Goal: Task Accomplishment & Management: Manage account settings

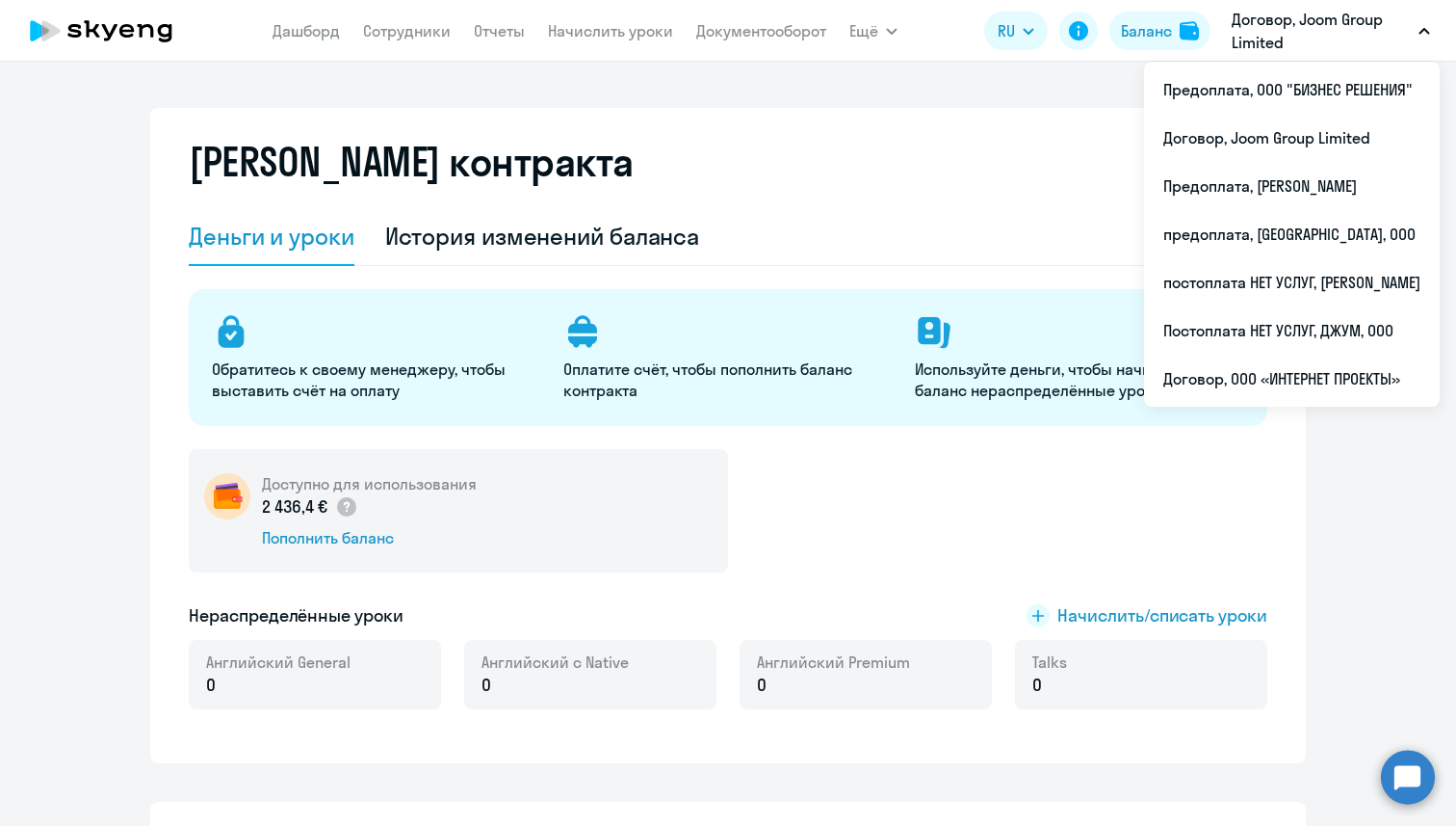
select select "english_adult_not_native_speaker"
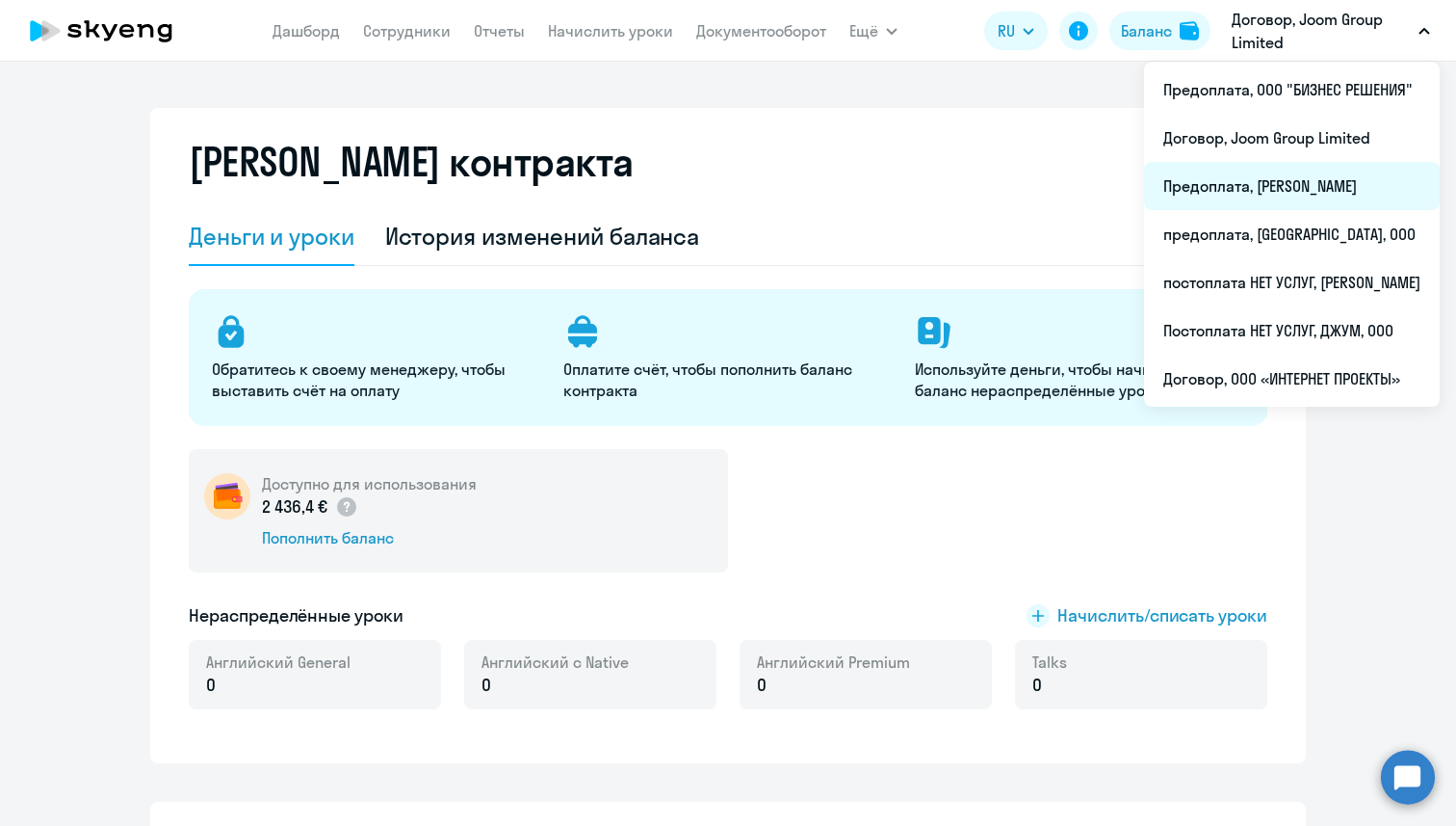
scroll to position [252, 0]
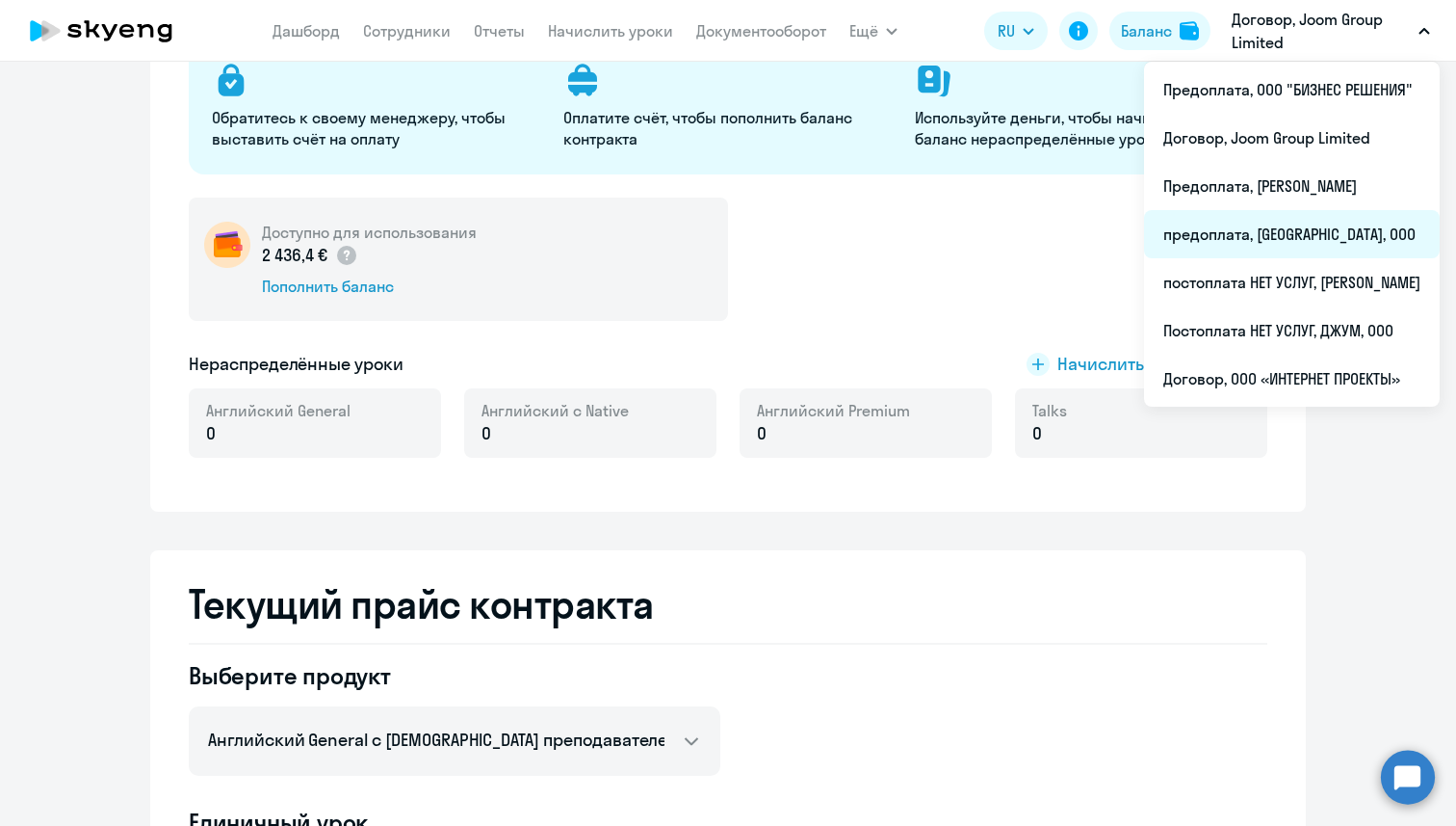
click at [1257, 221] on li "предоплата, [GEOGRAPHIC_DATA], ООО" at bounding box center [1291, 234] width 295 height 48
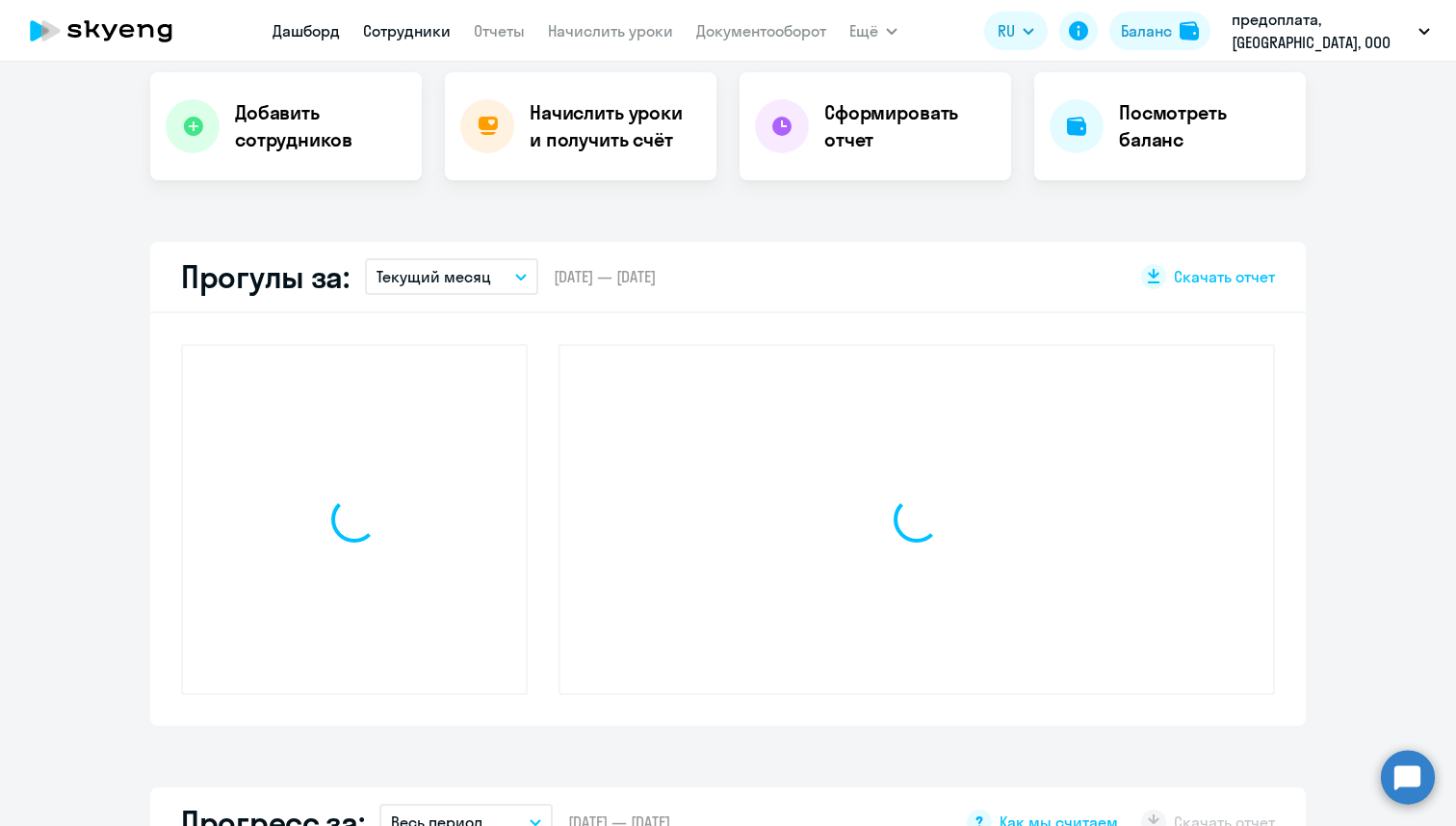
click at [374, 26] on link "Сотрудники" at bounding box center [407, 31] width 88 height 20
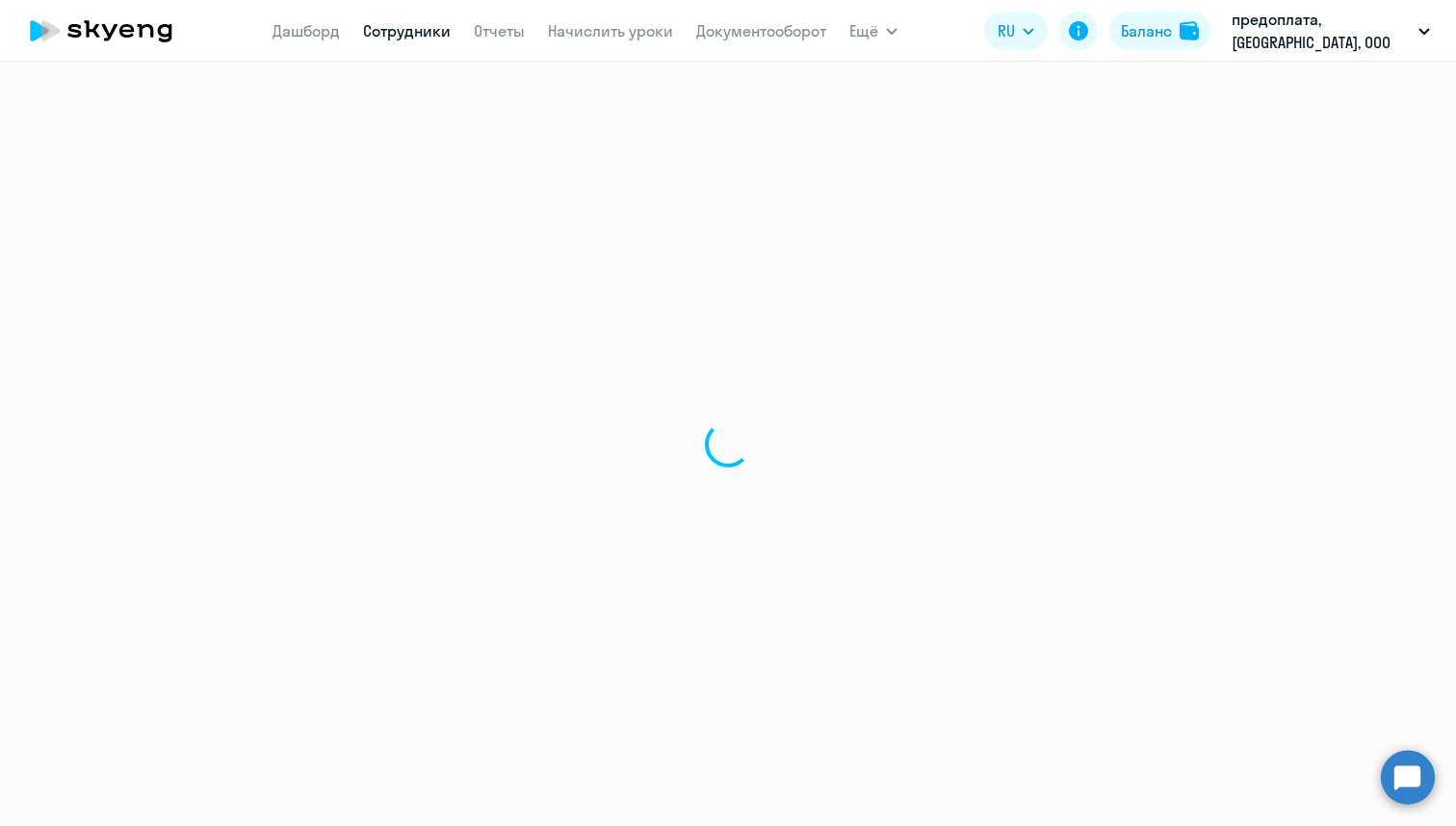
select select "30"
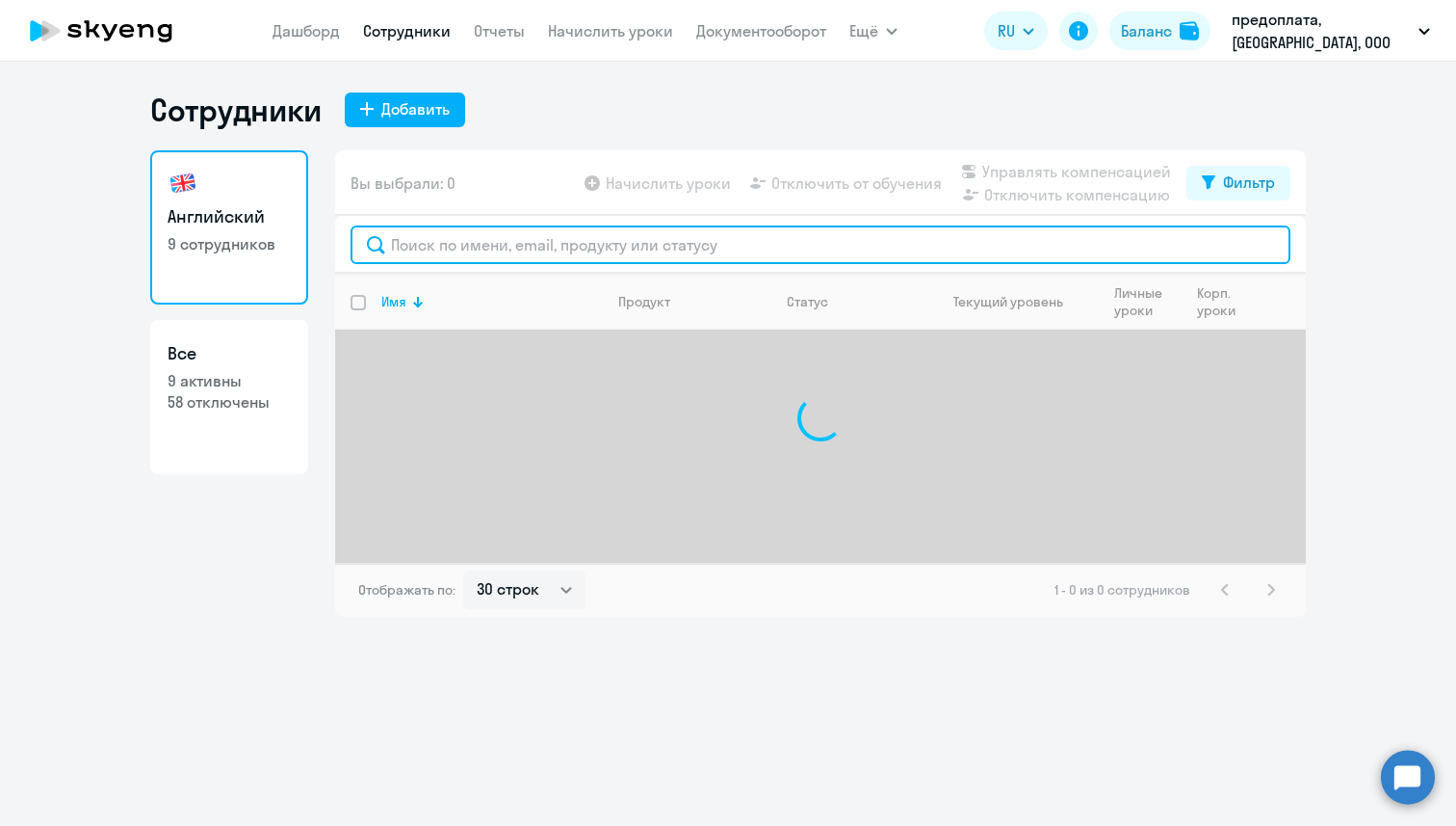
click at [412, 241] on input "text" at bounding box center [821, 244] width 940 height 39
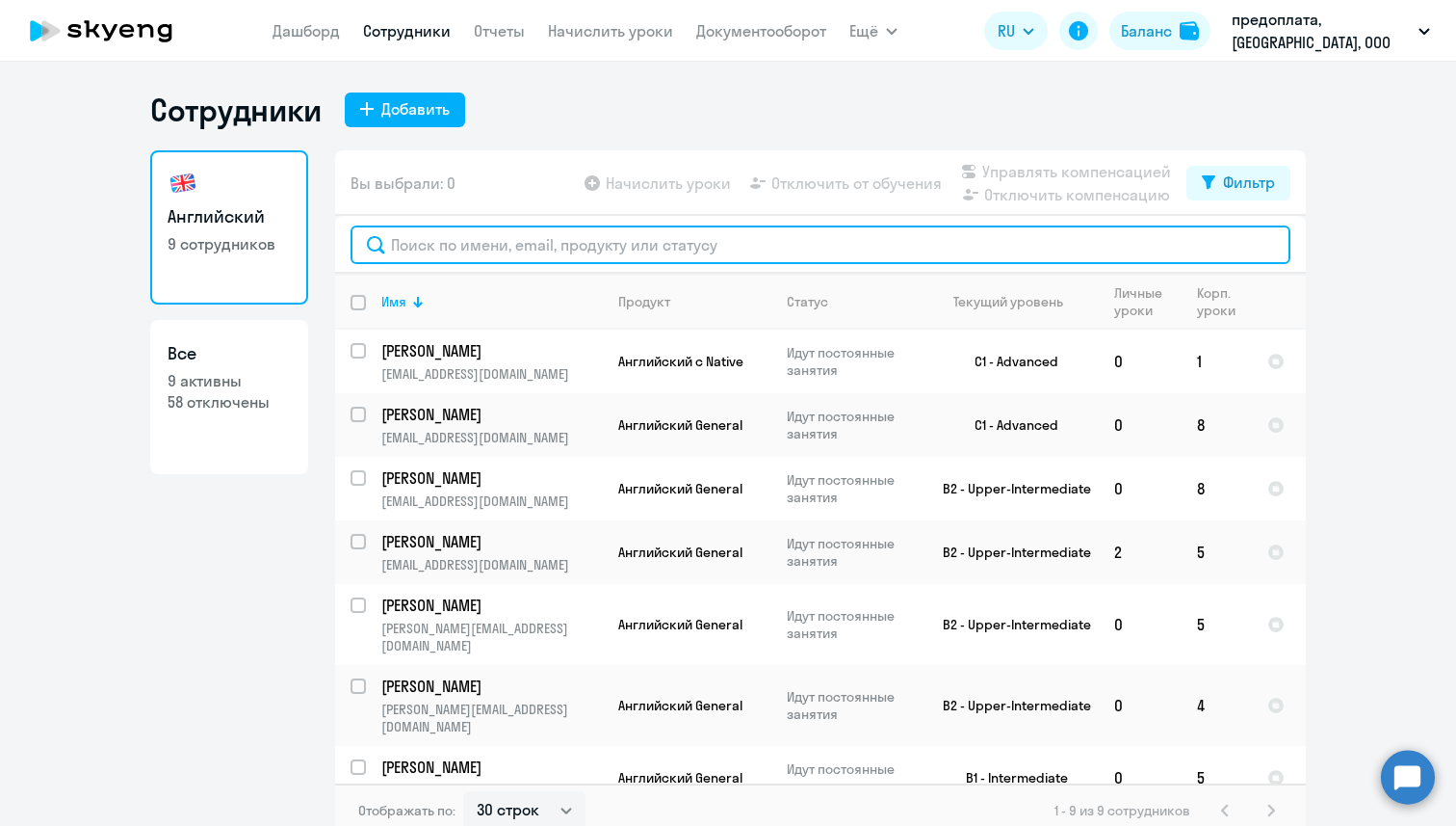
paste input "[PERSON_NAME]"
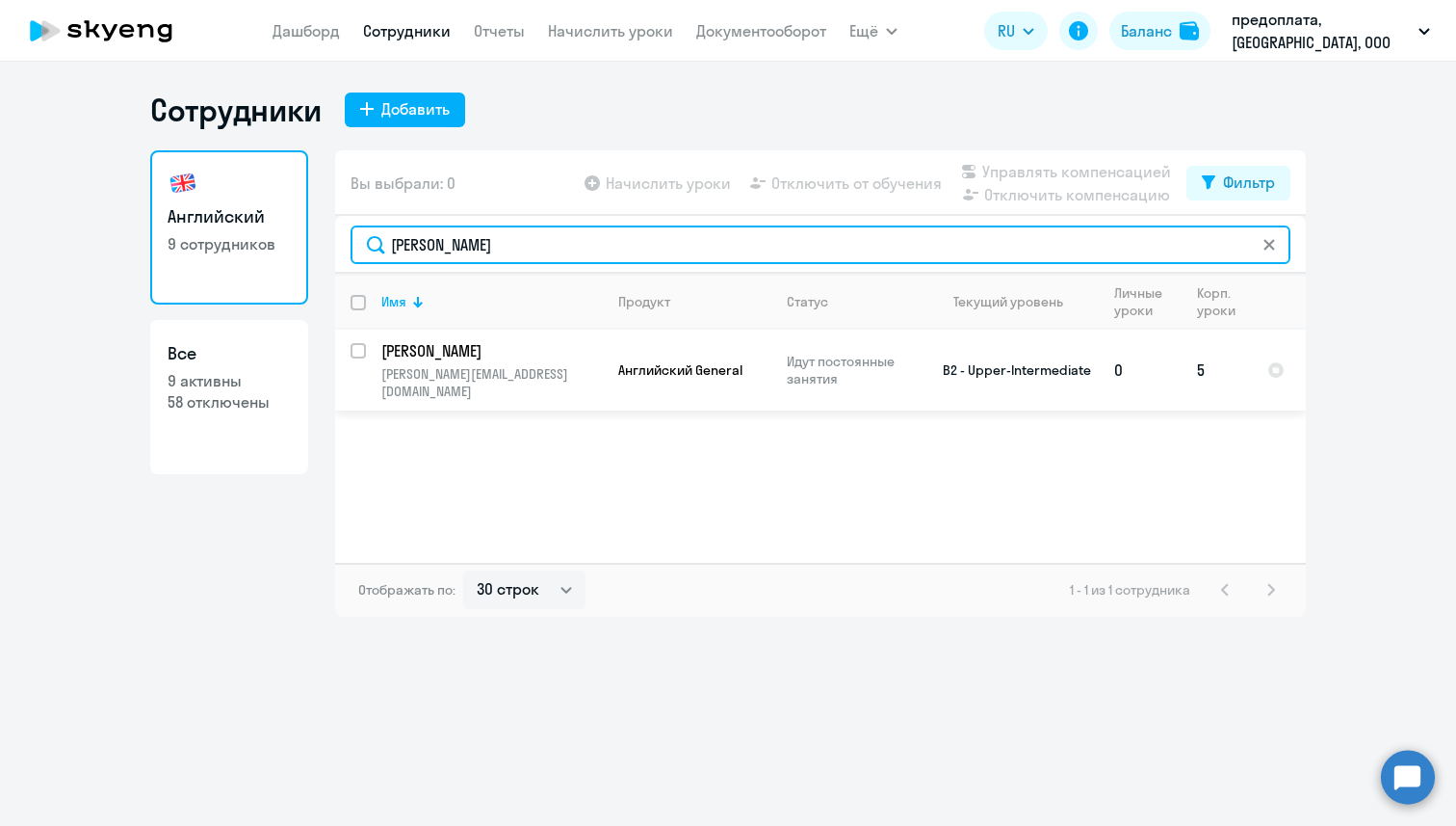
type input "[PERSON_NAME]"
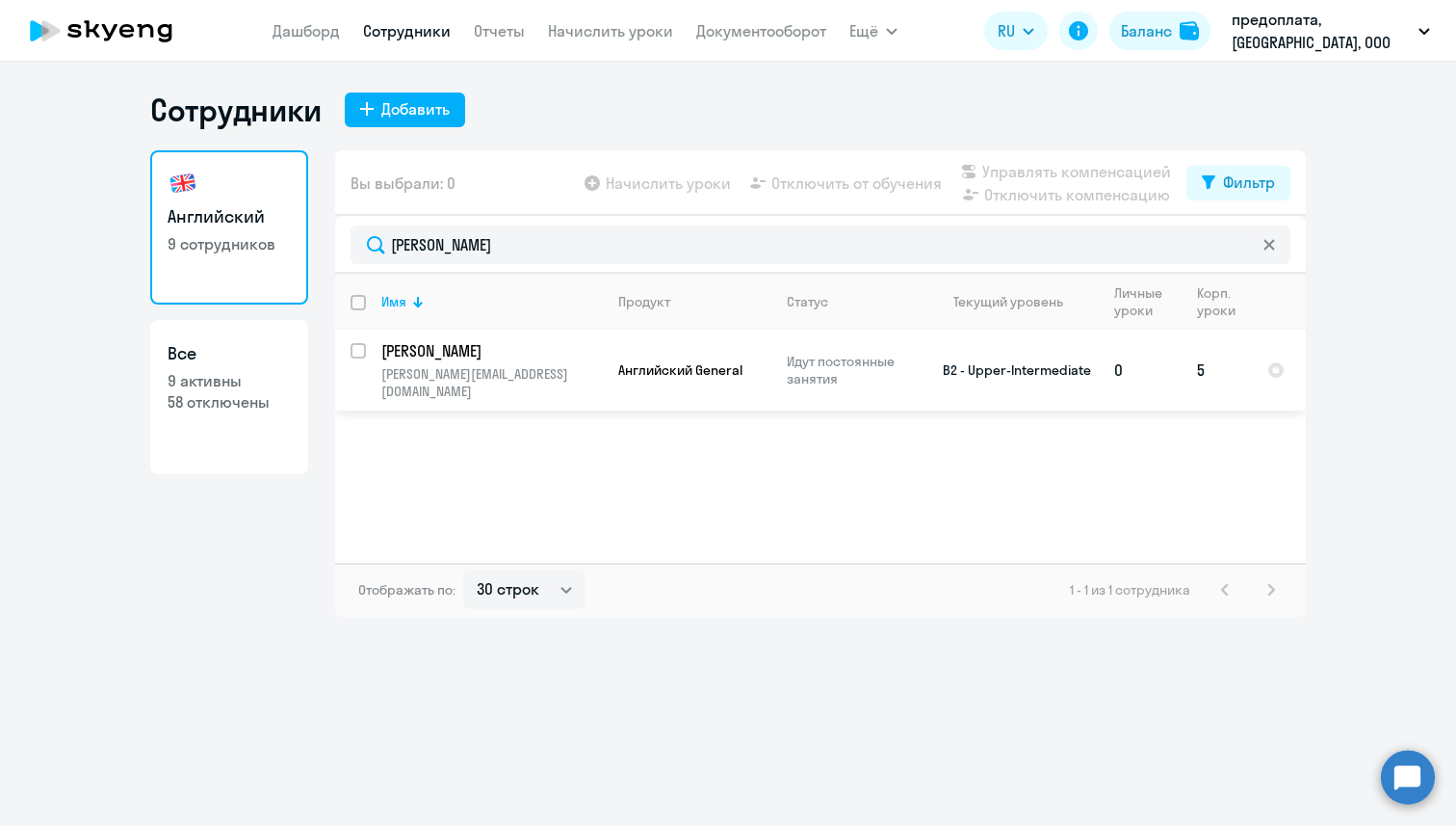
click at [482, 364] on td "[PERSON_NAME] [PERSON_NAME][EMAIL_ADDRESS][DOMAIN_NAME]" at bounding box center [485, 370] width 237 height 81
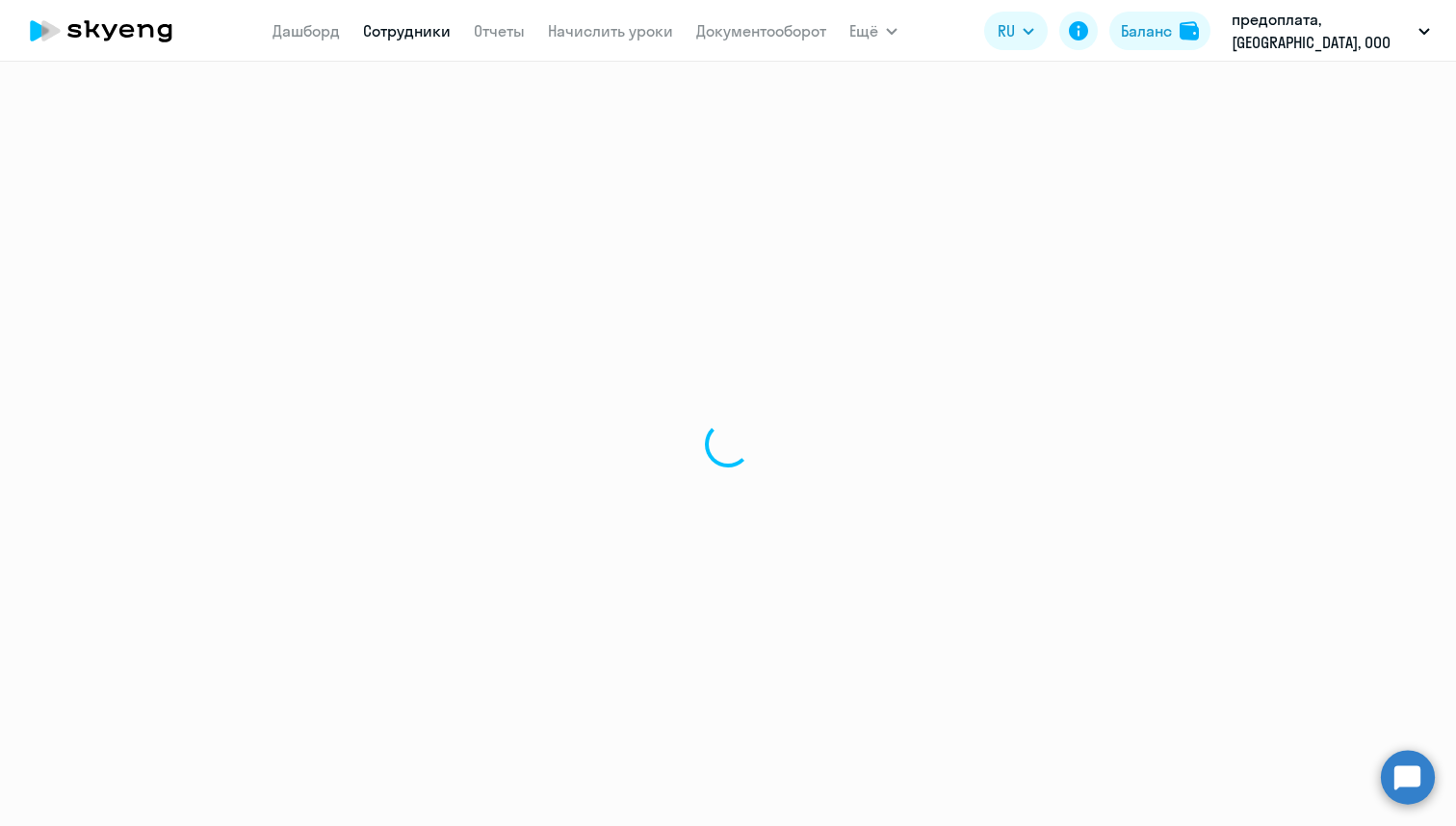
select select "english"
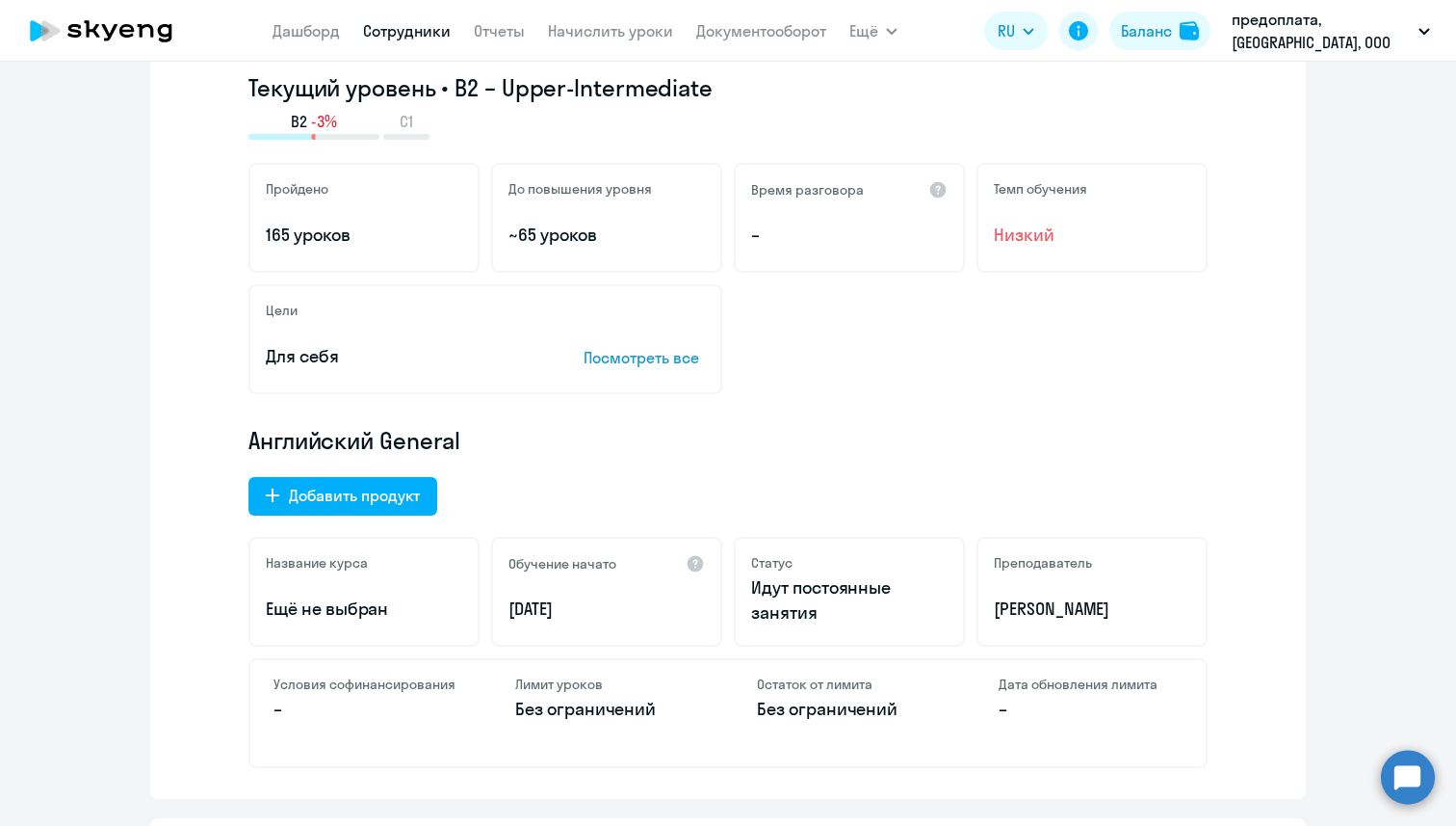
scroll to position [725, 0]
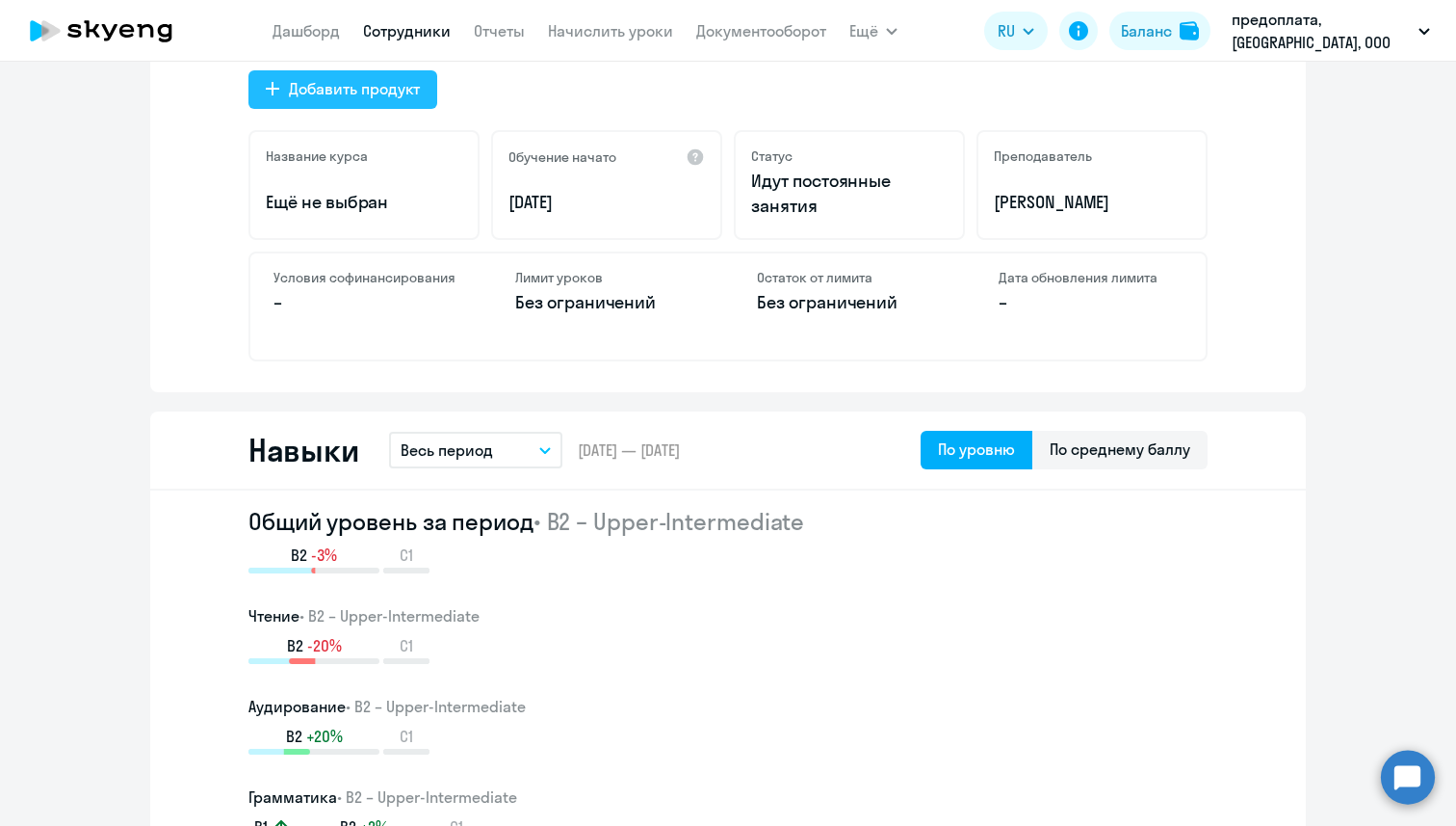
click at [403, 98] on div "Добавить продукт" at bounding box center [355, 88] width 131 height 23
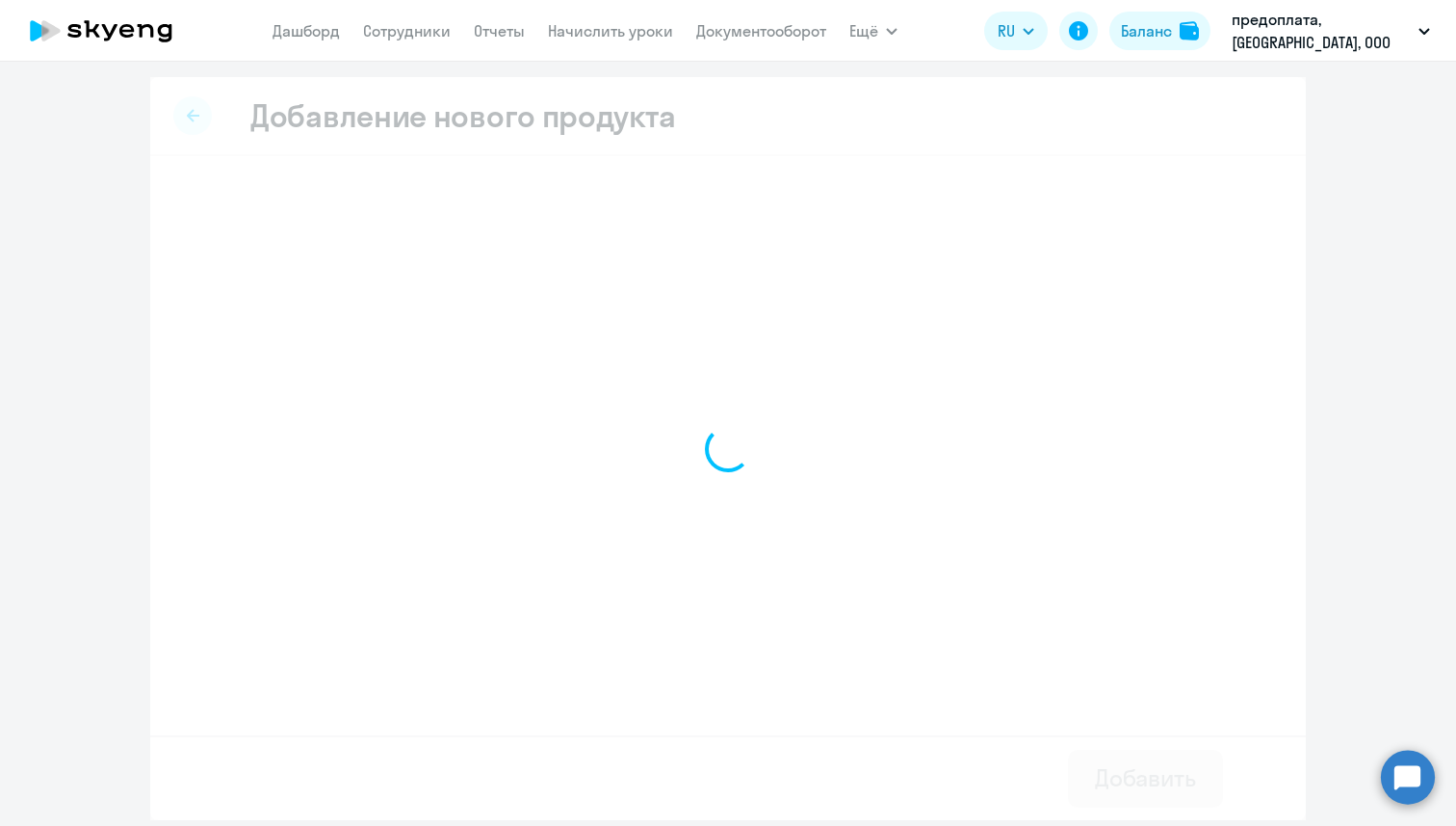
select select "english_adult_native_speaker"
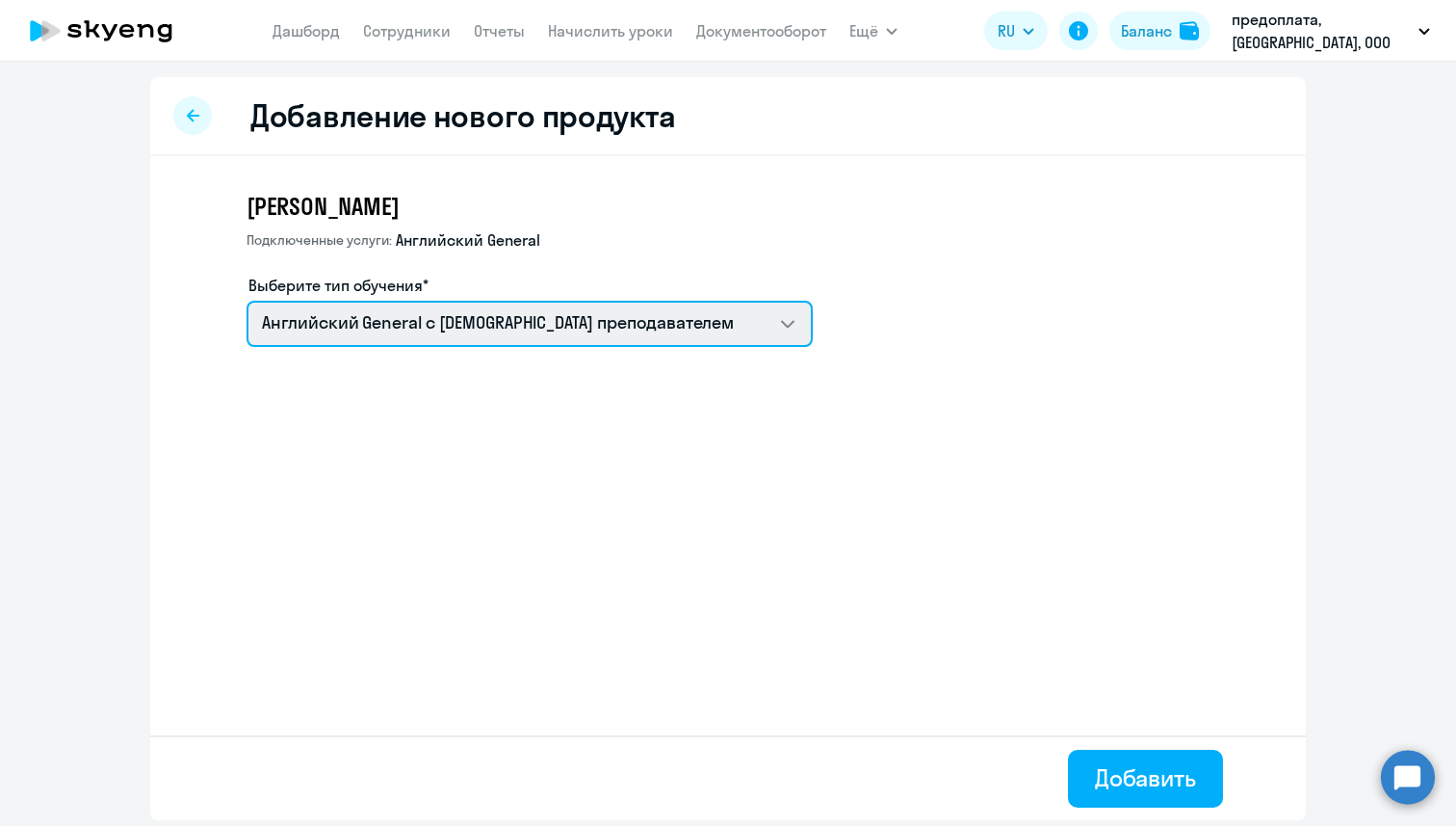
click at [493, 322] on select "Английский General с [DEMOGRAPHIC_DATA] преподавателем" at bounding box center [529, 323] width 566 height 46
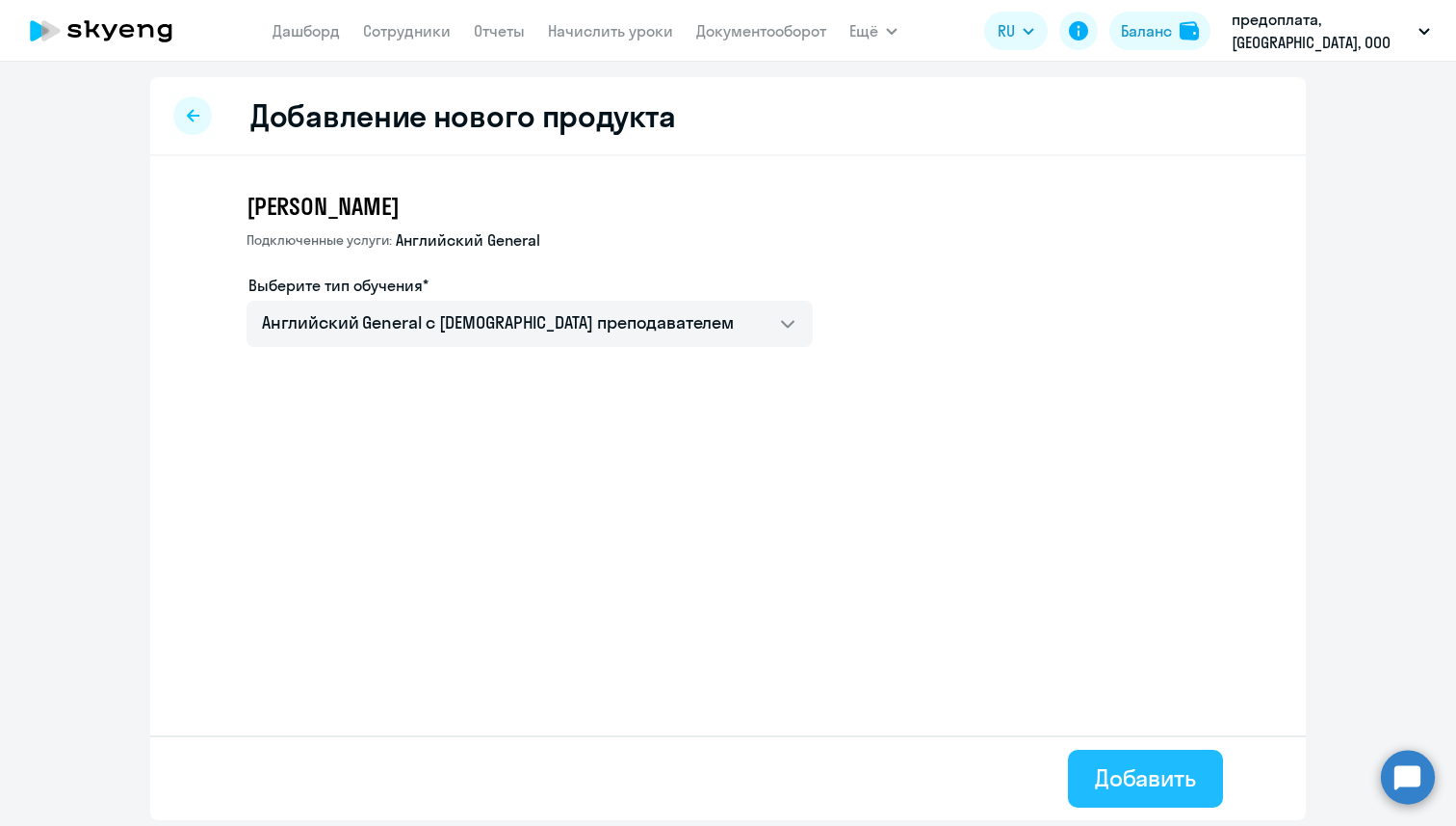
click at [1108, 766] on div "Добавить" at bounding box center [1146, 777] width 101 height 31
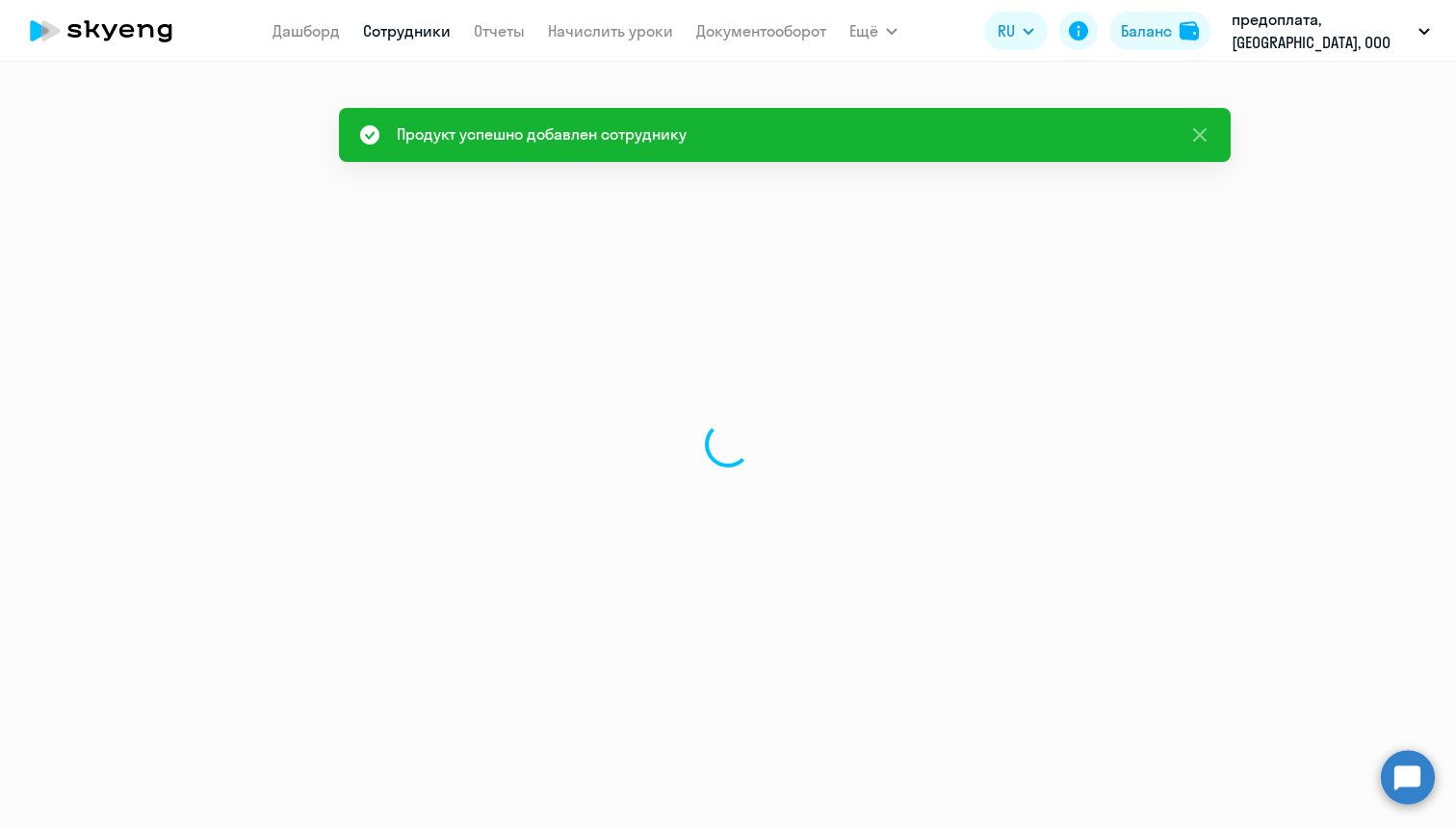
select select "english"
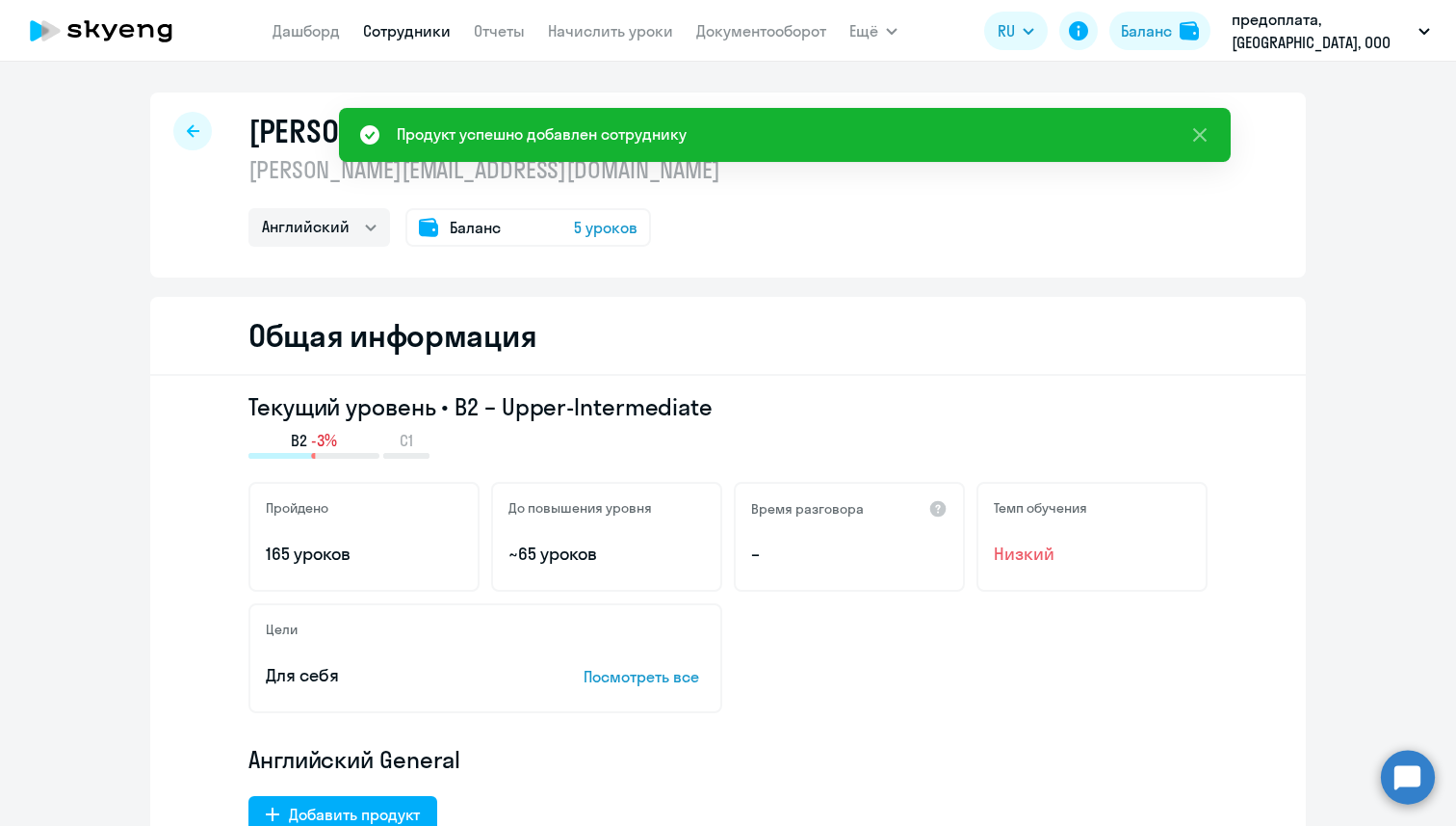
click at [198, 127] on icon at bounding box center [193, 131] width 13 height 14
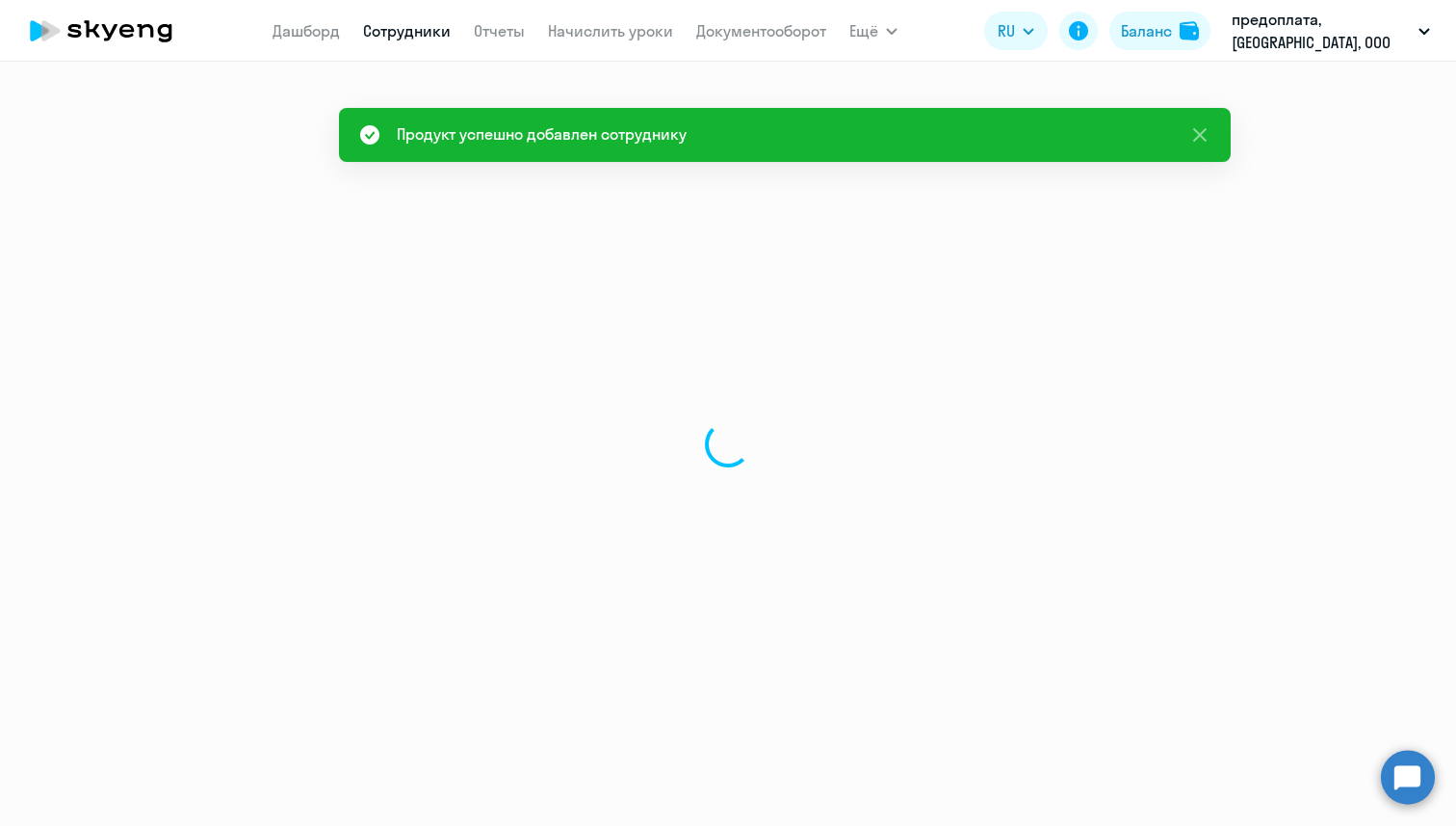
select select "30"
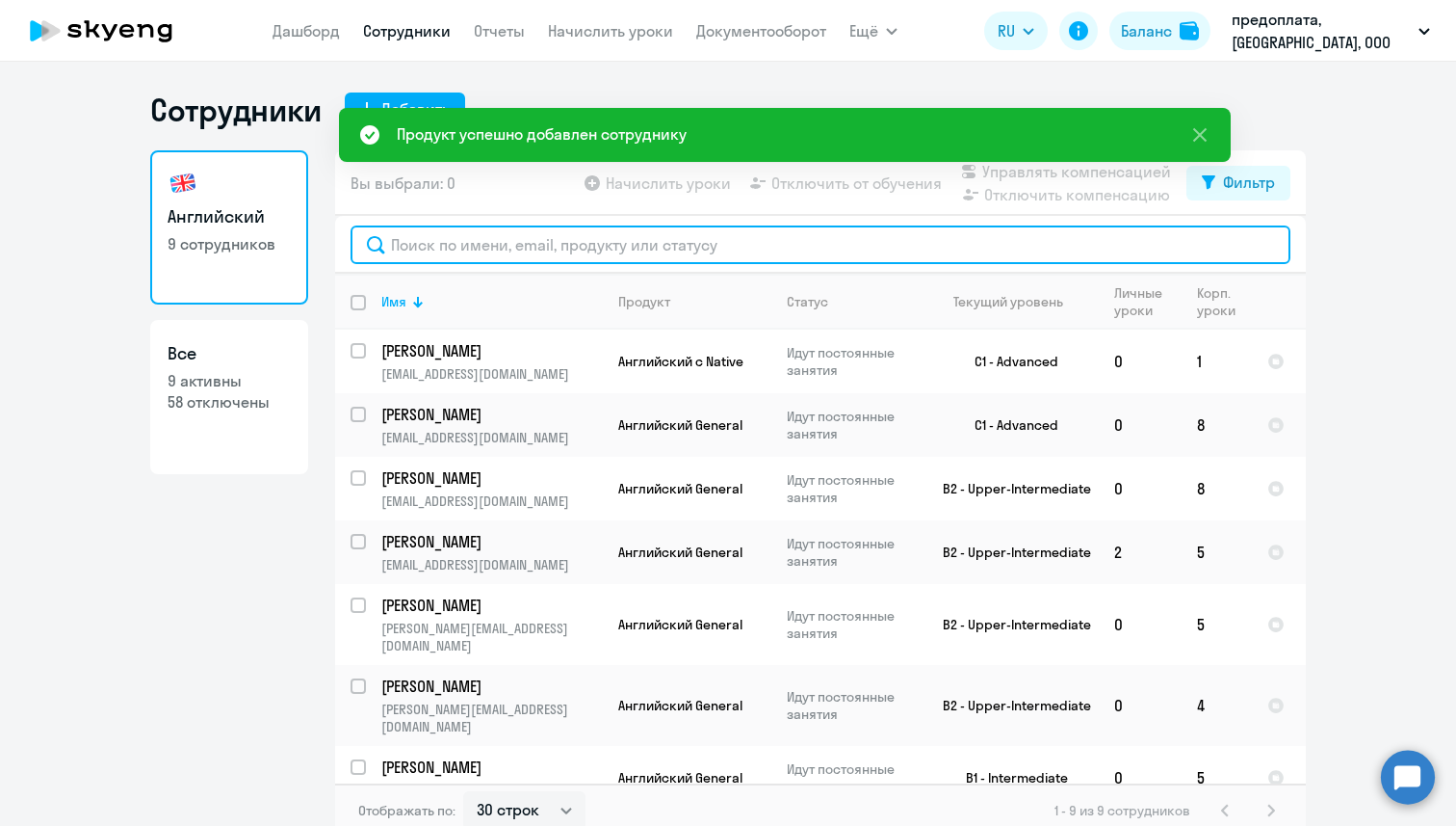
click at [451, 247] on input "text" at bounding box center [821, 244] width 940 height 39
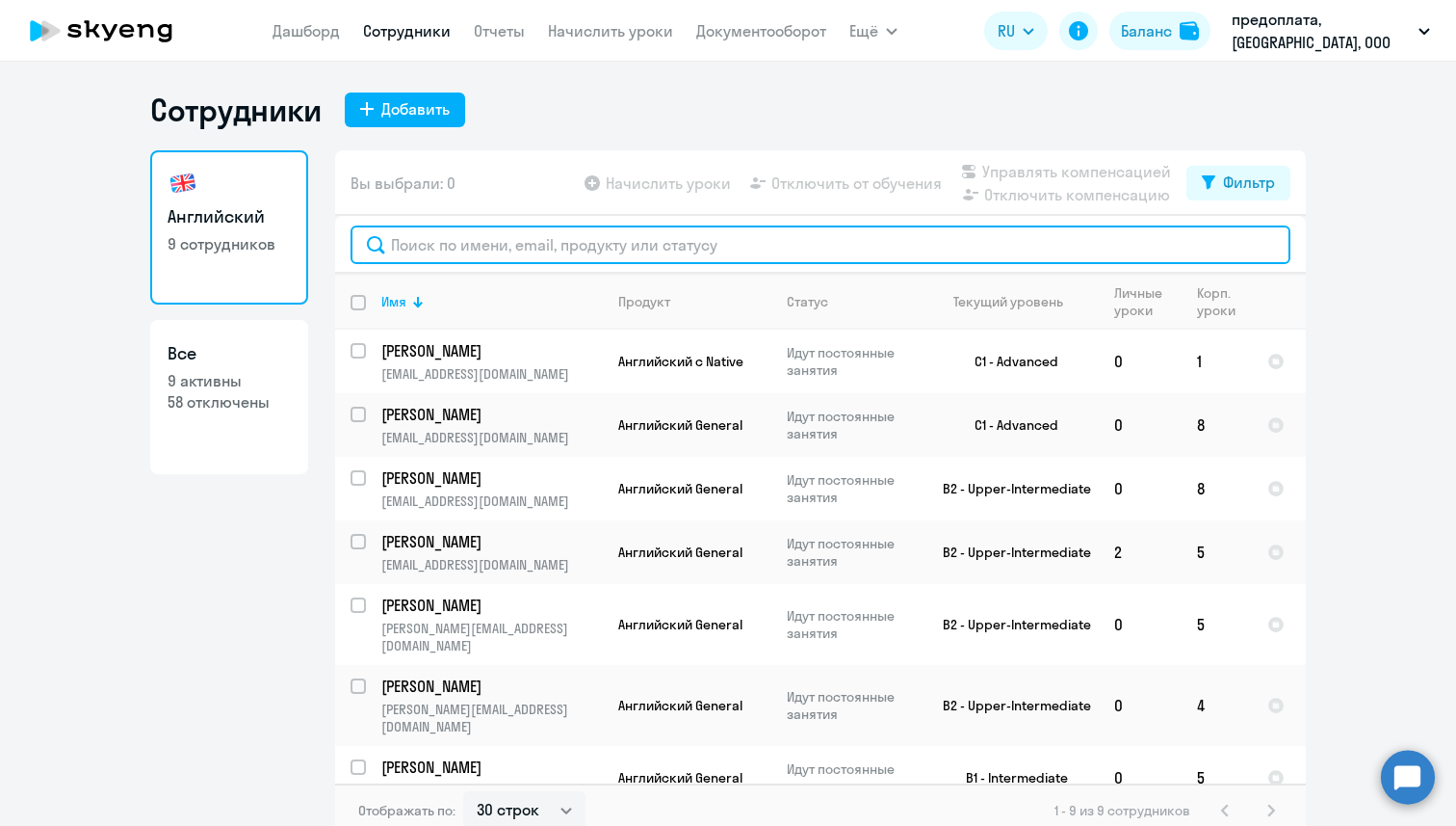
paste input "[PERSON_NAME]"
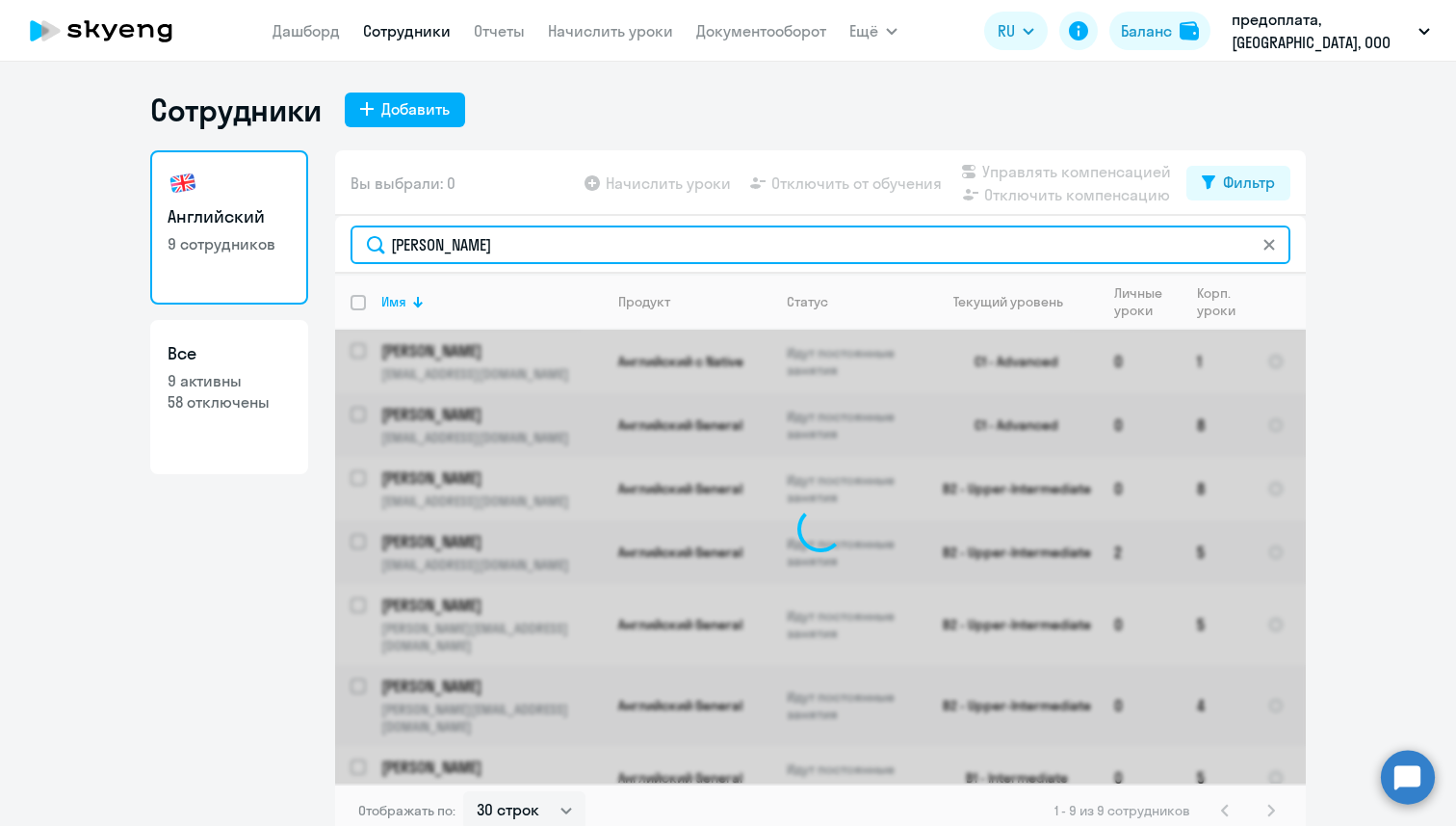
type input "[PERSON_NAME]"
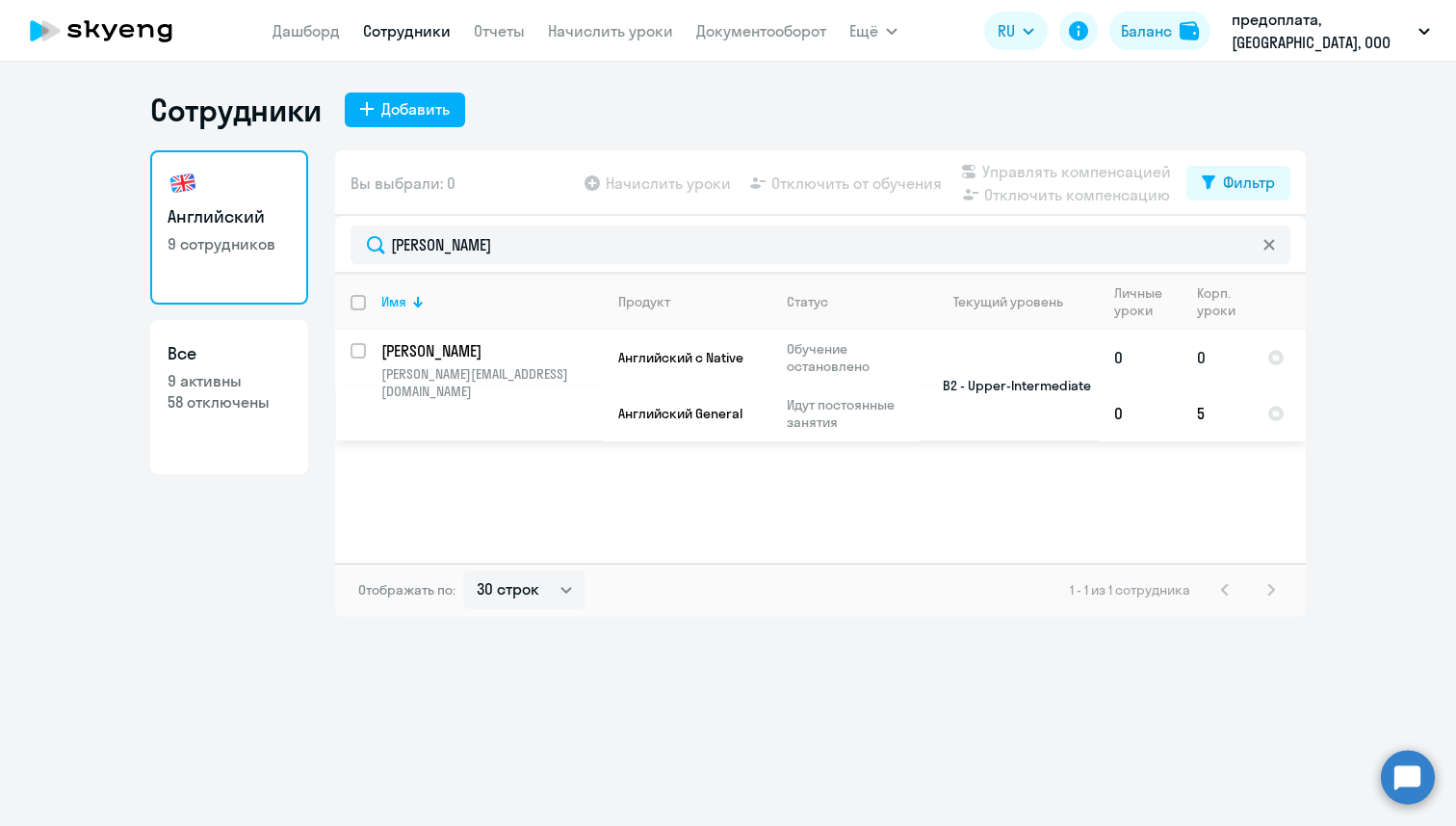
click at [360, 354] on input "select row 21818567" at bounding box center [369, 362] width 39 height 39
checkbox input "true"
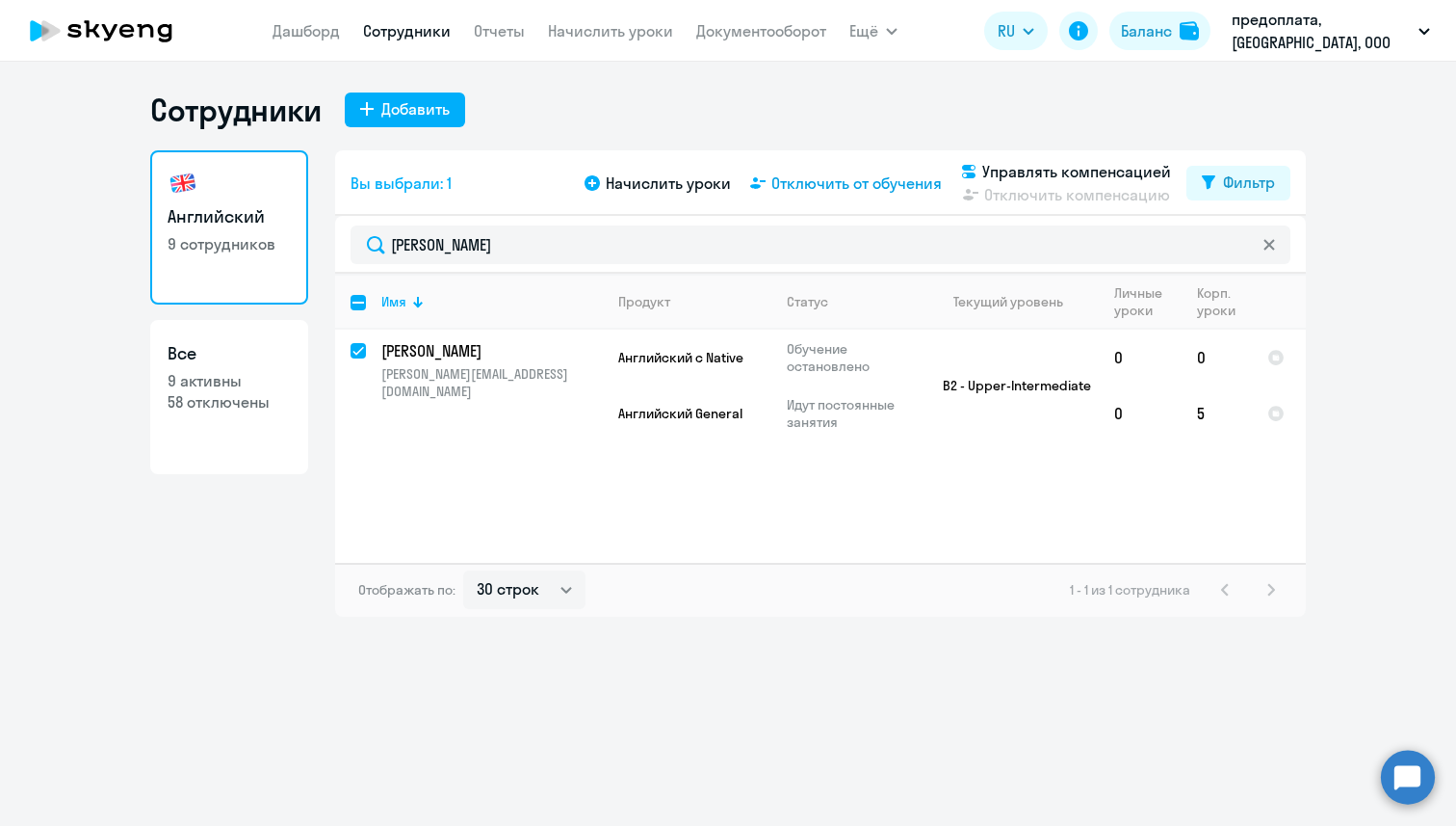
click at [884, 193] on span "Отключить от обучения" at bounding box center [856, 183] width 171 height 23
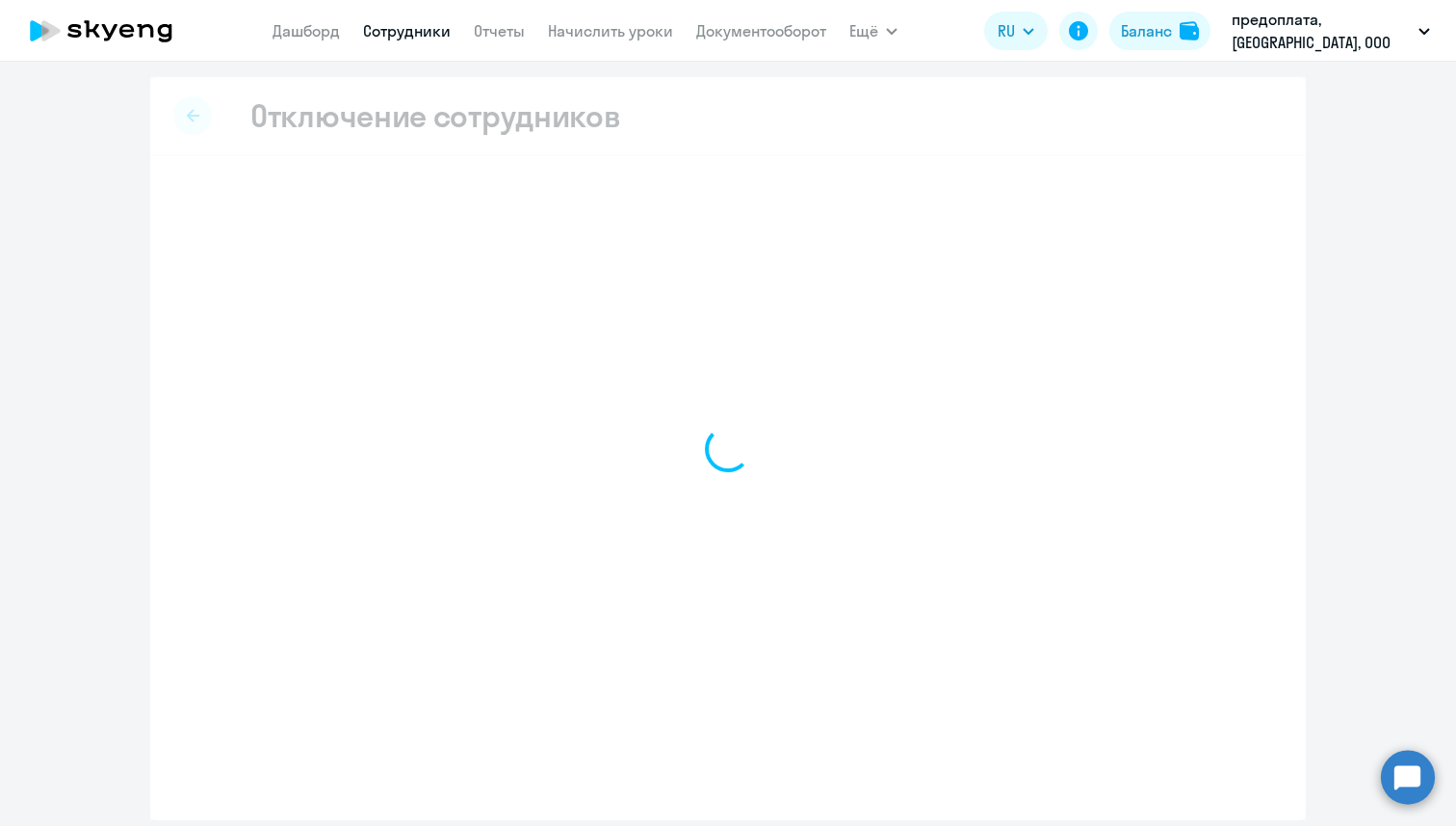
select select "all"
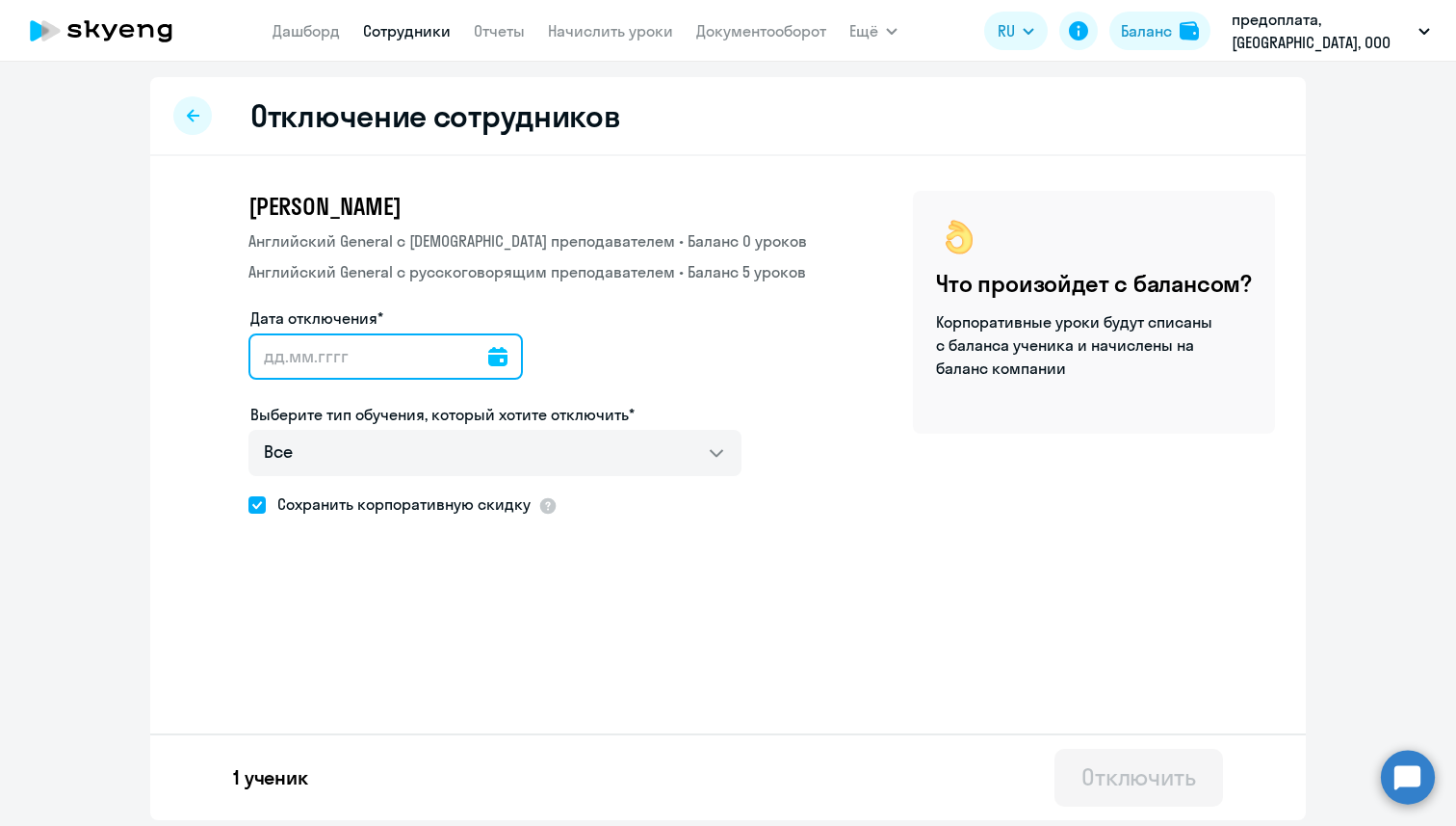
click at [412, 363] on input "Дата отключения*" at bounding box center [386, 356] width 275 height 46
click at [488, 364] on icon at bounding box center [498, 357] width 20 height 20
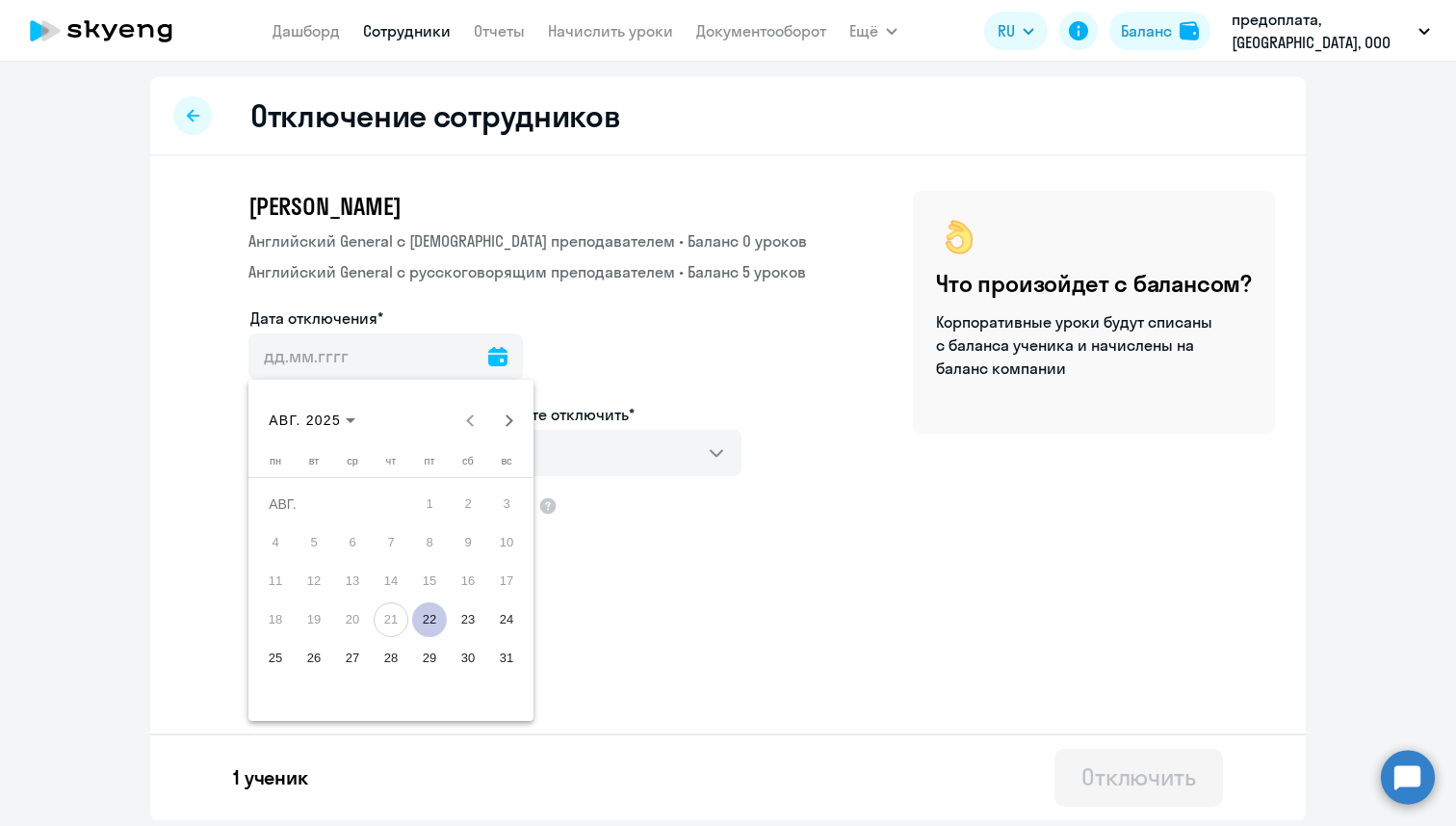
click at [437, 621] on span "22" at bounding box center [429, 619] width 35 height 35
type input "[DATE]"
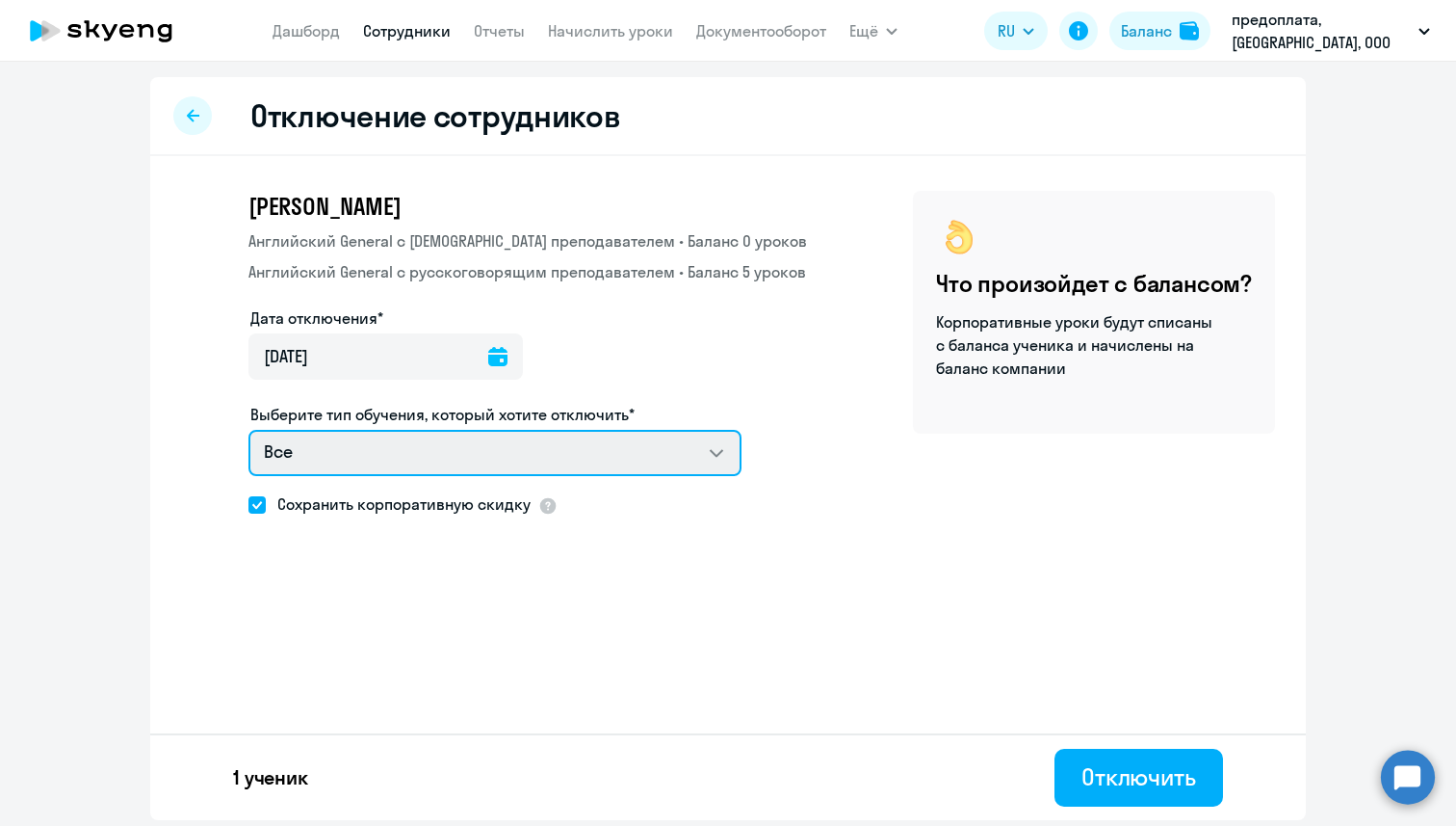
click at [441, 471] on select "Все Английский General с [DEMOGRAPHIC_DATA] преподавателем Английский General с…" at bounding box center [495, 453] width 493 height 46
select select "english_adult_not_native_speaker"
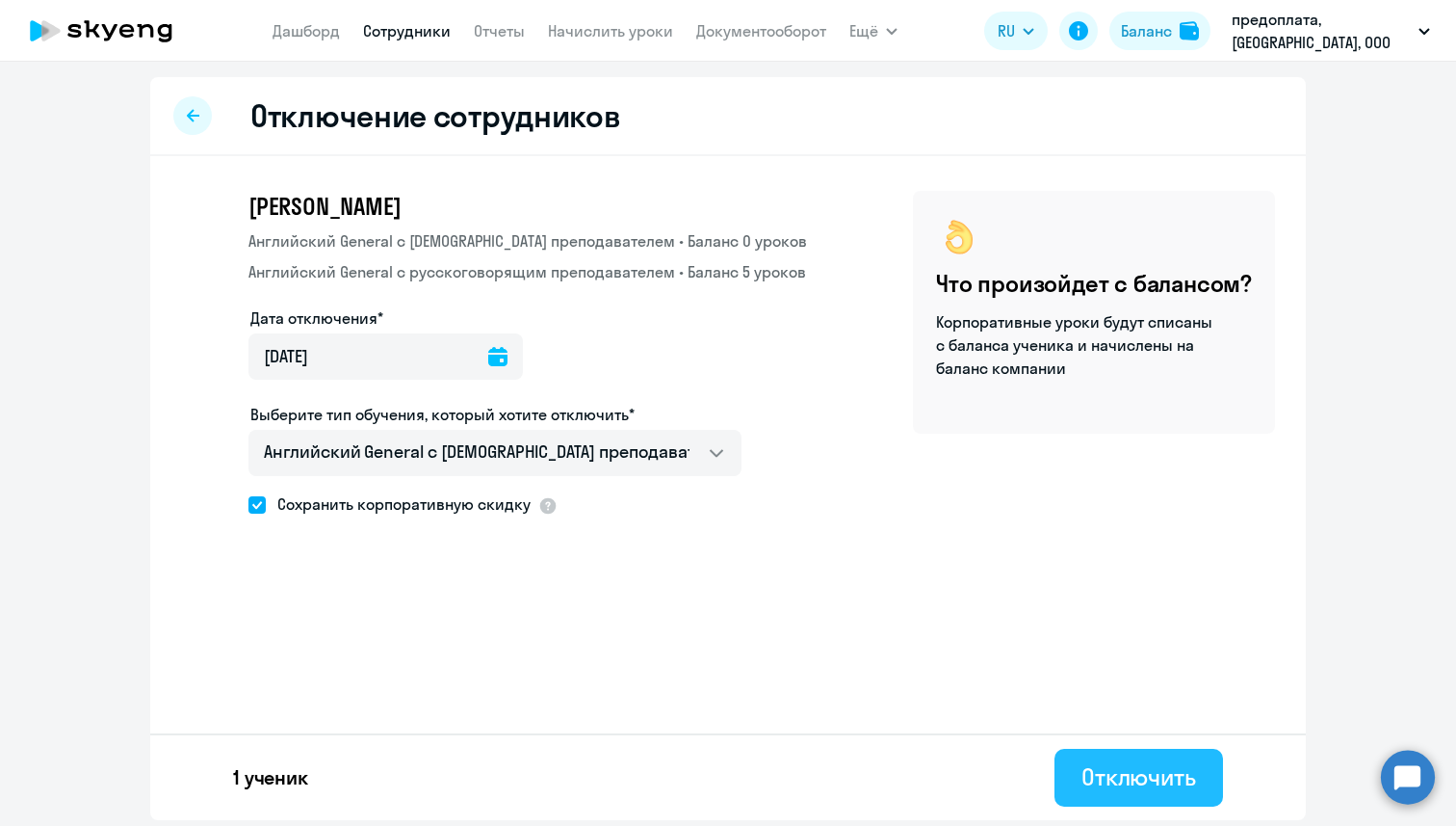
click at [1093, 763] on div "Отключить" at bounding box center [1139, 776] width 115 height 31
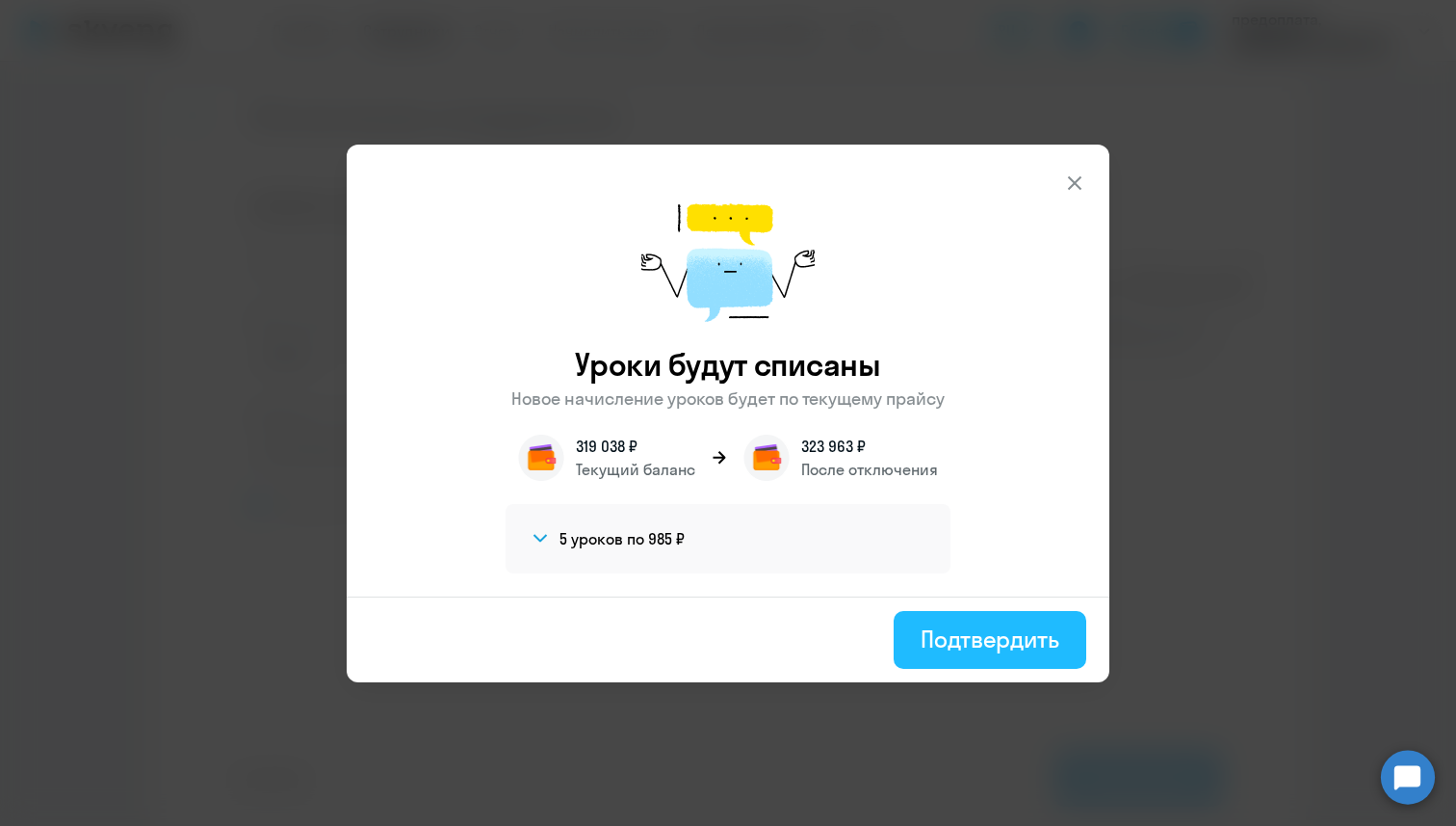
click at [987, 646] on div "Подтвердить" at bounding box center [990, 638] width 138 height 31
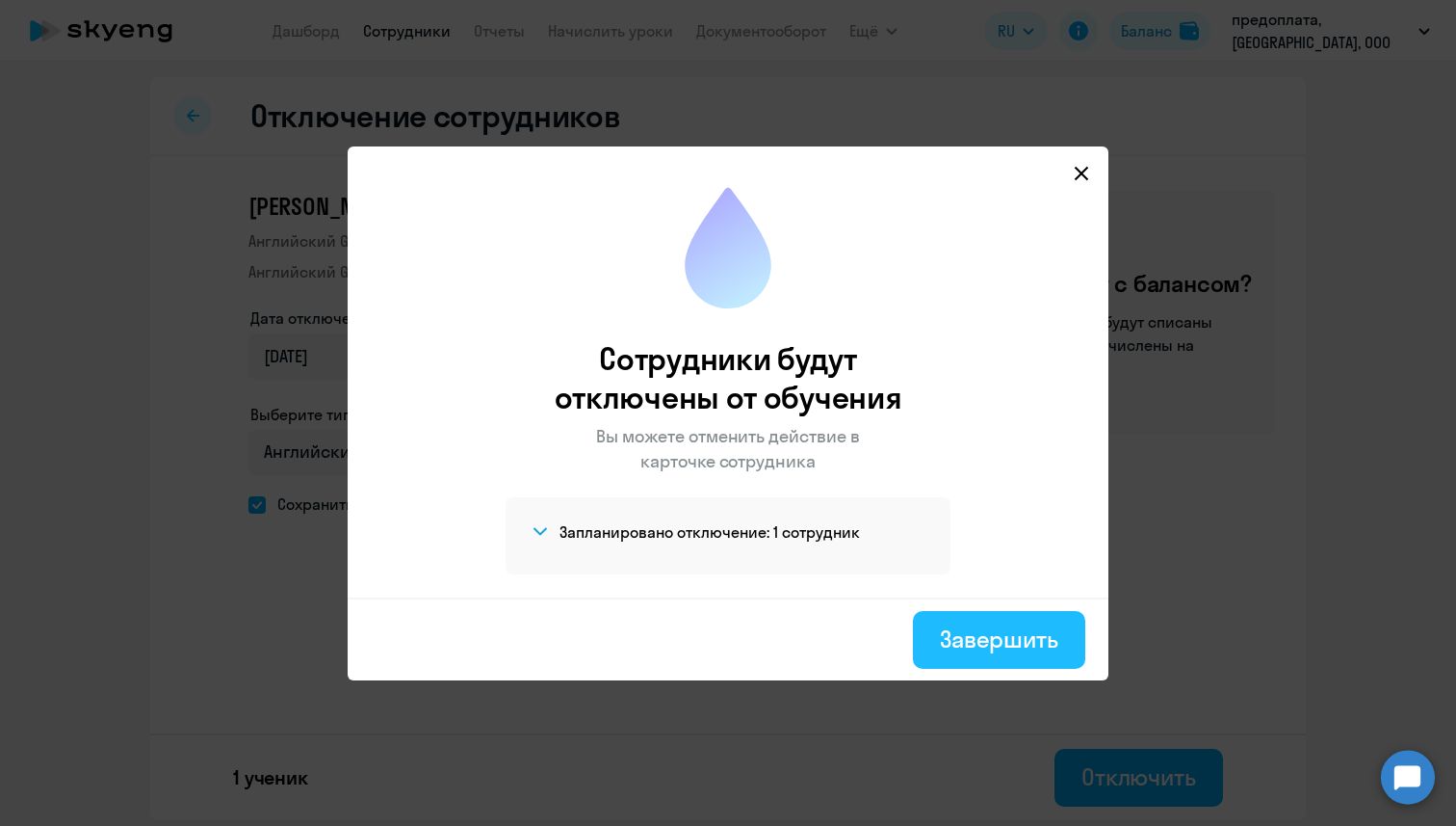
click at [1016, 623] on div "Завершить" at bounding box center [1000, 638] width 119 height 31
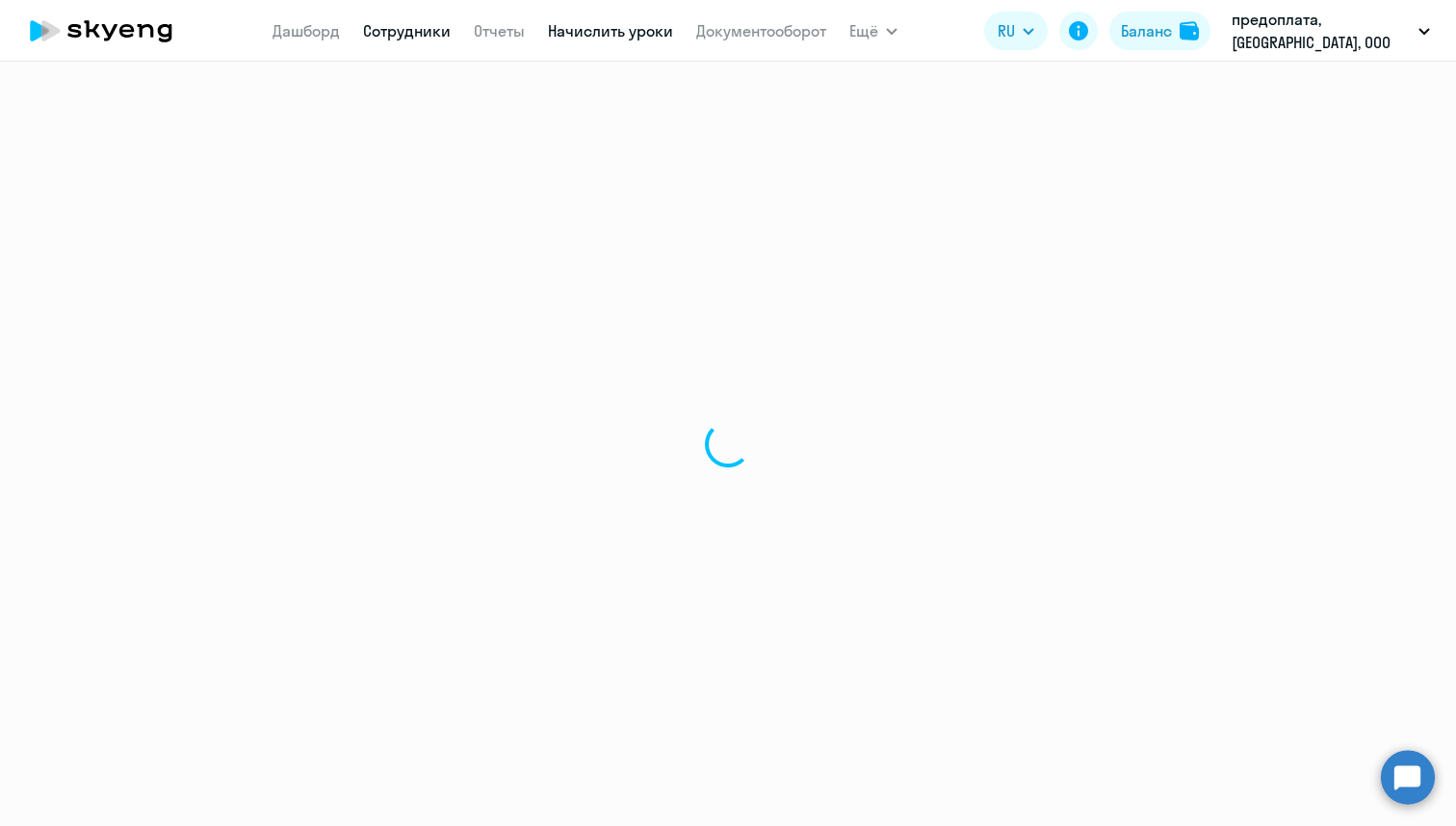
select select "30"
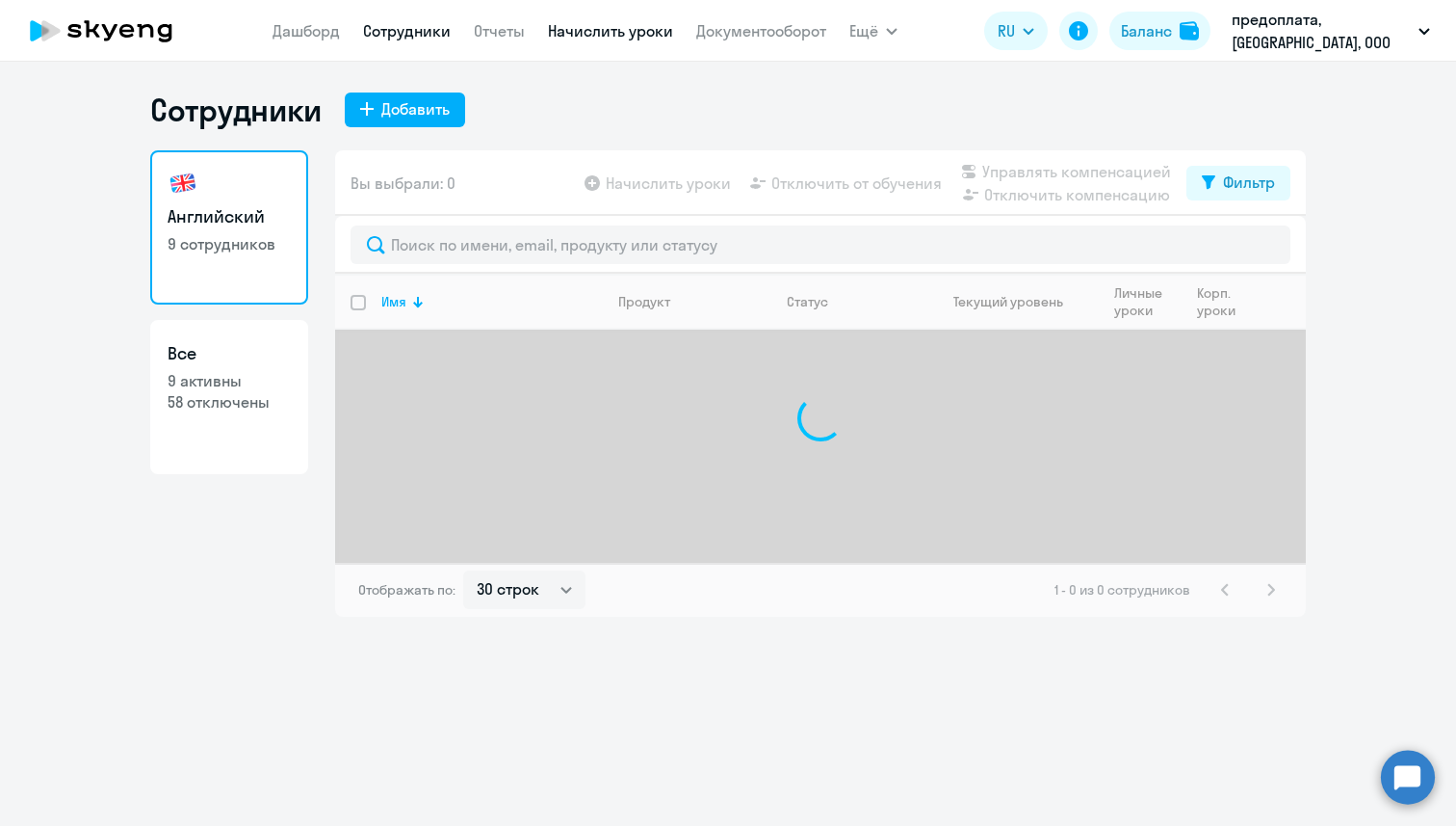
click at [597, 21] on link "Начислить уроки" at bounding box center [610, 31] width 125 height 20
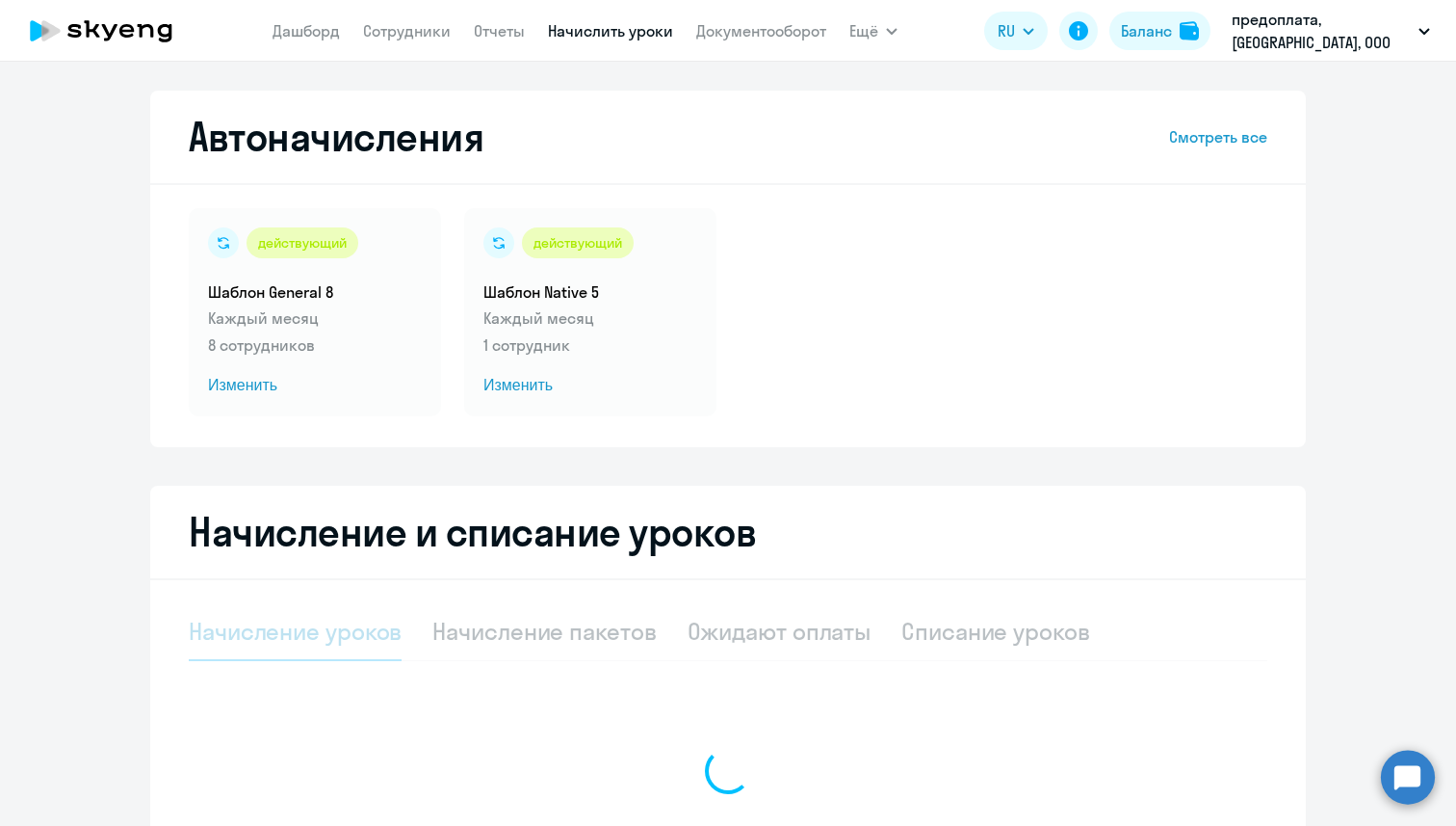
select select "10"
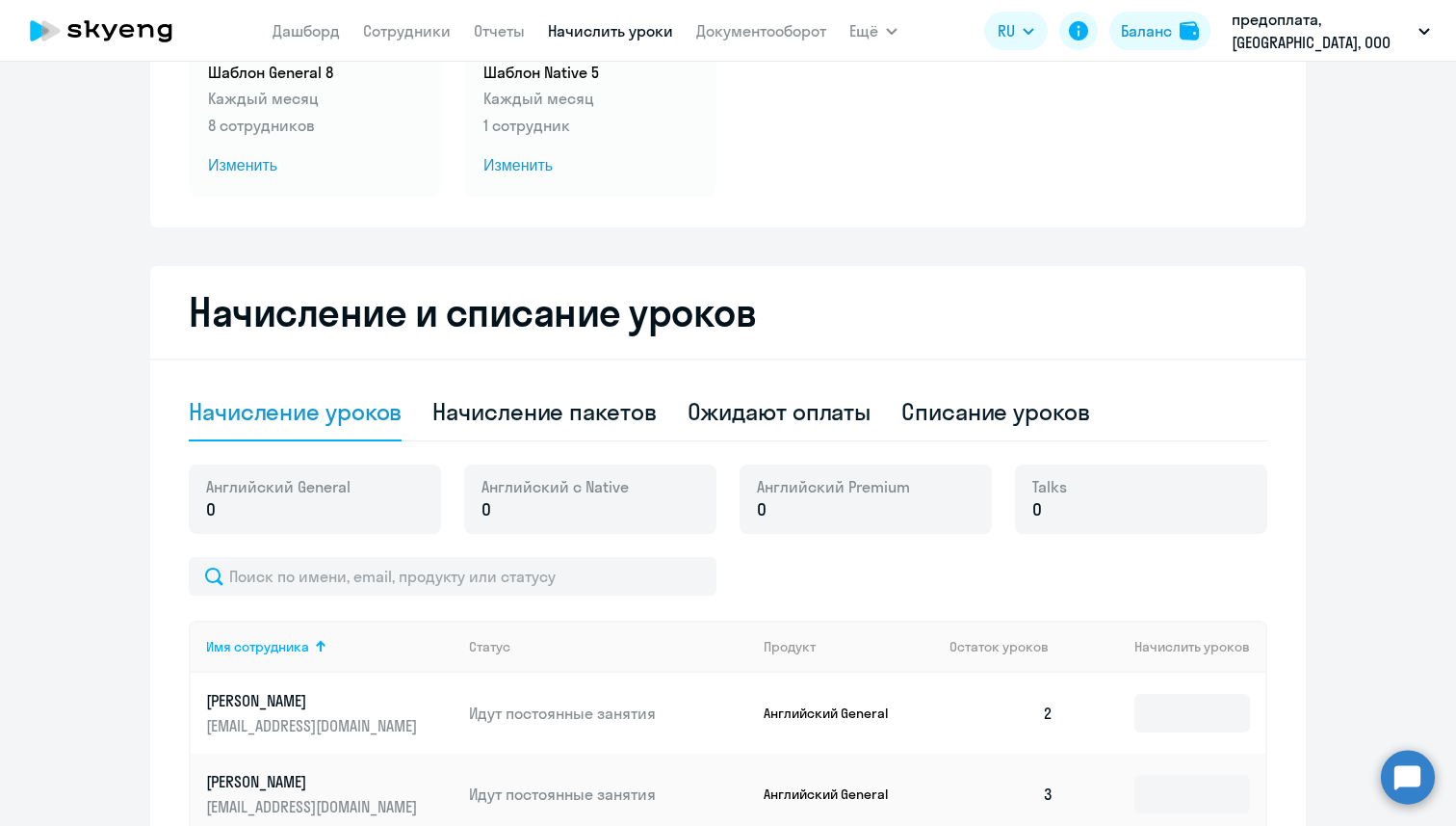
scroll to position [241, 0]
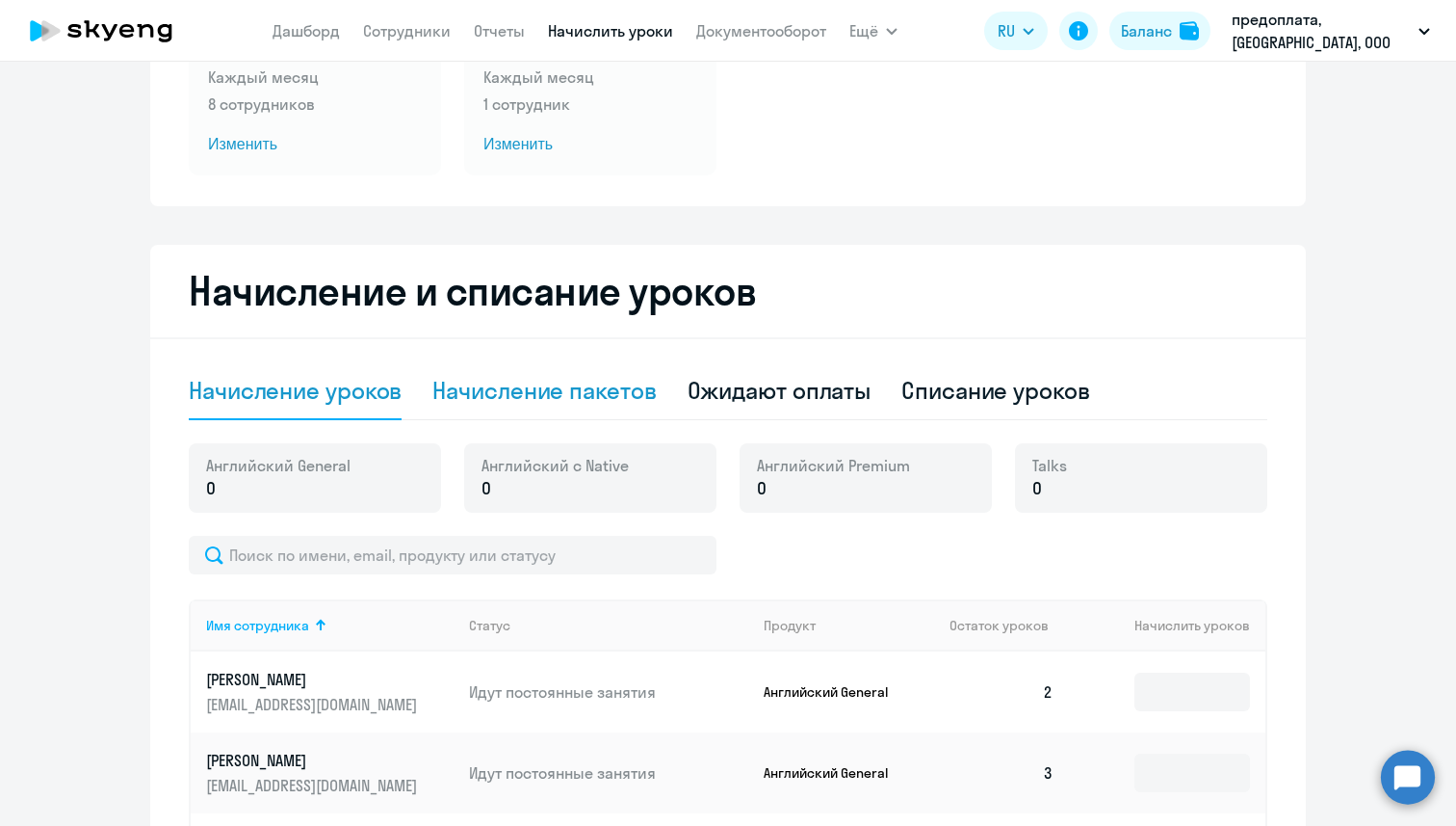
click at [555, 368] on div "Начисление пакетов" at bounding box center [544, 391] width 223 height 58
select select "10"
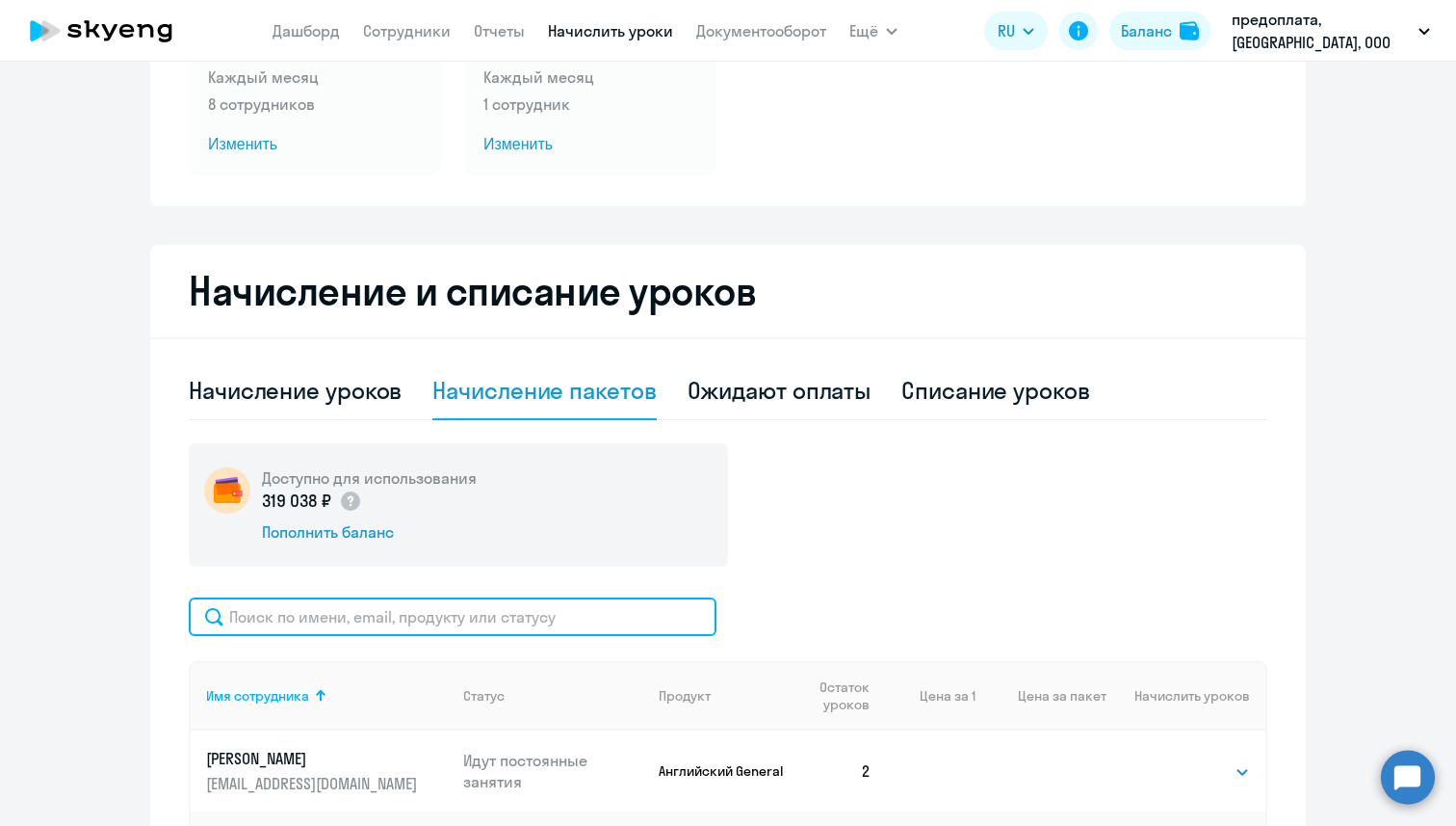
click at [432, 622] on input "text" at bounding box center [452, 617] width 527 height 39
paste input "[PERSON_NAME]"
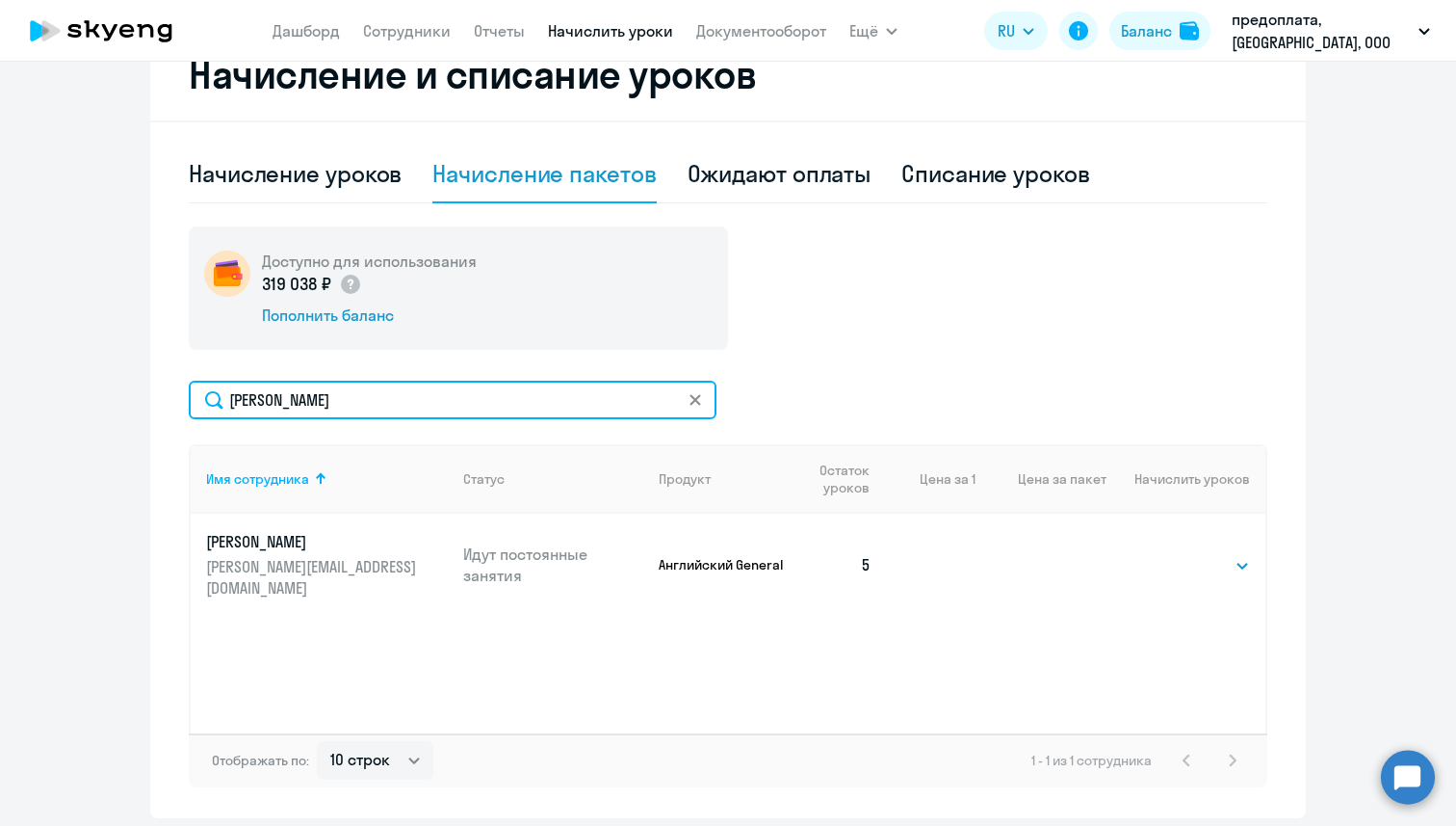
scroll to position [527, 0]
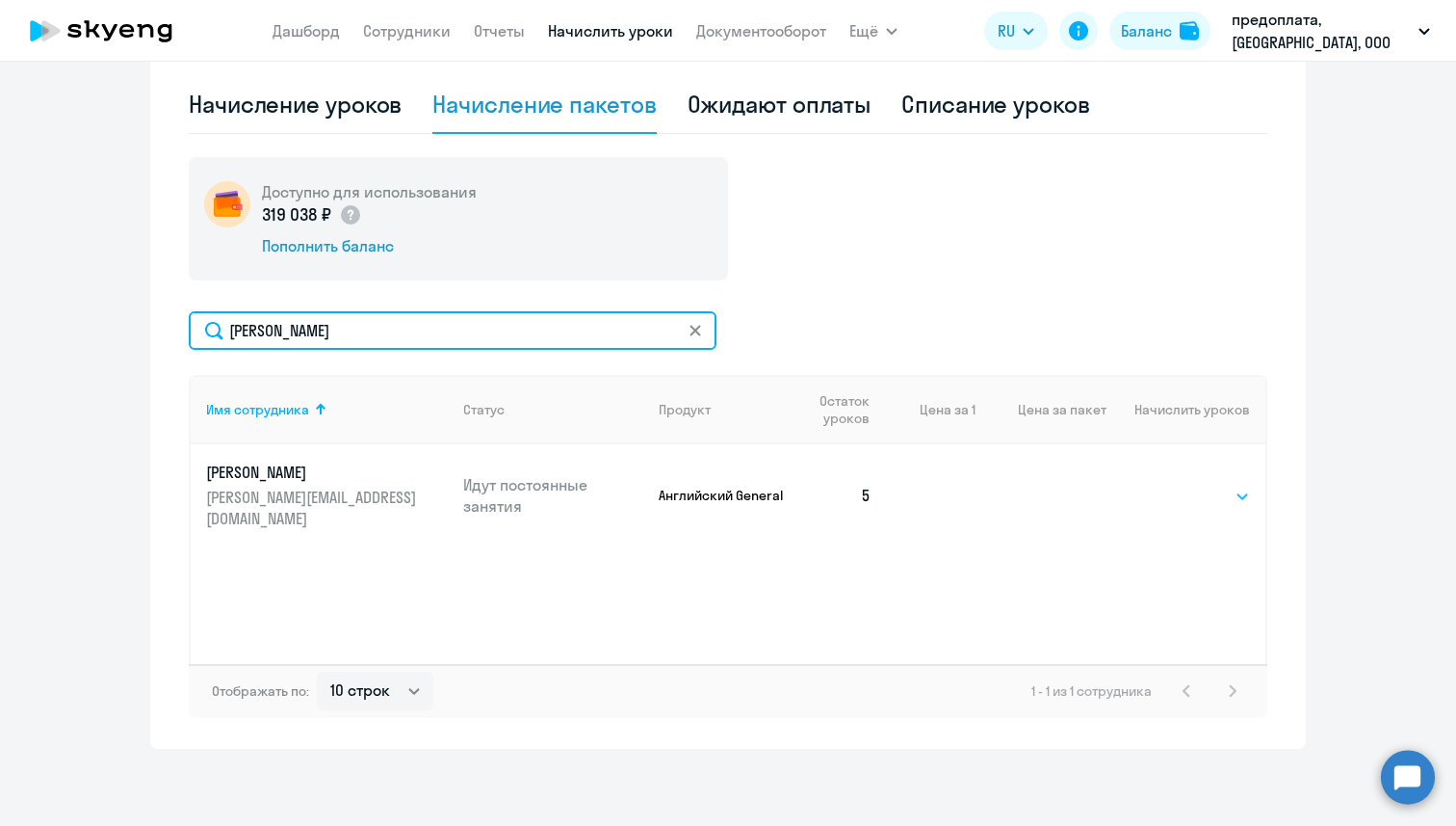
type input "[PERSON_NAME]"
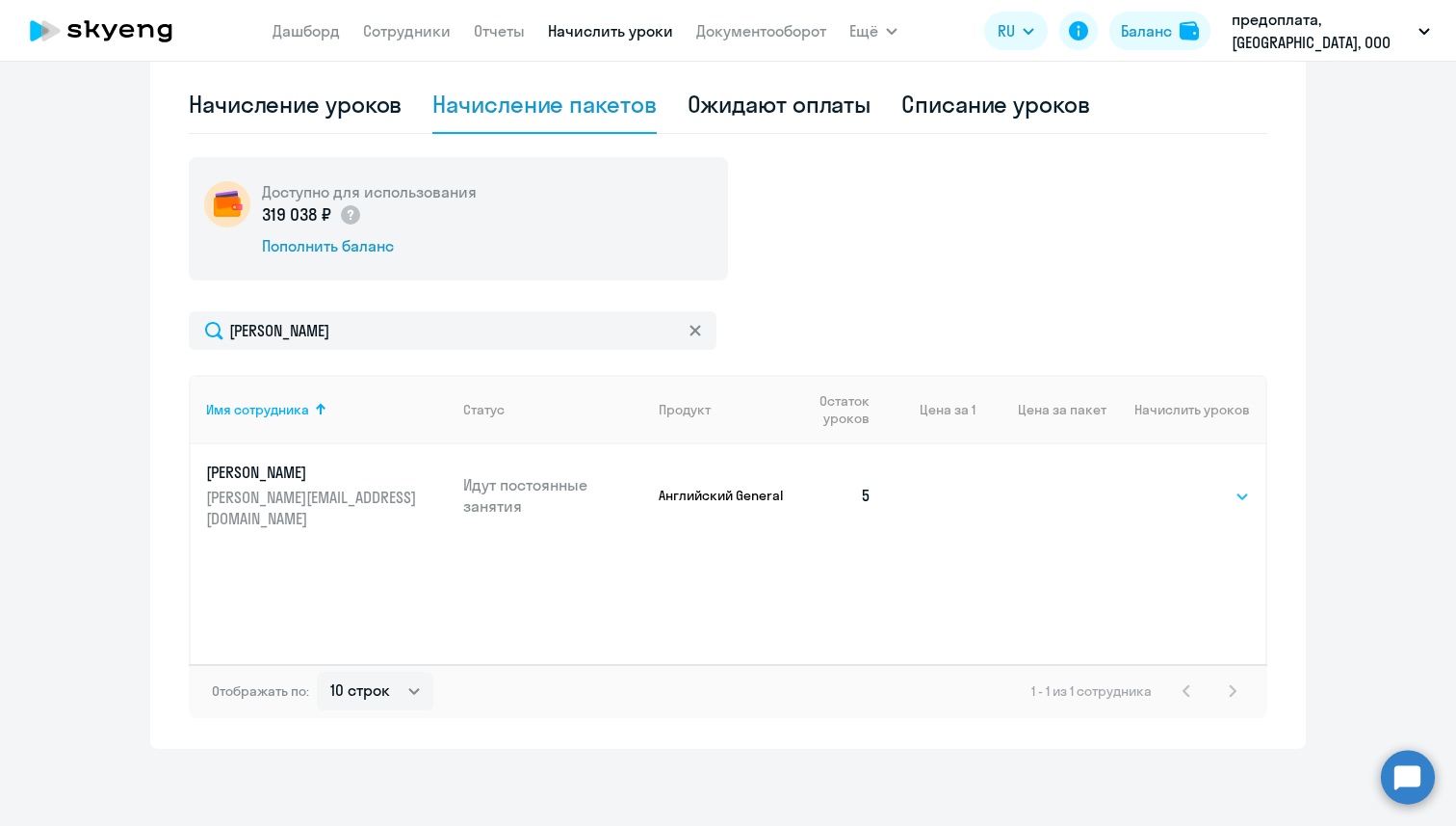
click at [1199, 487] on select "Выбрать 4 8 16 32 64 96 128" at bounding box center [1211, 495] width 79 height 23
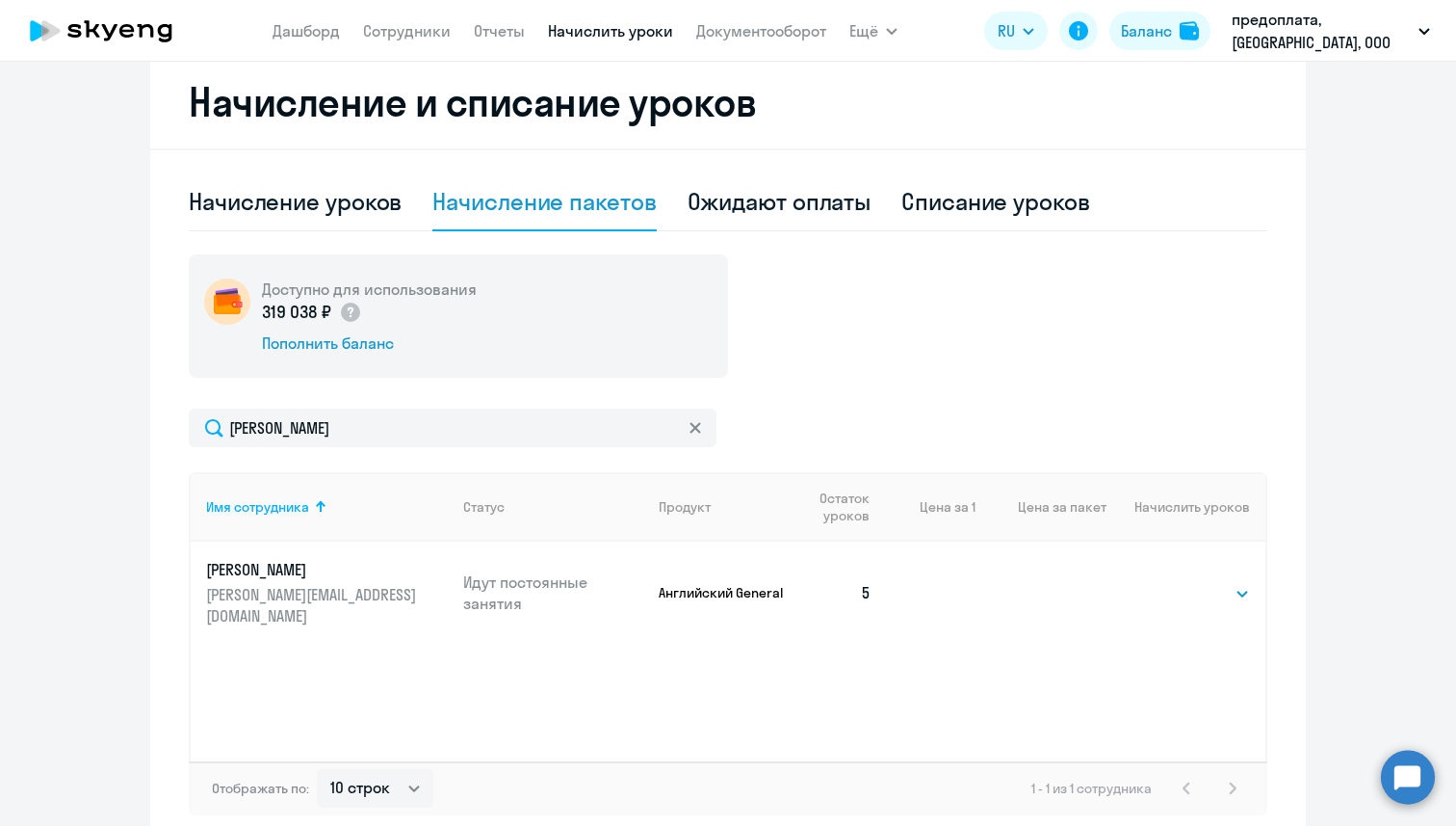
scroll to position [416, 0]
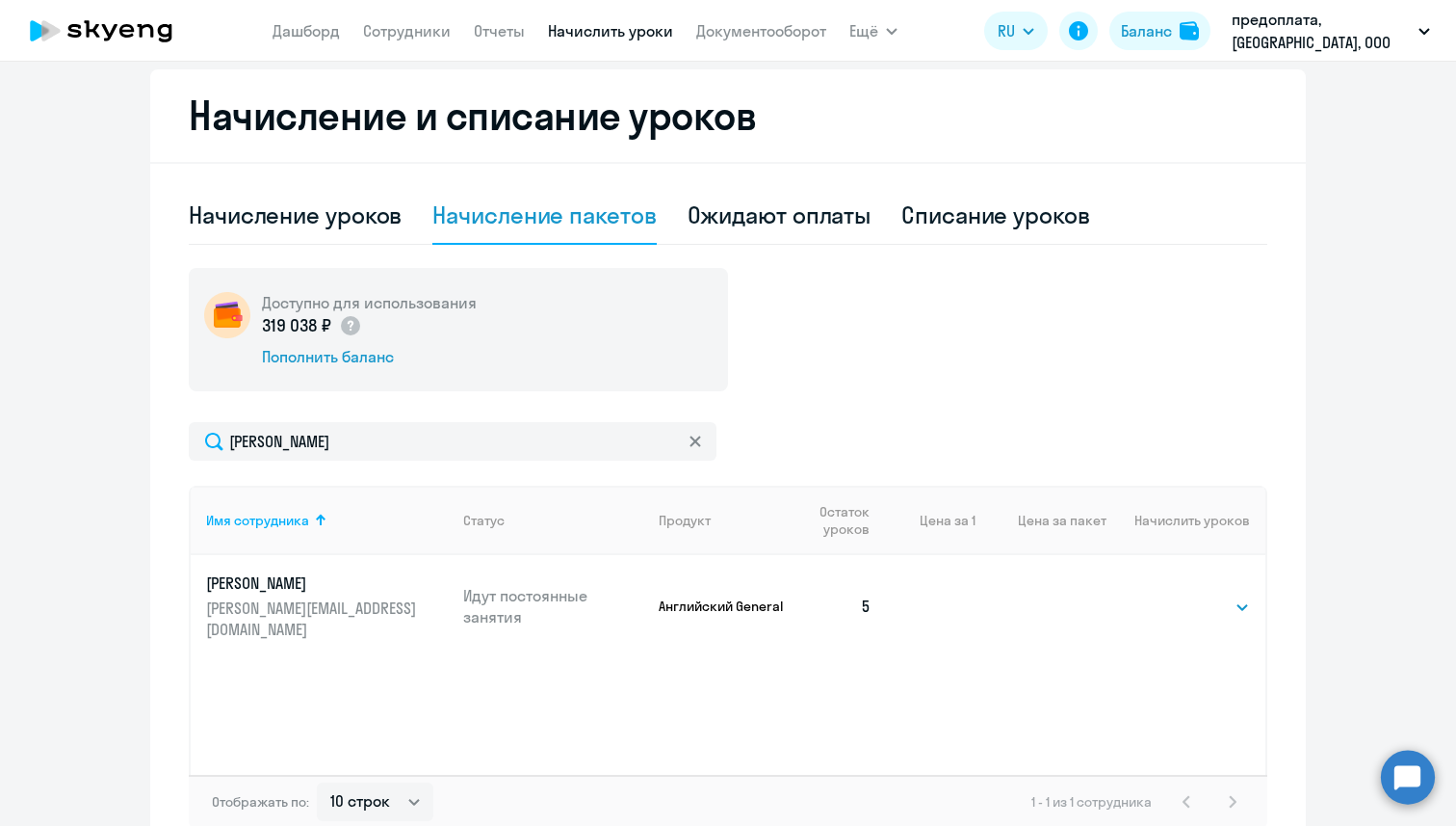
click at [415, 16] on nav "[PERSON_NAME] Отчеты Начислить уроки Документооборот" at bounding box center [549, 31] width 554 height 39
click at [408, 28] on link "Сотрудники" at bounding box center [407, 31] width 88 height 20
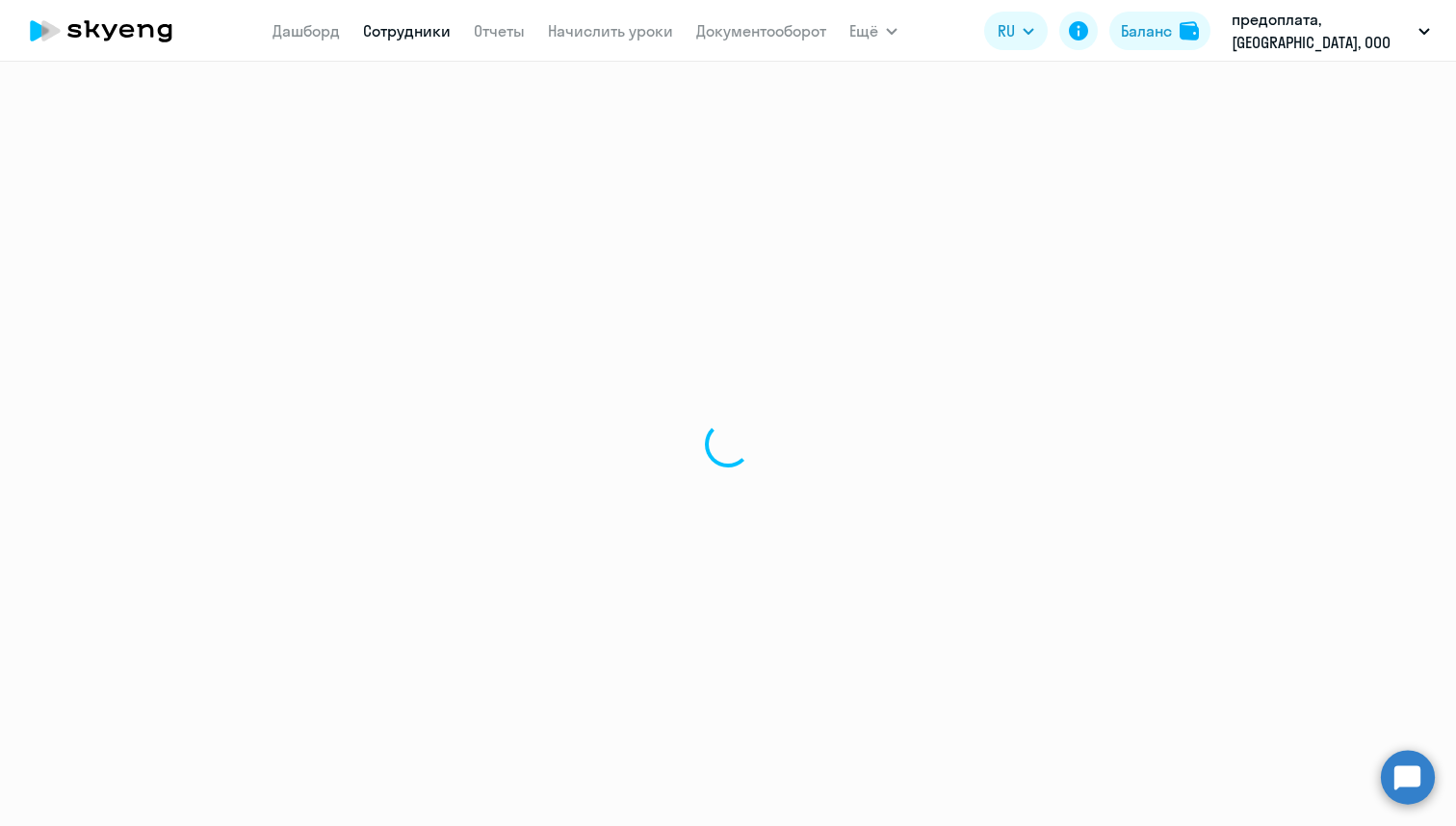
select select "30"
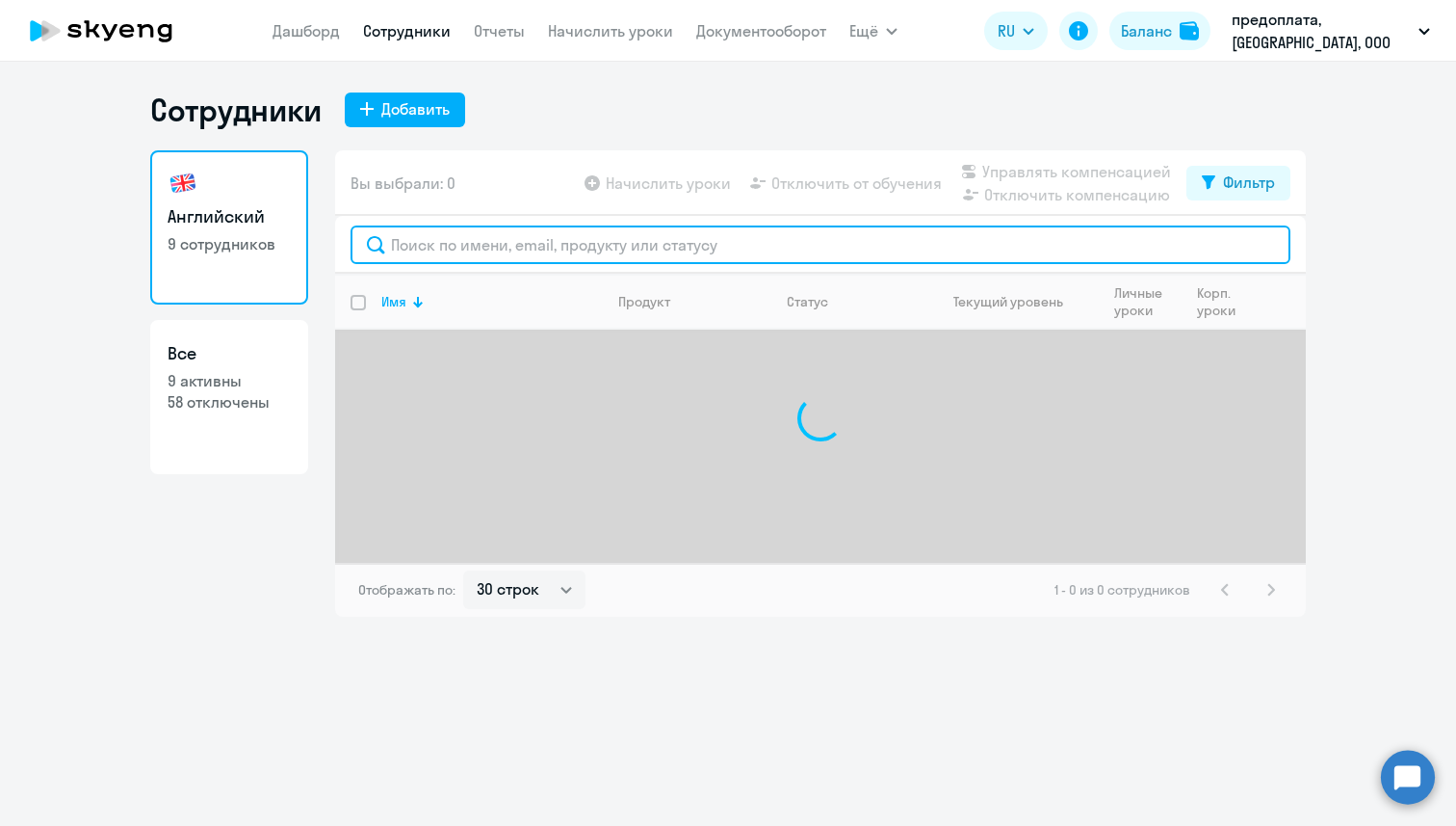
click at [445, 251] on input "text" at bounding box center [821, 244] width 940 height 39
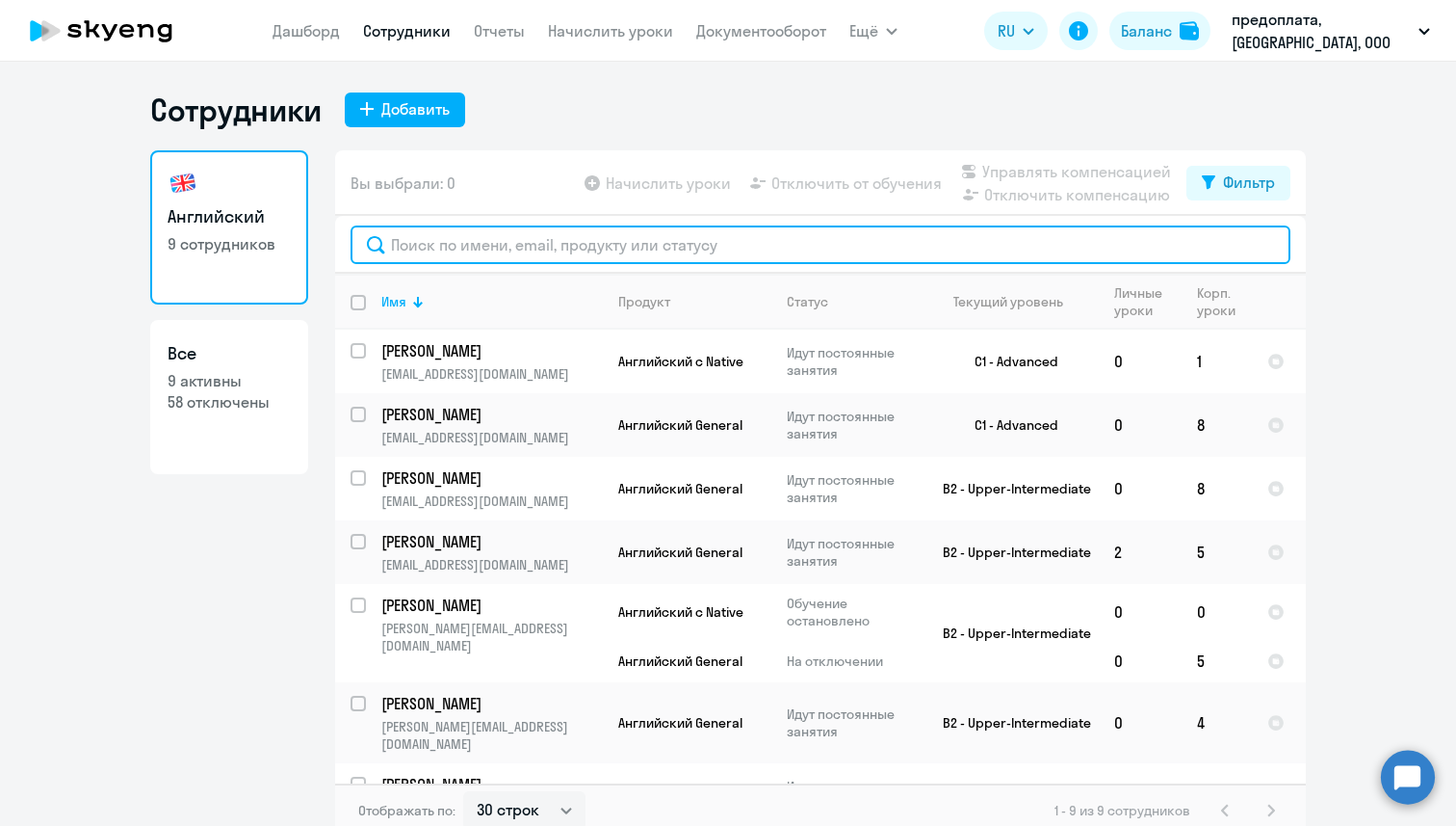
paste input "[PERSON_NAME]"
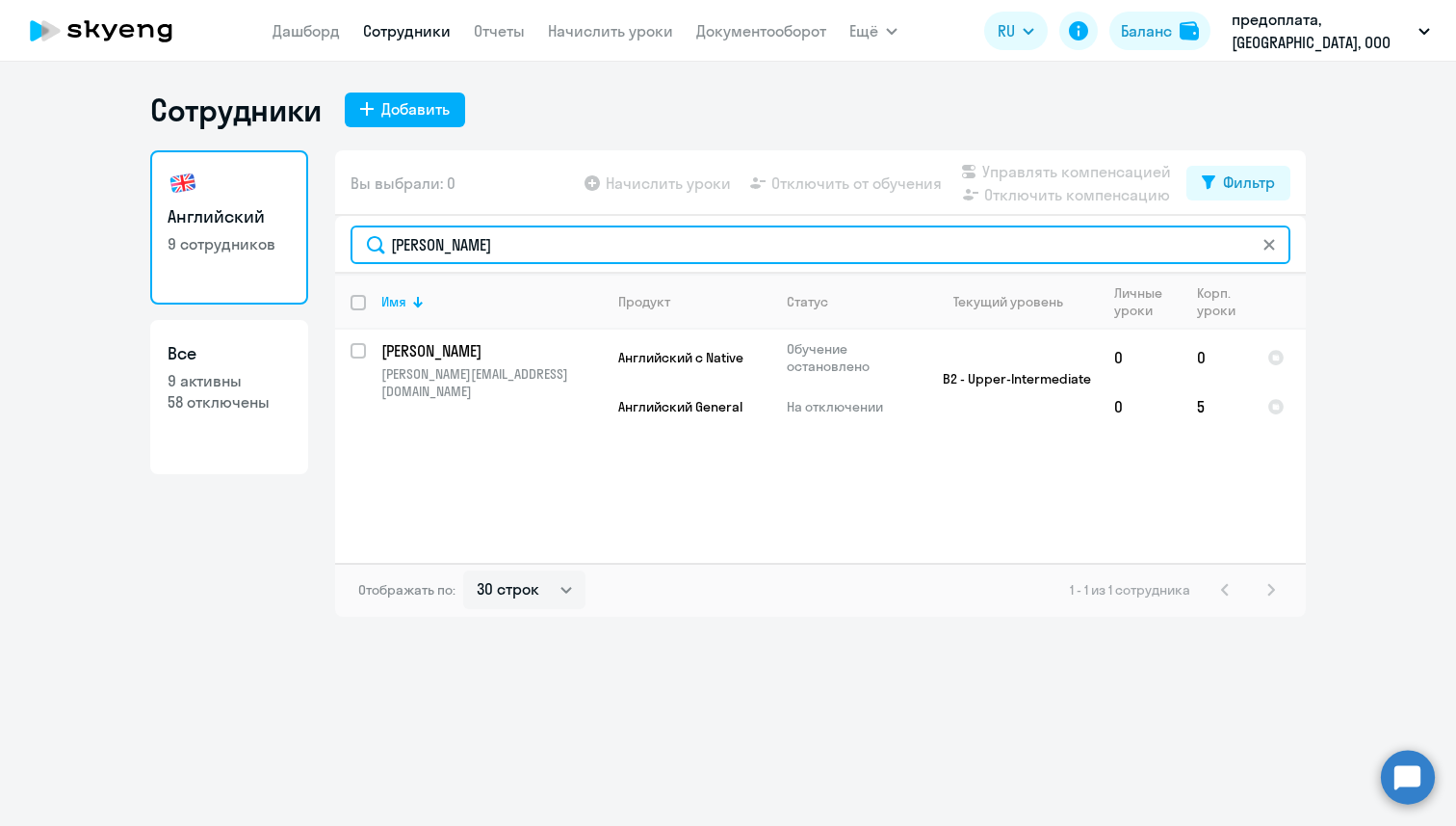
type input "[PERSON_NAME]"
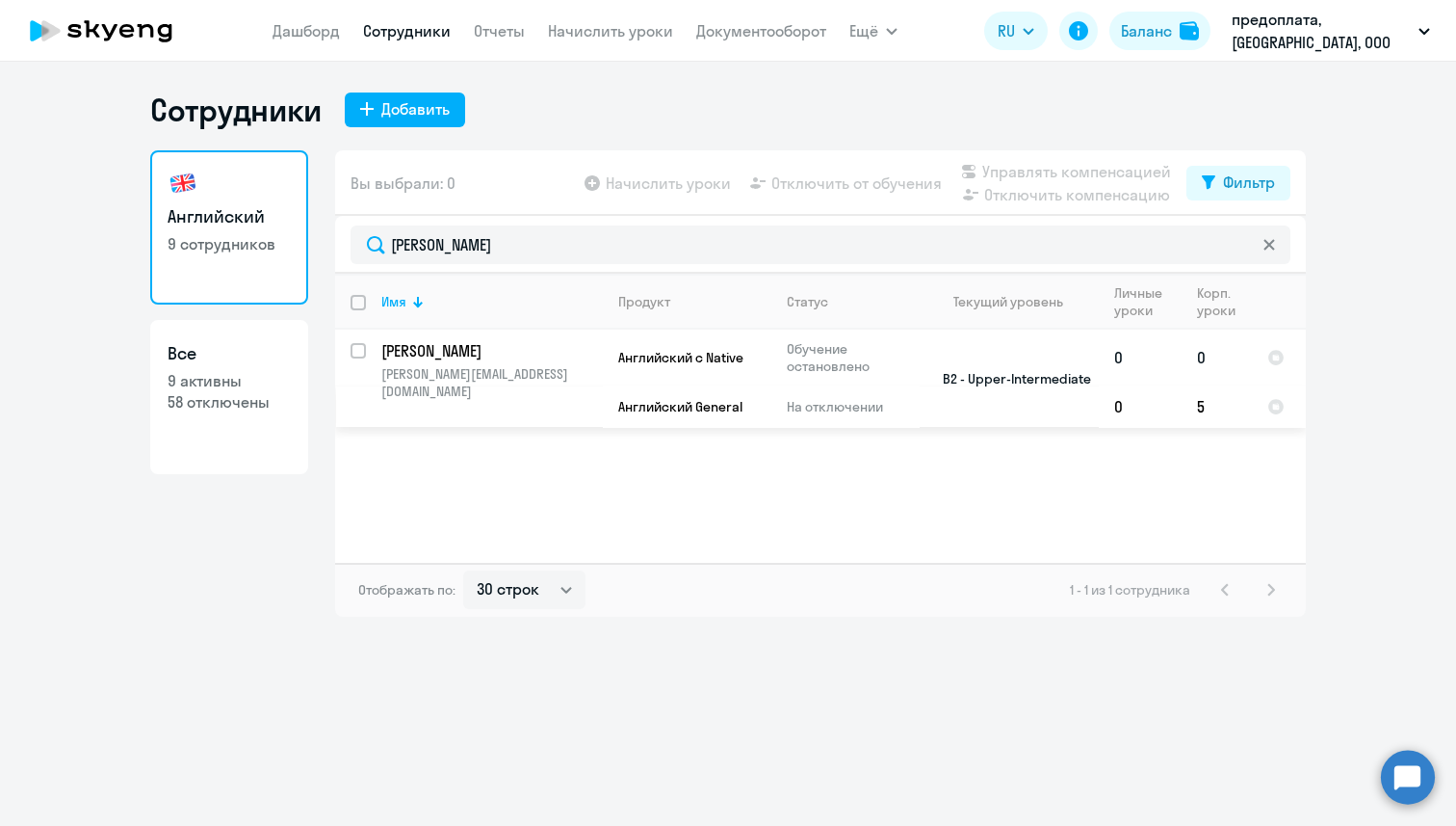
click at [492, 350] on p "[PERSON_NAME]" at bounding box center [490, 350] width 217 height 21
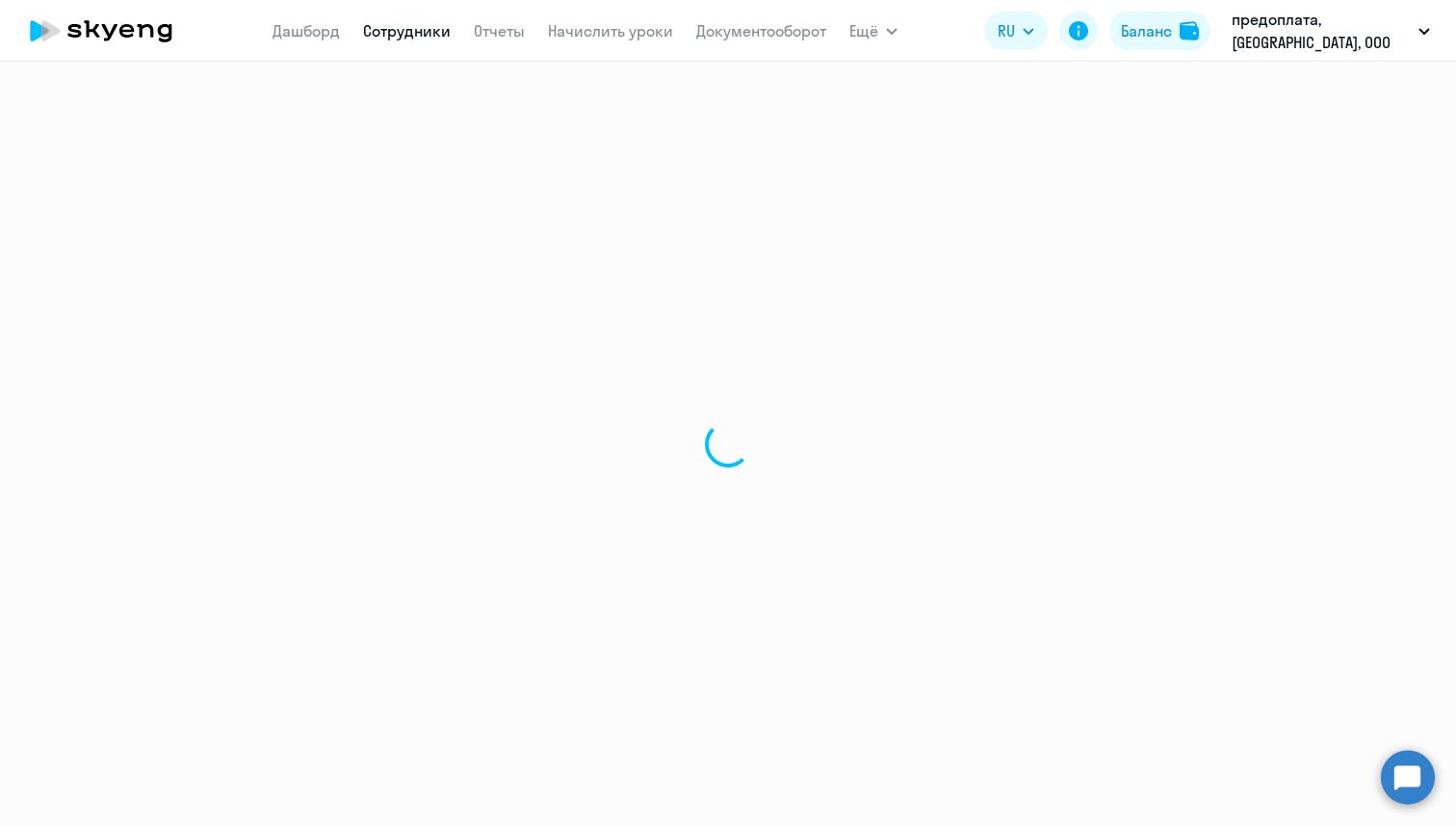
select select "english"
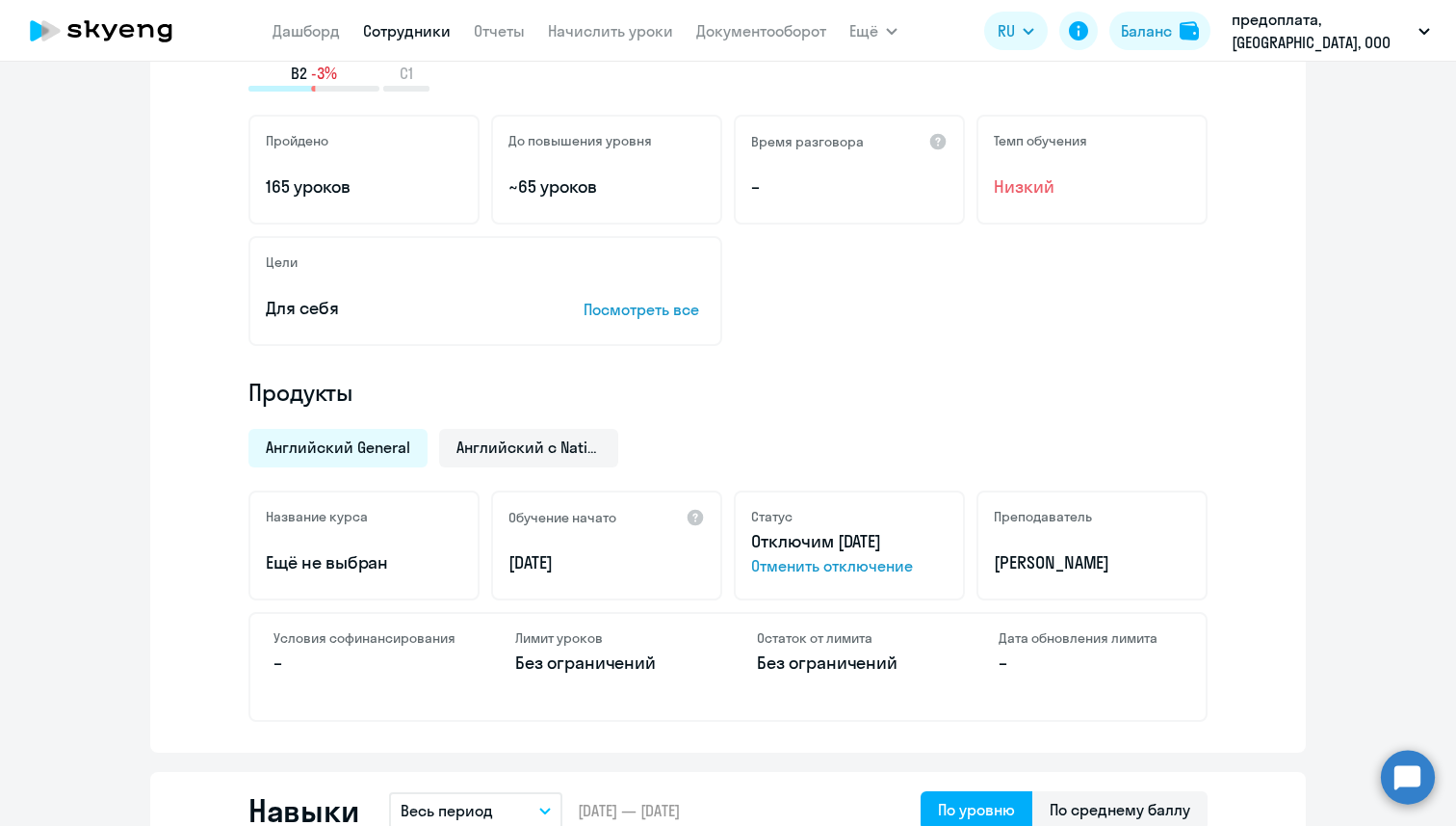
scroll to position [343, 0]
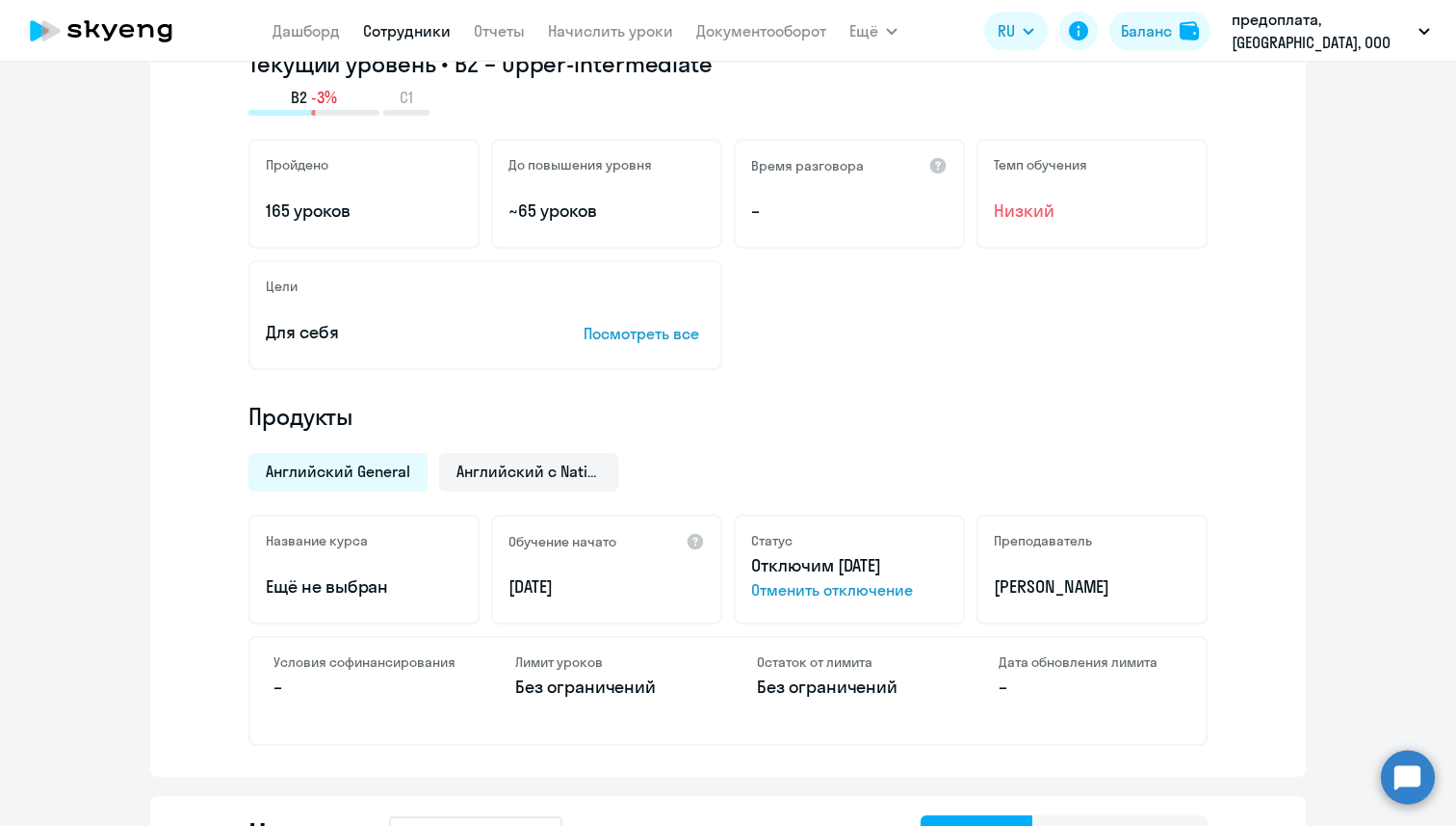
click at [546, 451] on div "[DEMOGRAPHIC_DATA] General Английский с Native" at bounding box center [722, 466] width 971 height 50
click at [547, 467] on span "Английский с Native" at bounding box center [528, 470] width 144 height 21
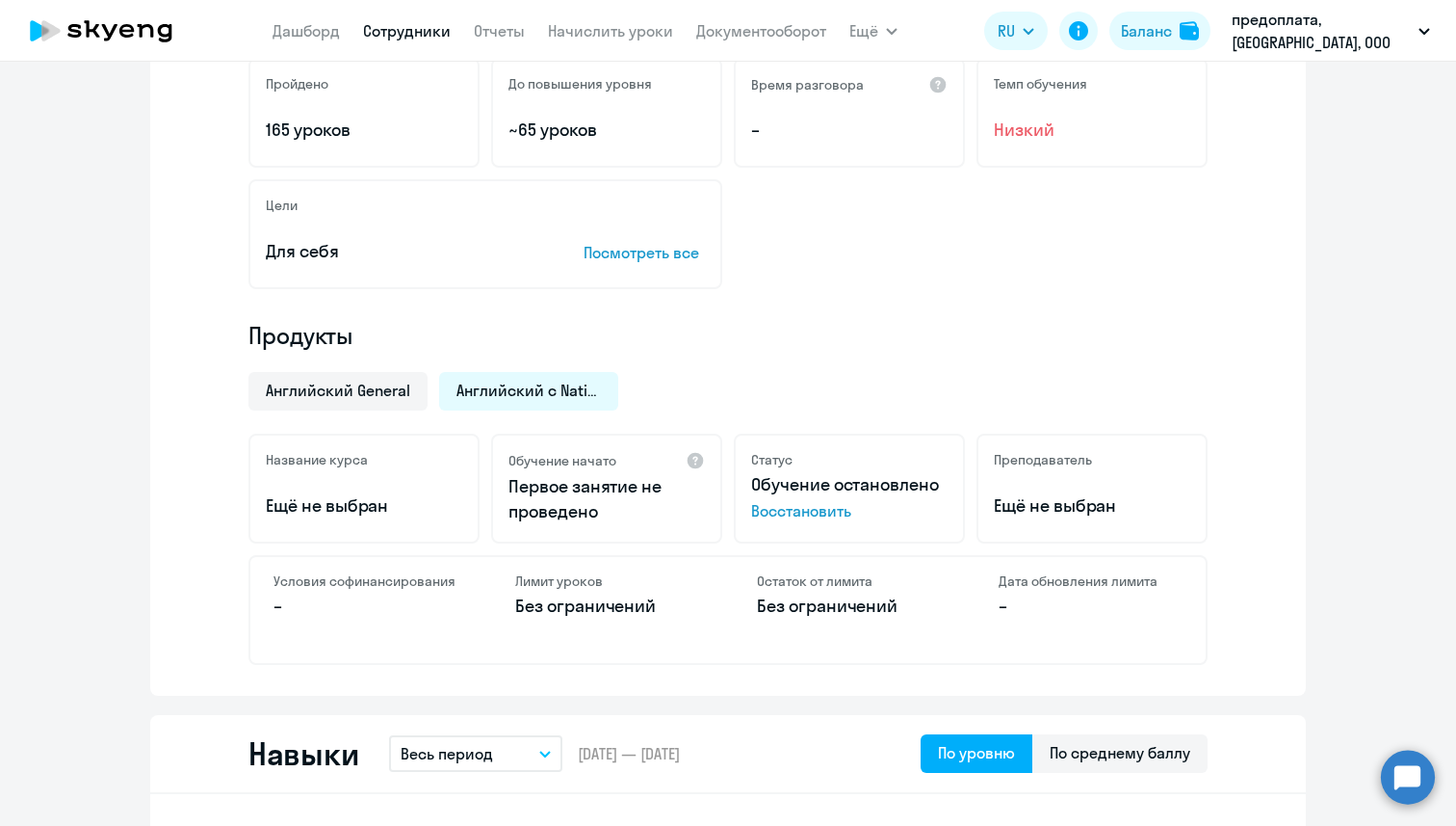
scroll to position [433, 0]
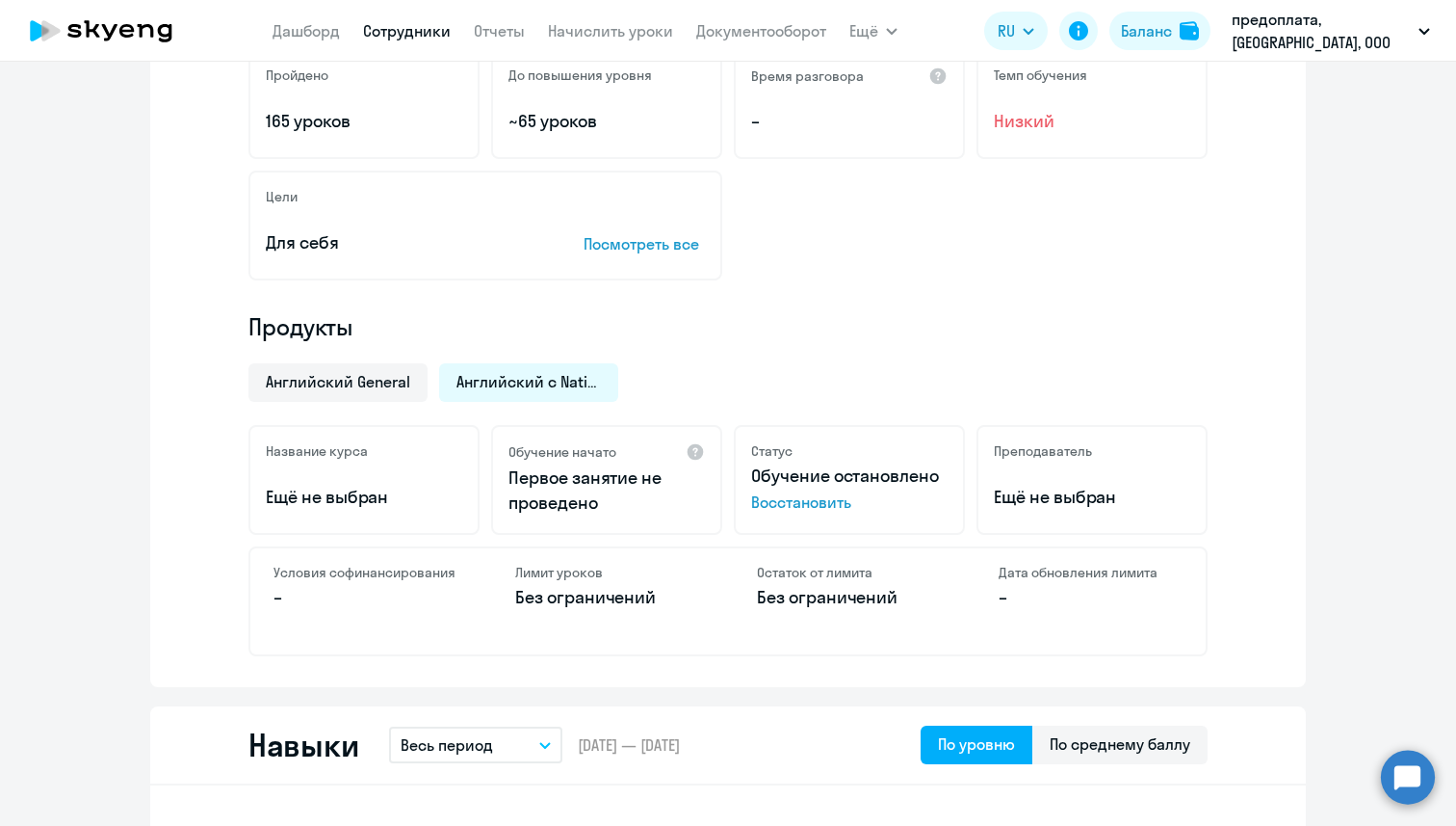
click at [790, 511] on span "Восстановить" at bounding box center [849, 501] width 197 height 23
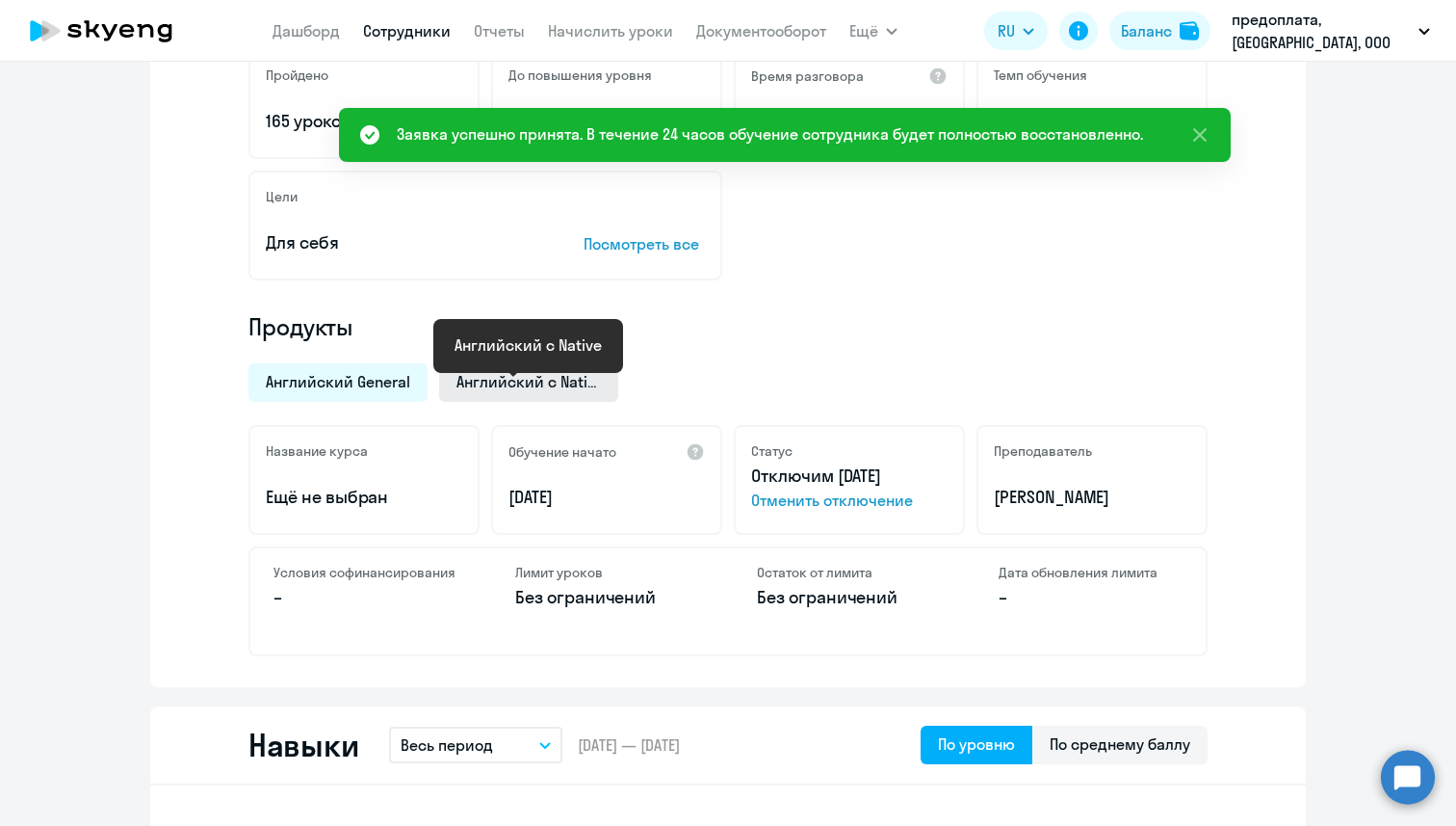
scroll to position [0, 0]
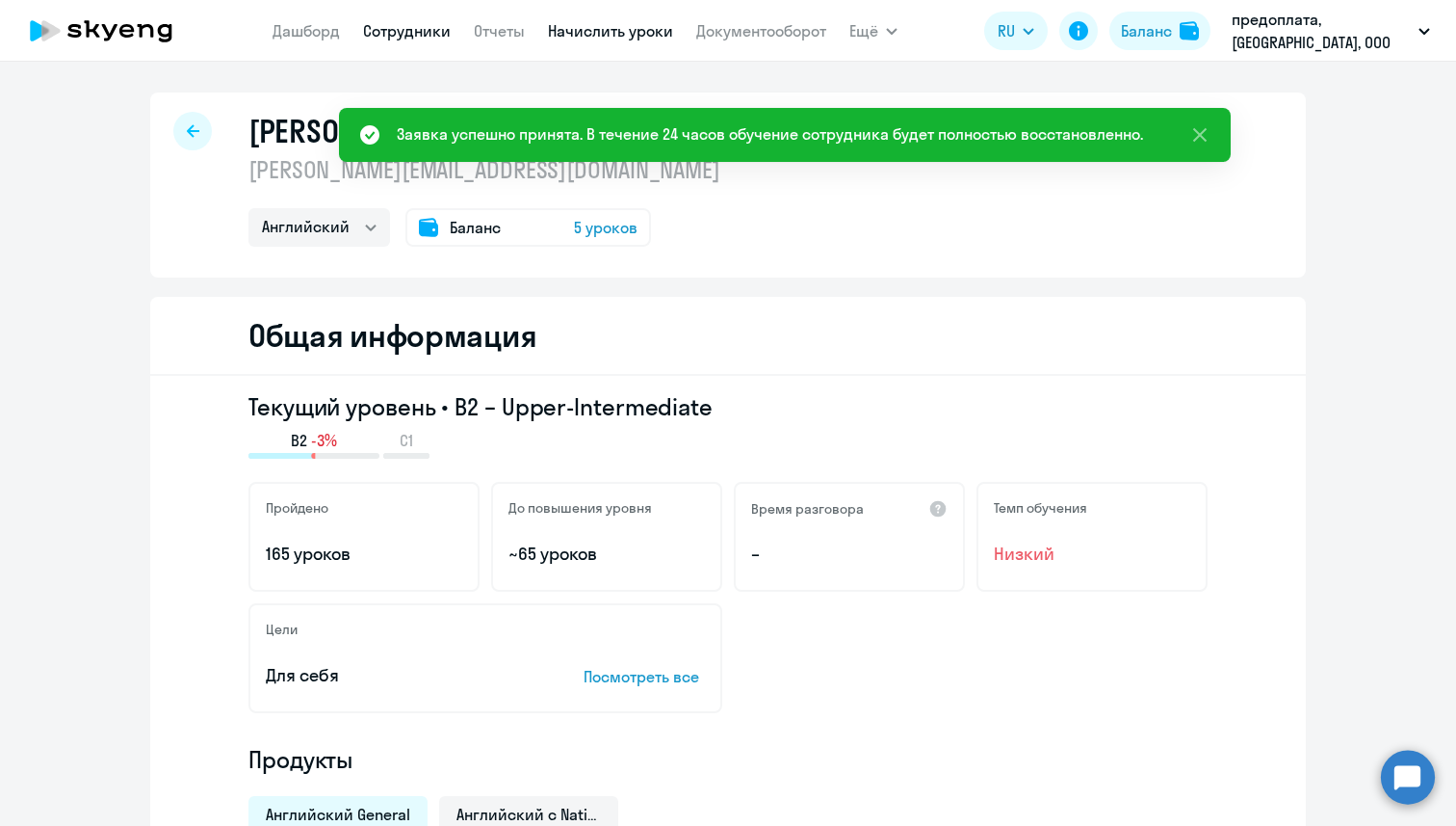
click at [602, 23] on link "Начислить уроки" at bounding box center [610, 31] width 125 height 20
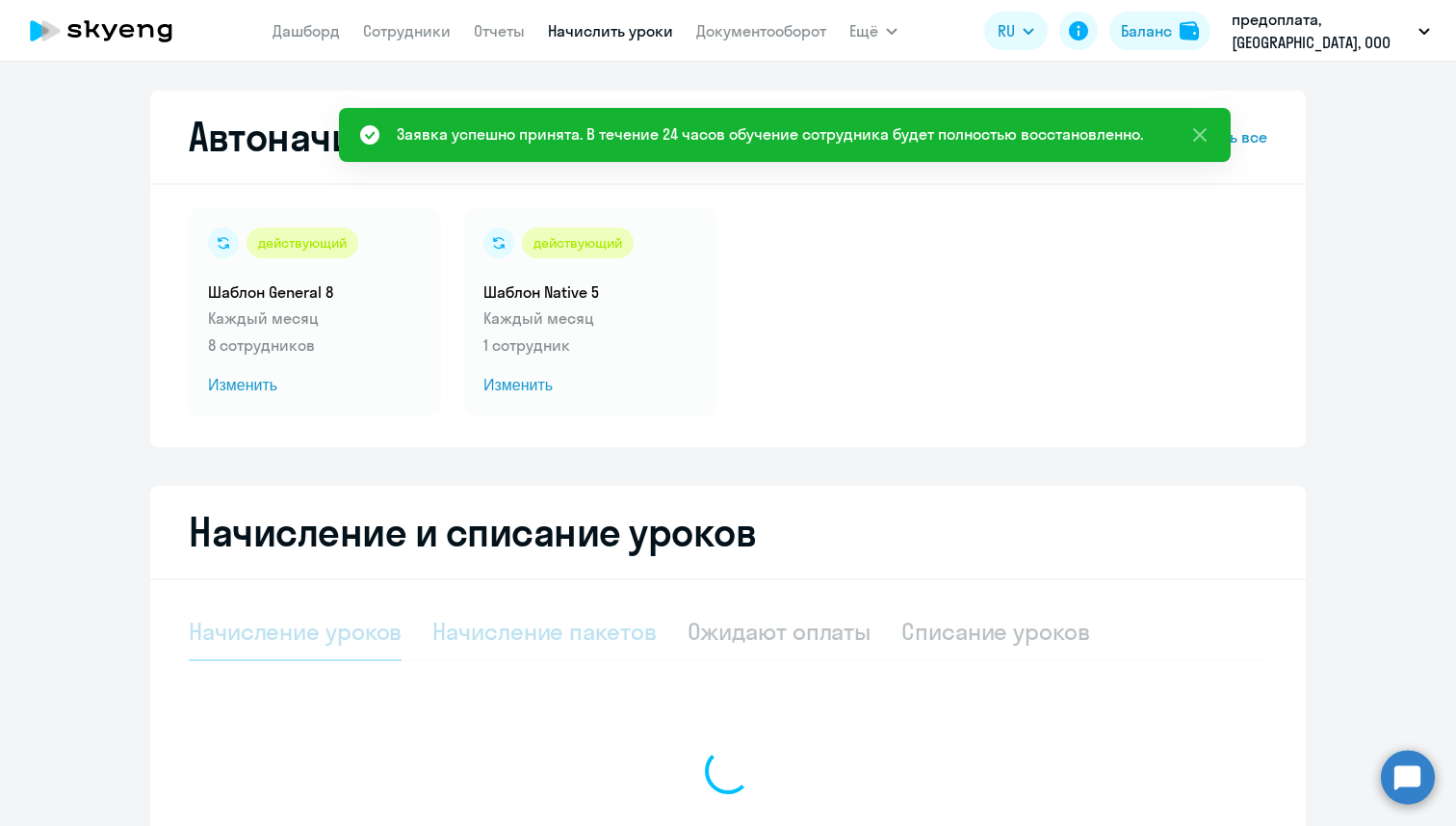
select select "10"
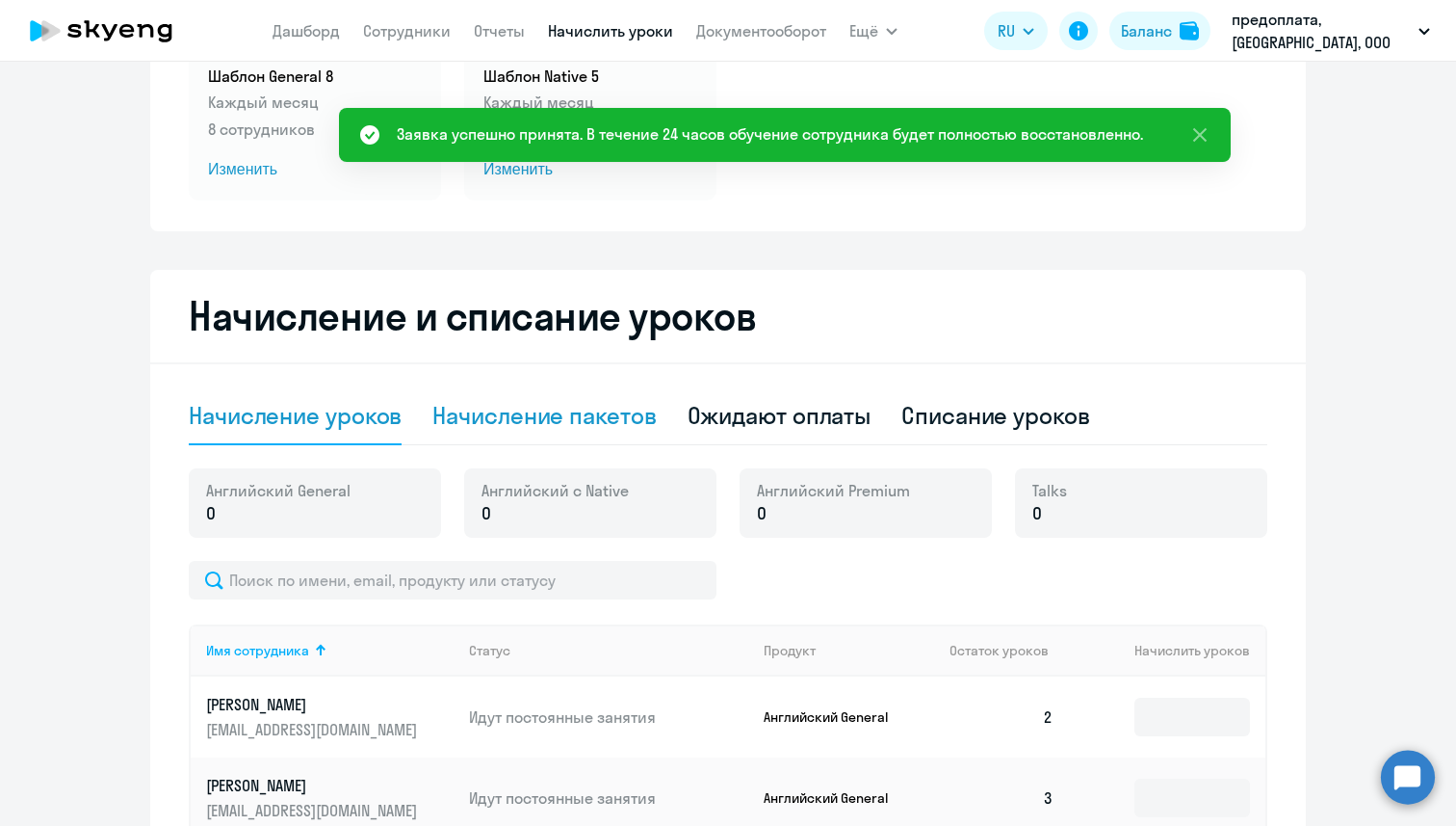
scroll to position [388, 0]
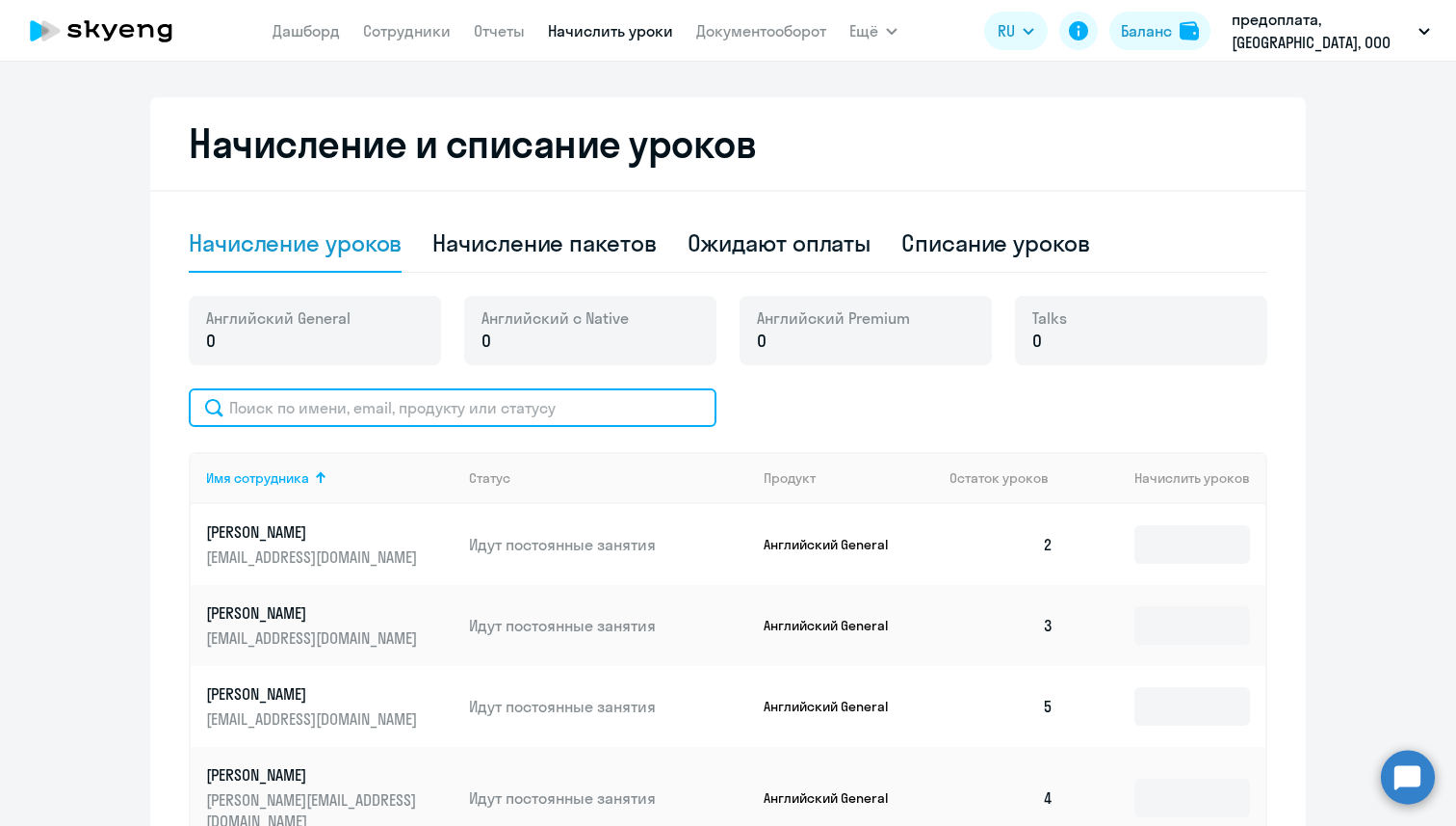
click at [519, 408] on input "text" at bounding box center [452, 407] width 527 height 39
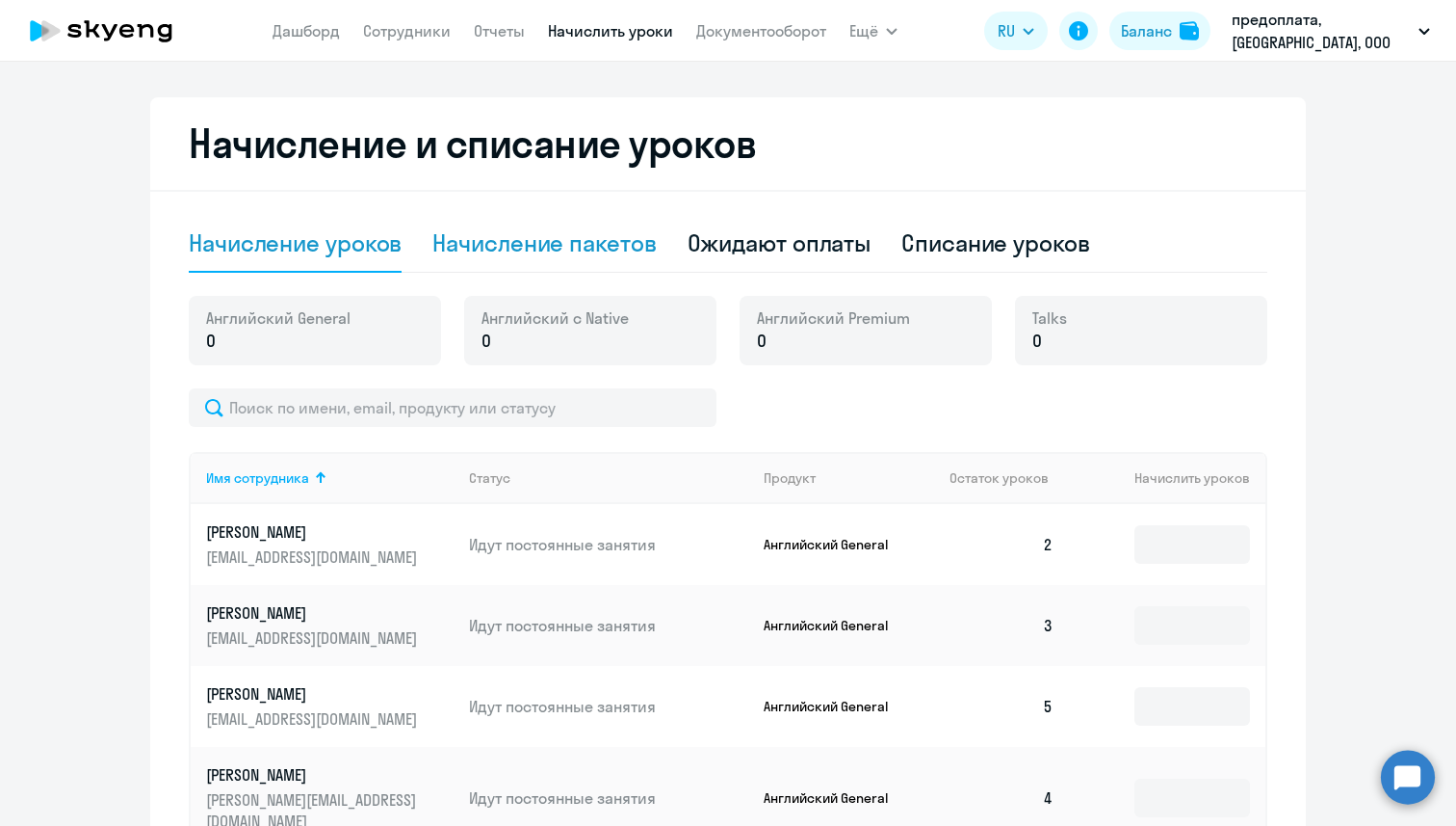
click at [550, 252] on div "Начисление пакетов" at bounding box center [544, 242] width 223 height 31
select select "10"
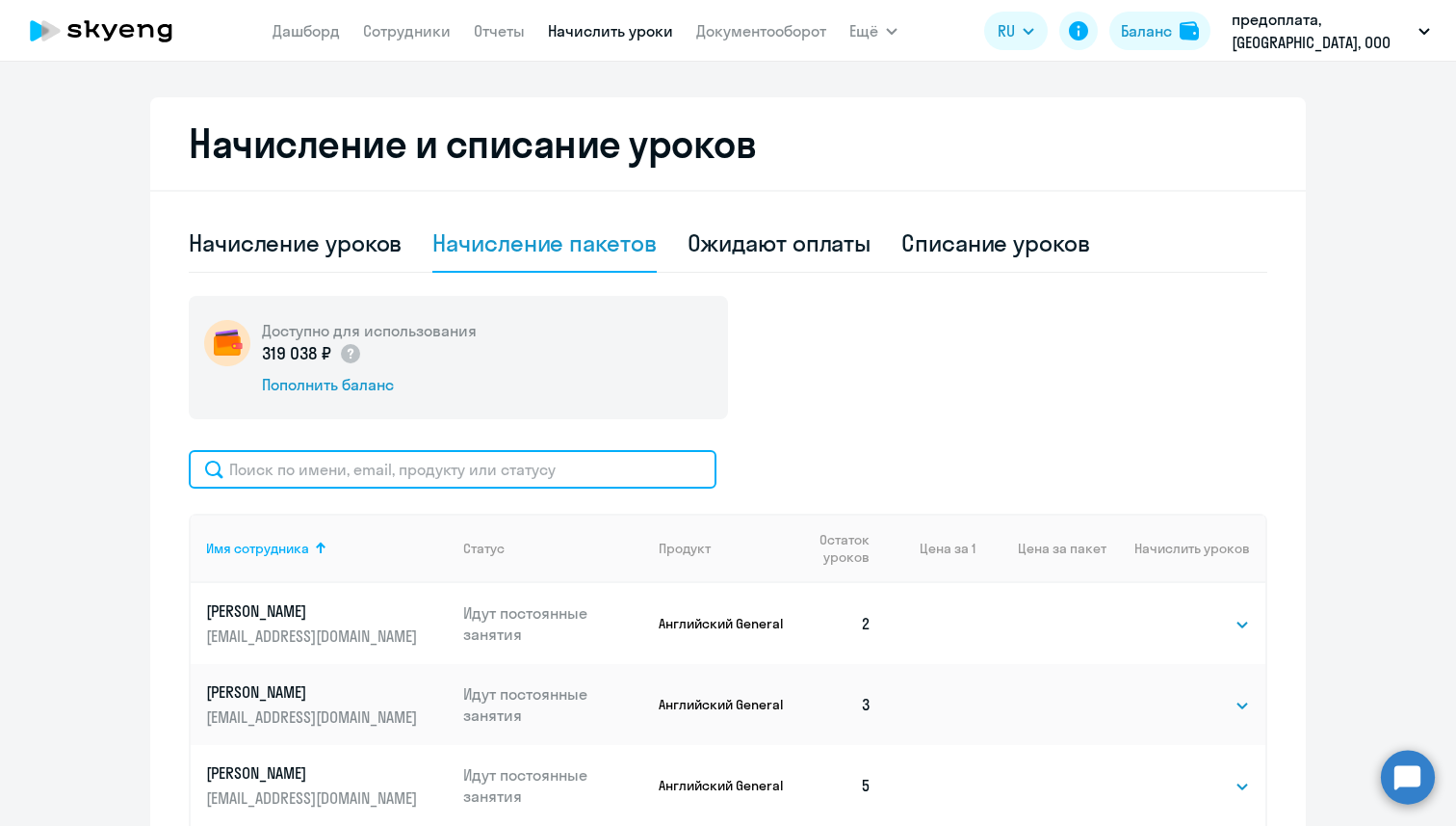
click at [386, 484] on input "text" at bounding box center [452, 468] width 527 height 39
paste input "[PERSON_NAME]"
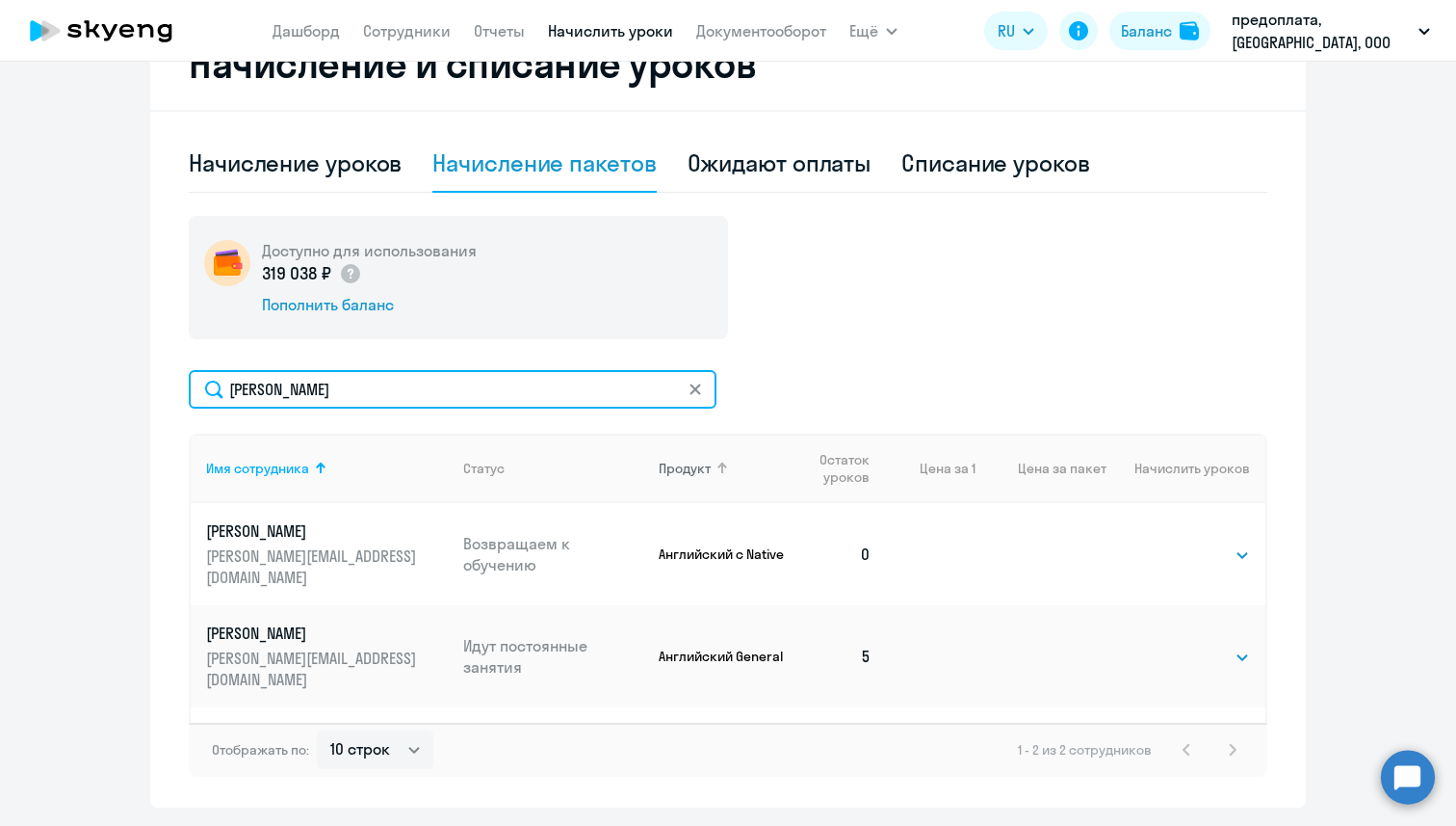
scroll to position [504, 0]
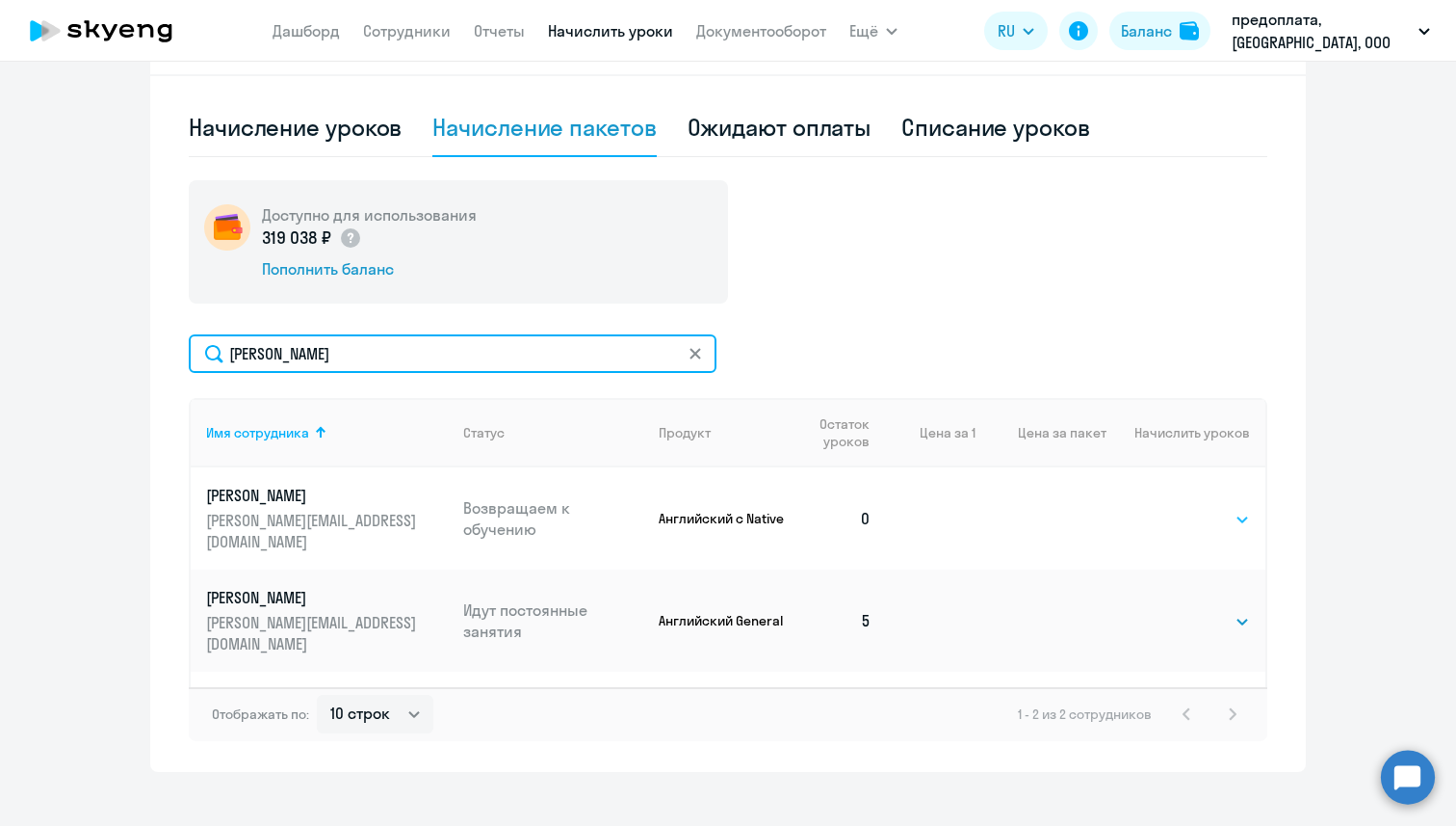
type input "[PERSON_NAME]"
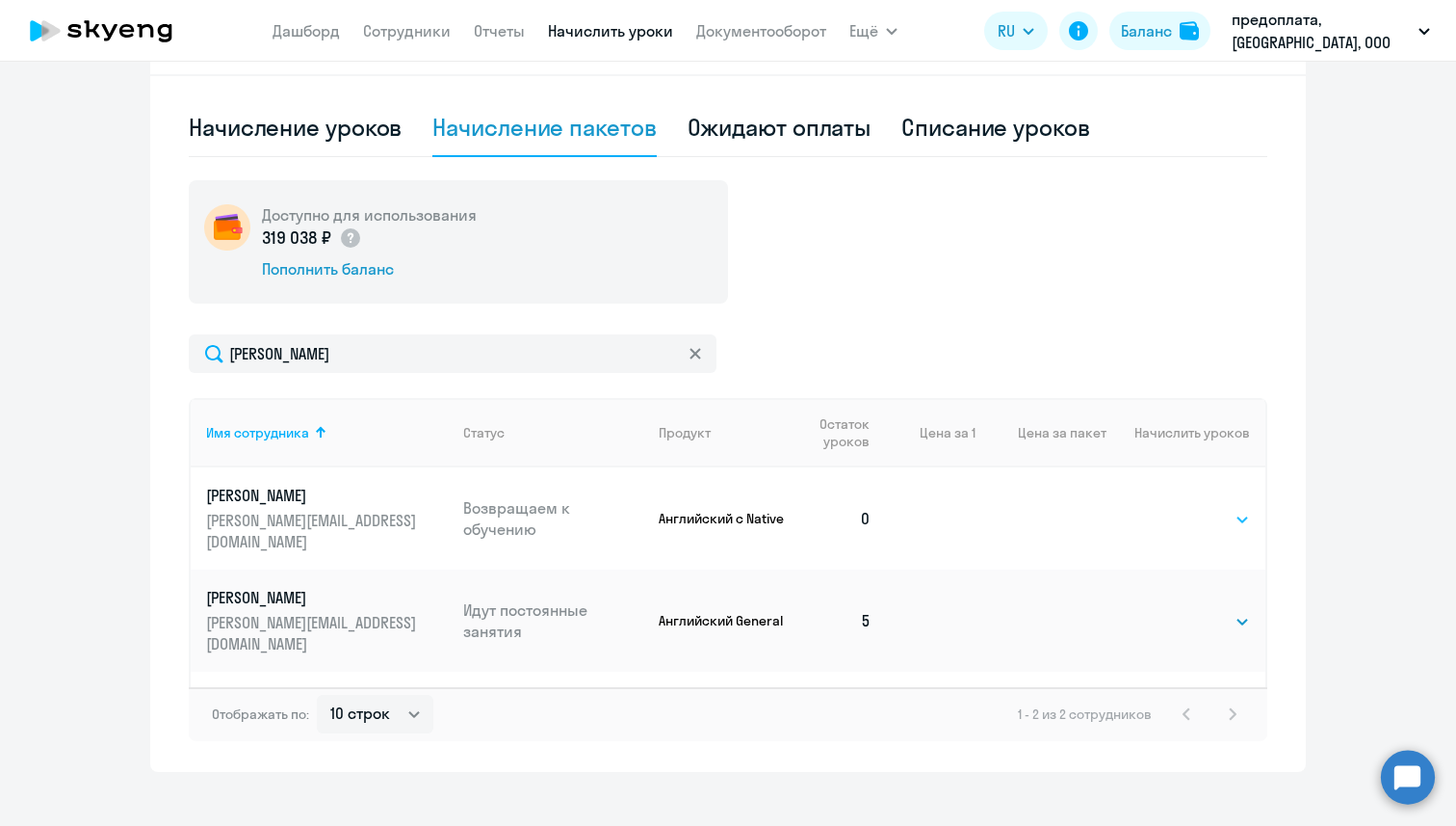
click at [1205, 515] on select "Выбрать 4 8 16 32 64 96 128" at bounding box center [1211, 519] width 79 height 23
select select "4"
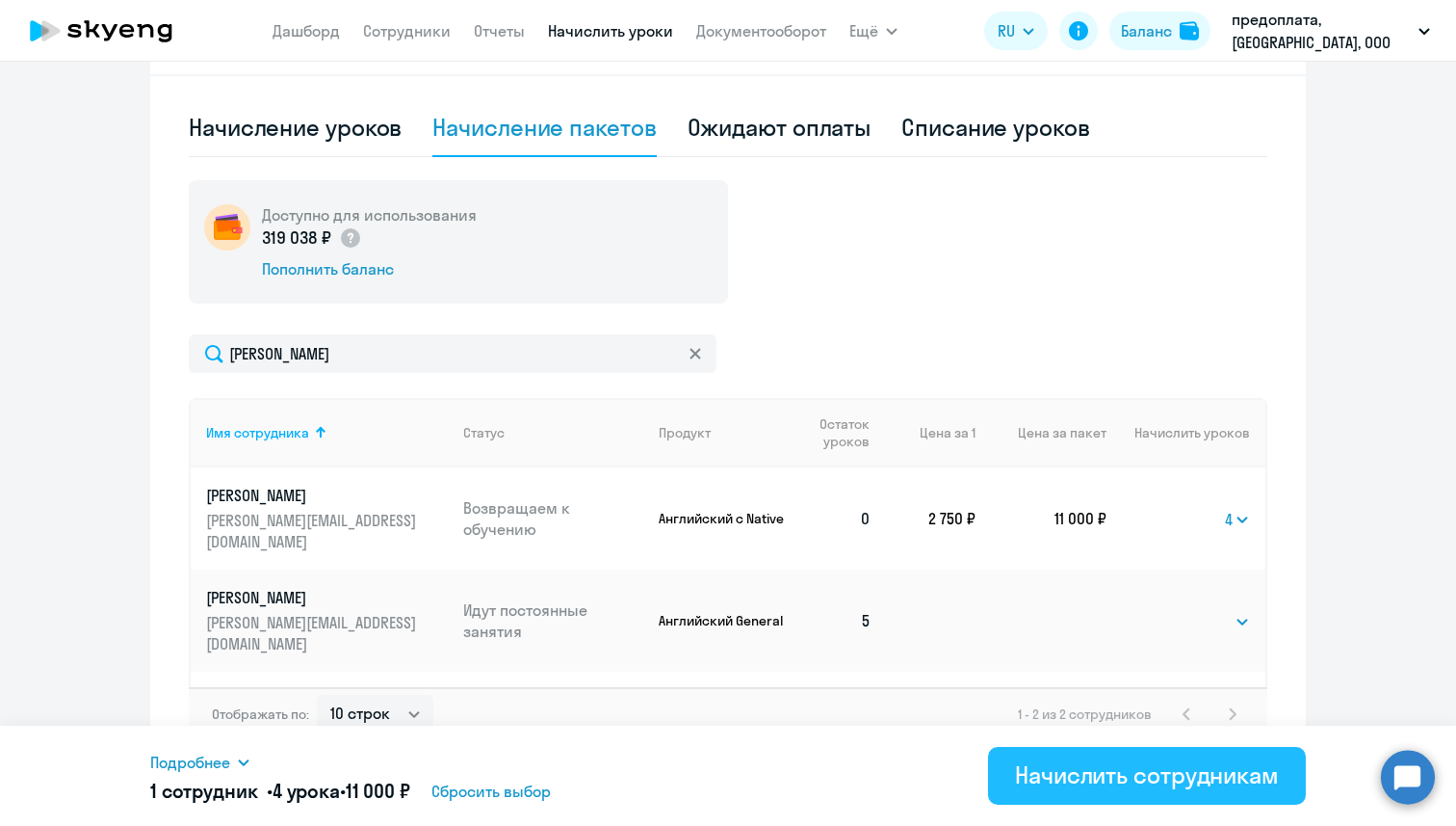
click at [1101, 775] on div "Начислить сотрудникам" at bounding box center [1147, 774] width 264 height 31
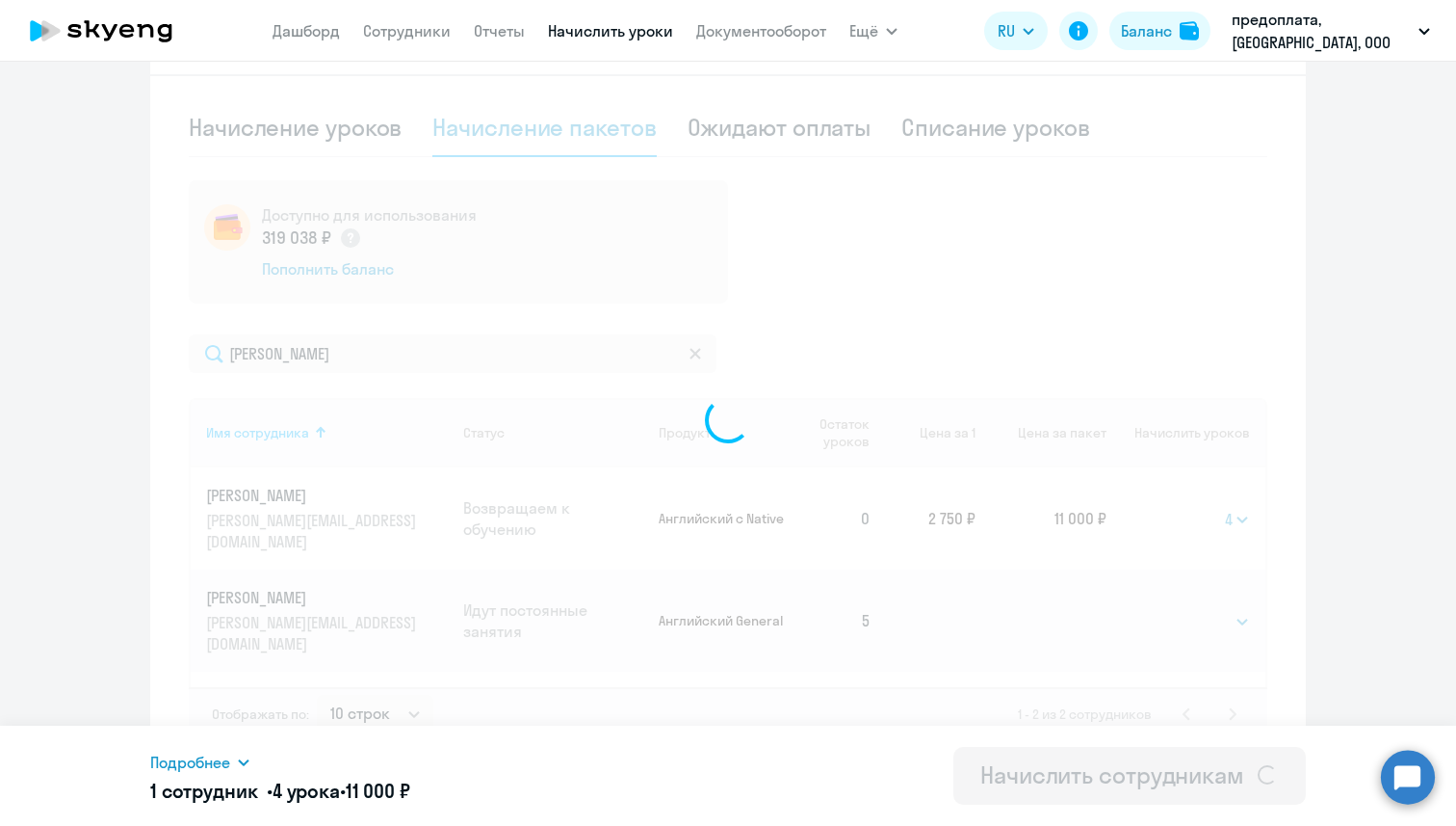
select select
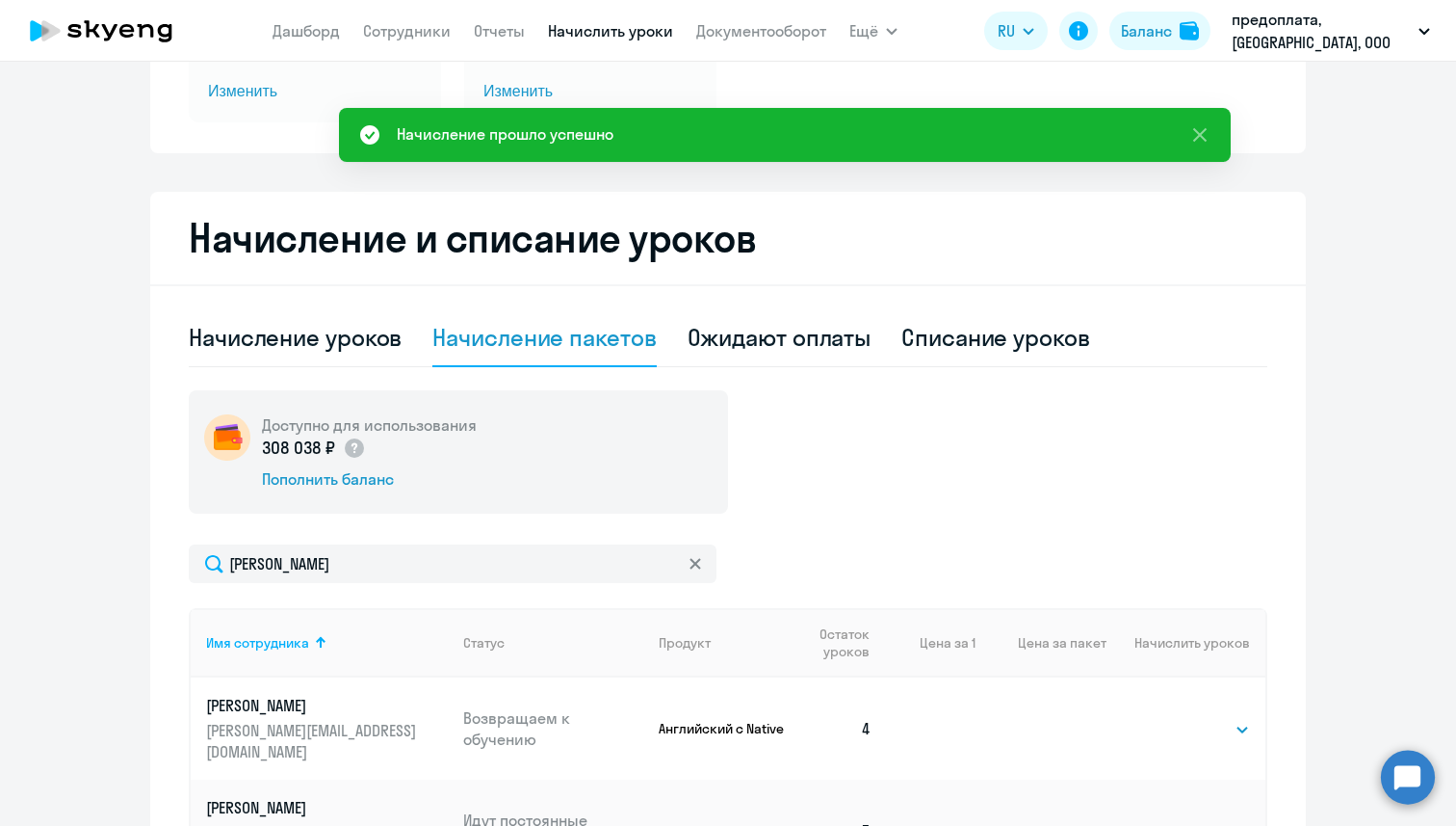
scroll to position [0, 0]
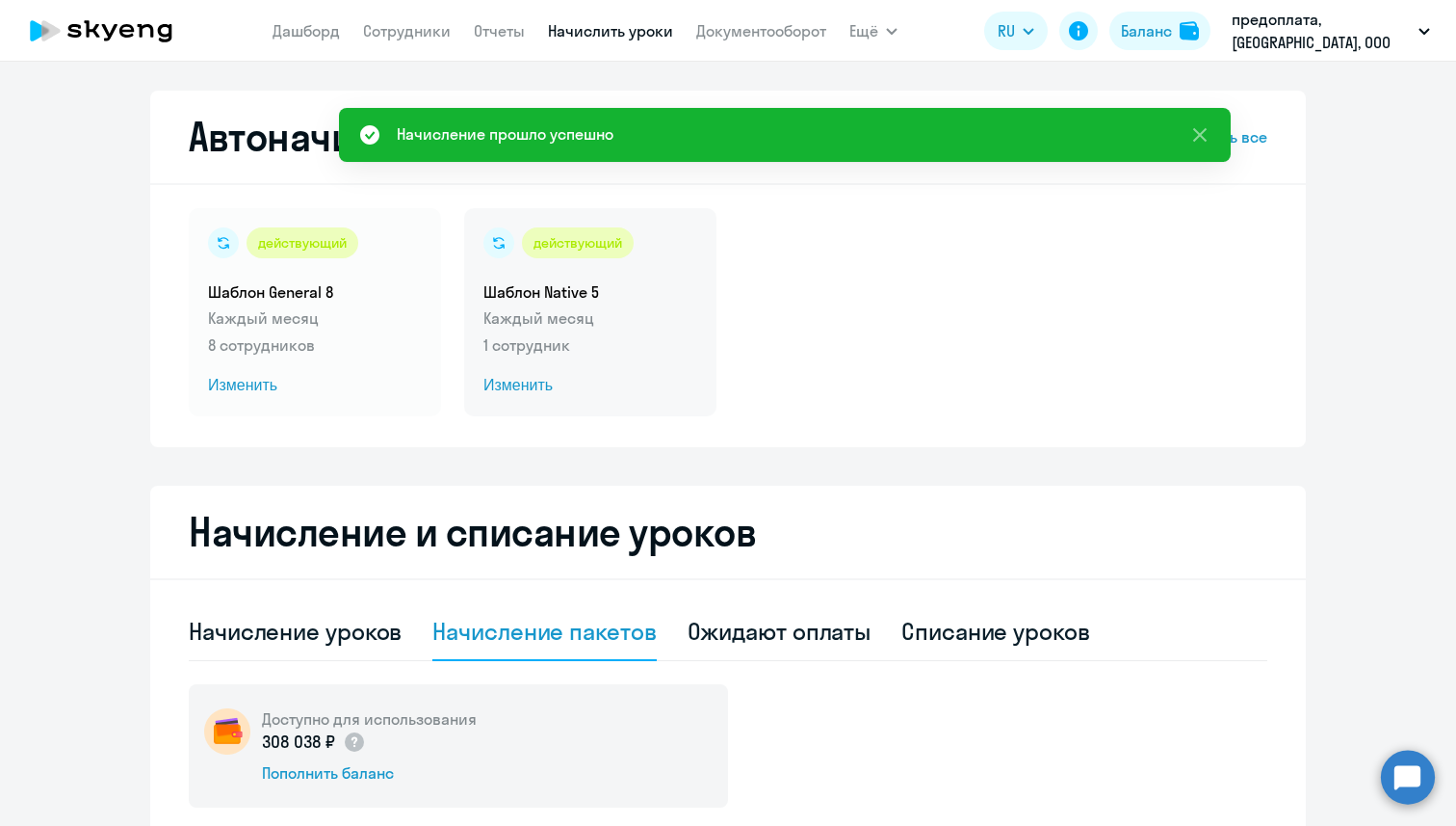
click at [530, 321] on p "Каждый месяц" at bounding box center [591, 317] width 213 height 23
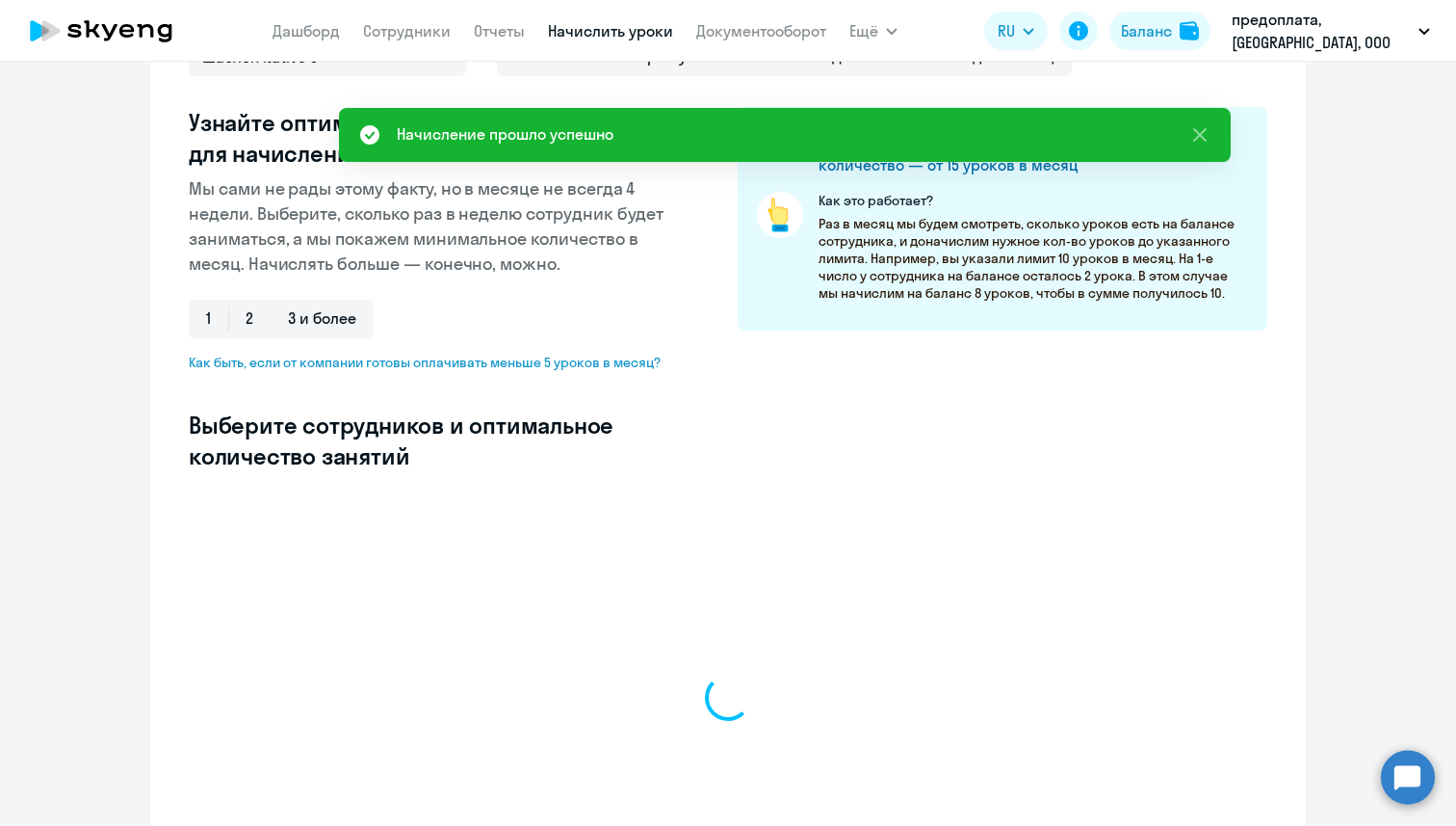
select select "10"
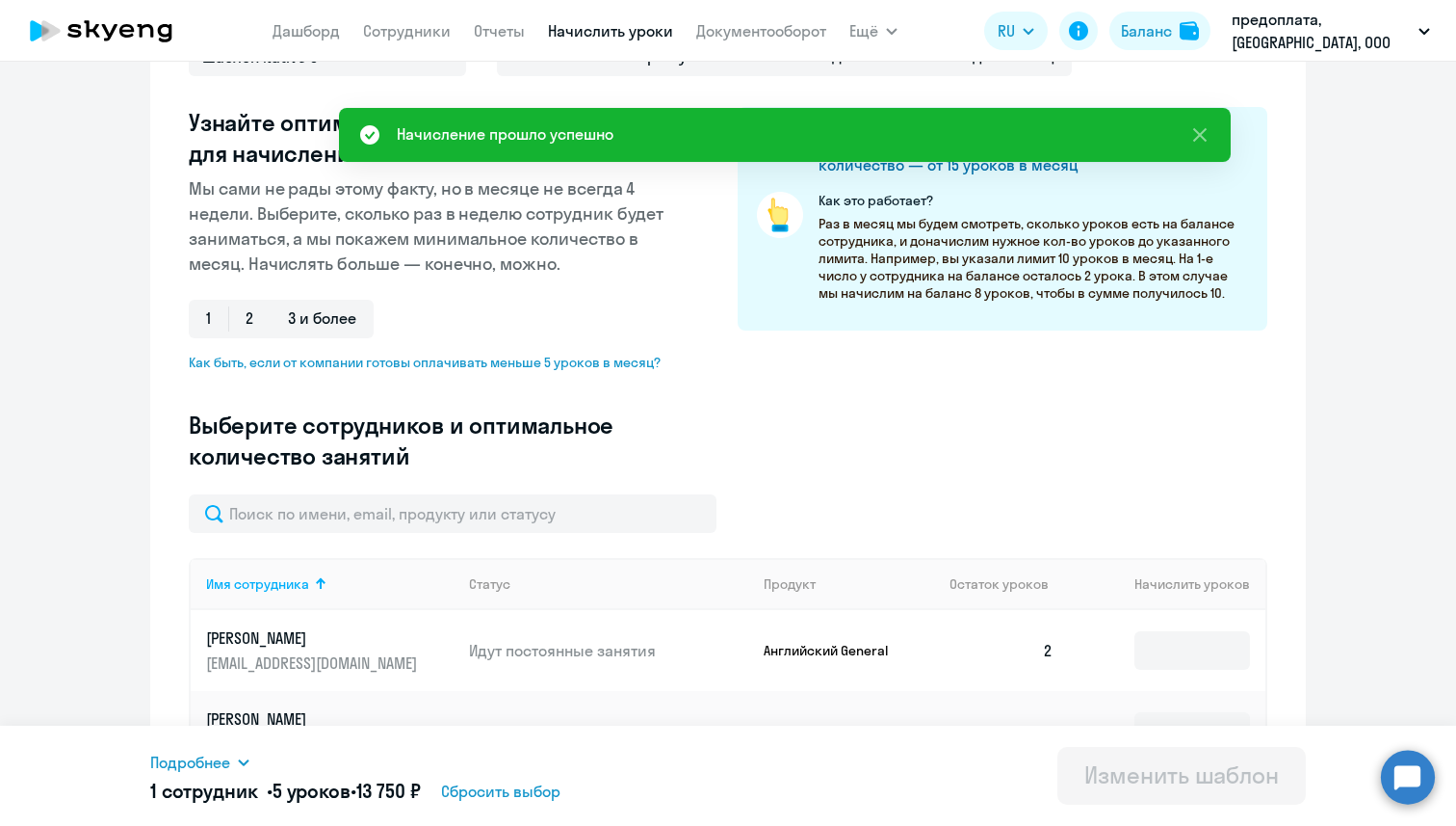
scroll to position [256, 0]
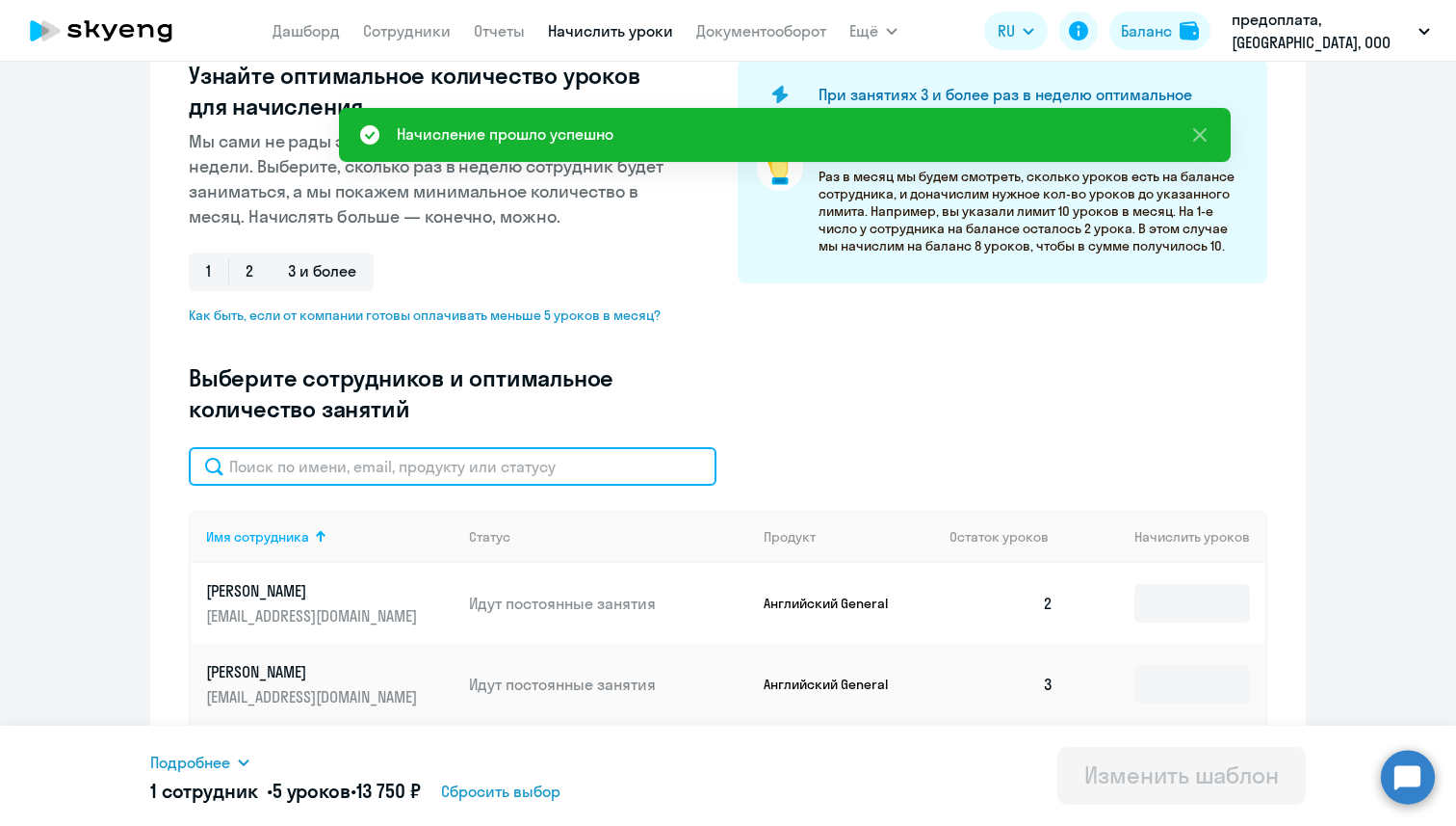
click at [433, 462] on input "text" at bounding box center [452, 465] width 527 height 39
paste input "[PERSON_NAME]"
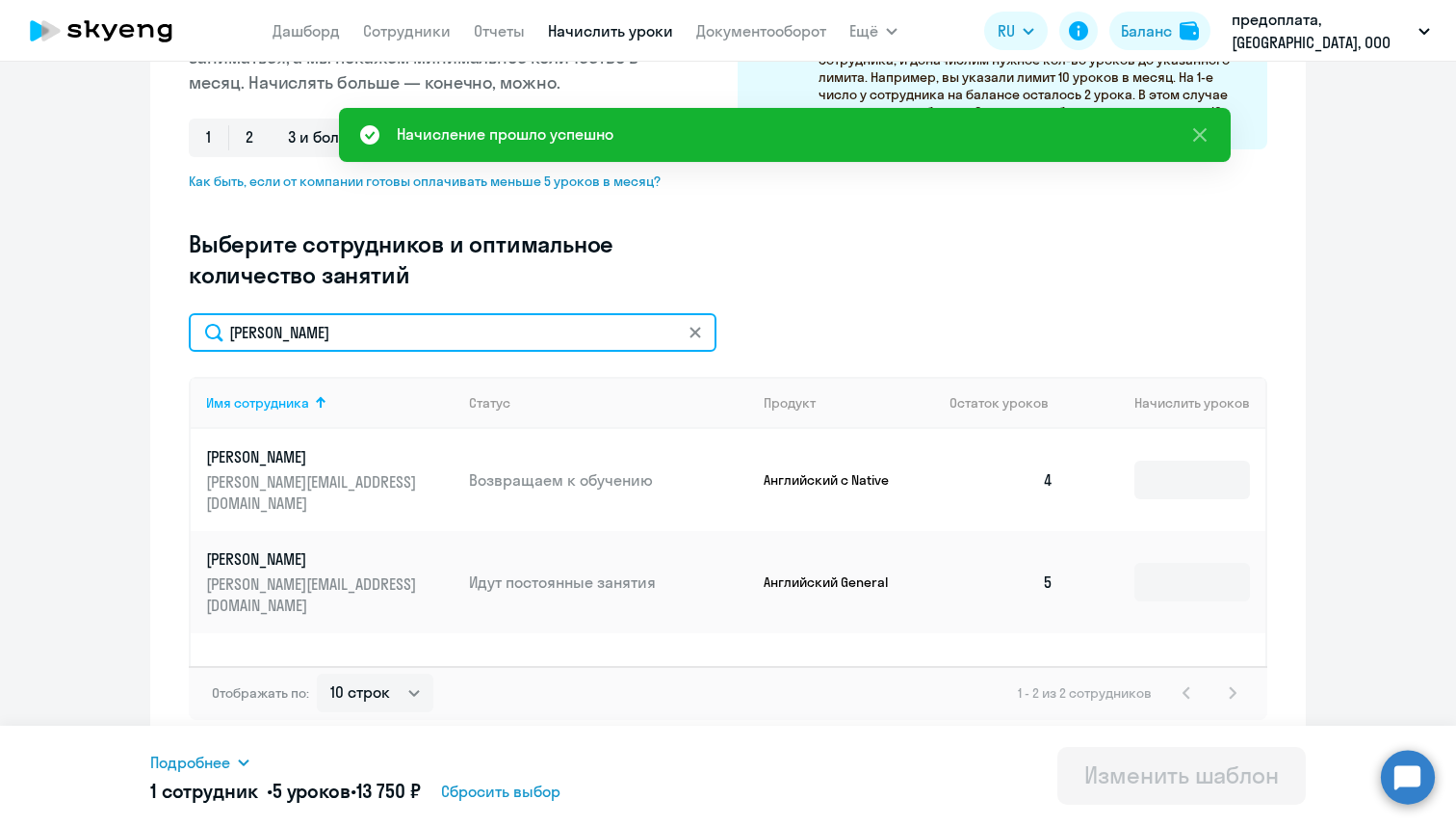
scroll to position [392, 0]
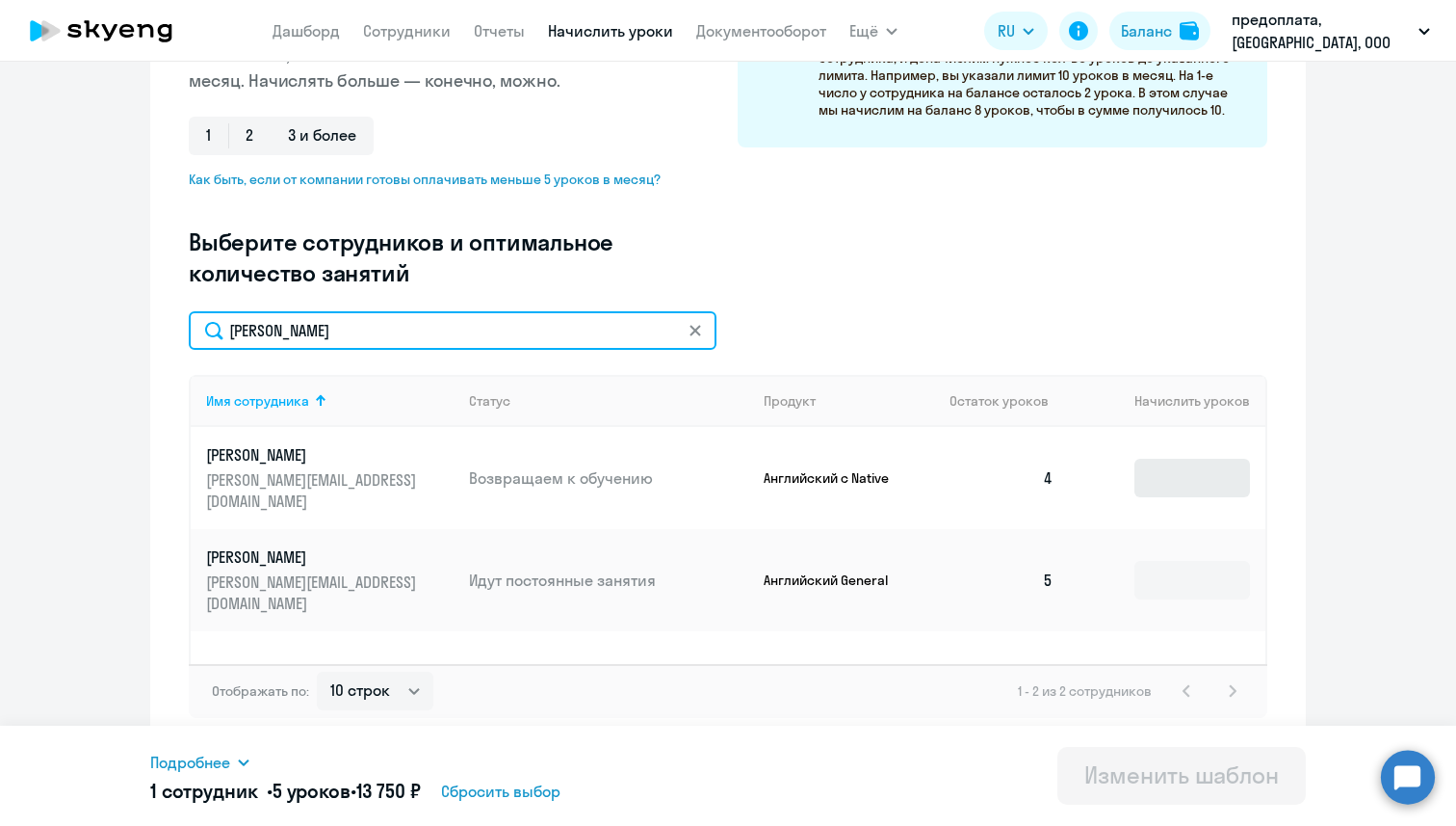
type input "[PERSON_NAME]"
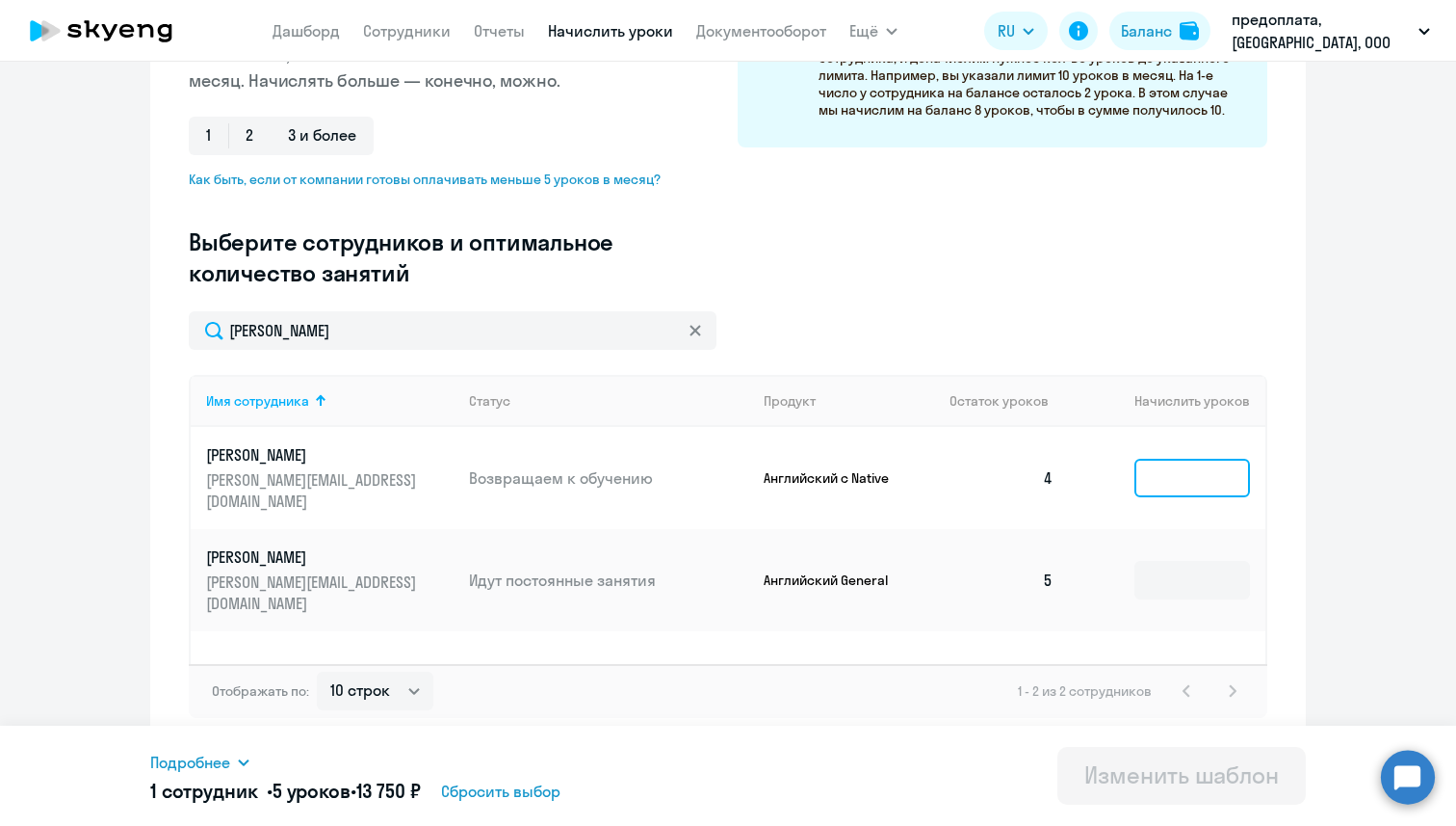
click at [1222, 463] on input at bounding box center [1192, 477] width 116 height 39
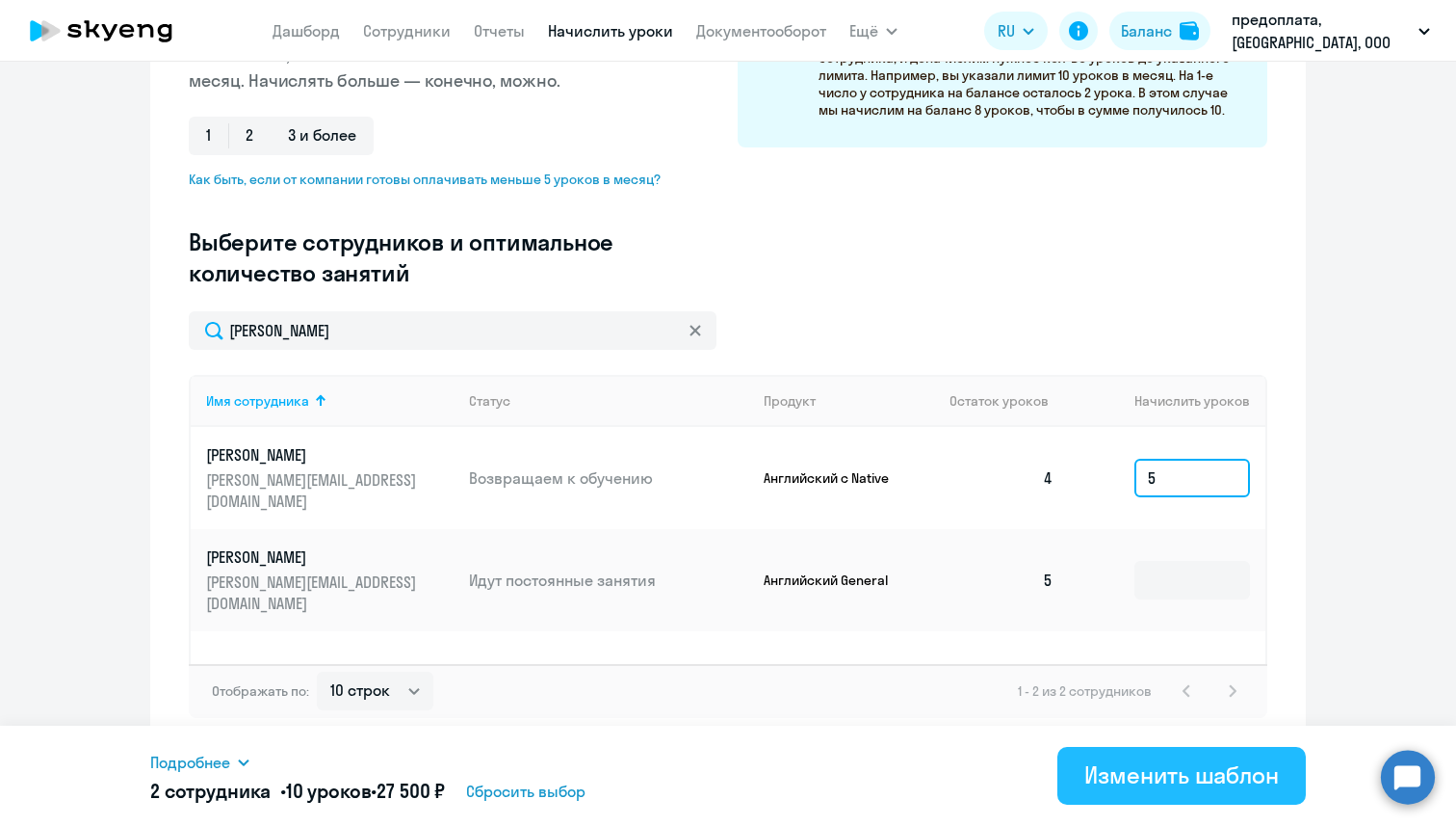
type input "5"
click at [1174, 777] on div "Изменить шаблон" at bounding box center [1181, 774] width 195 height 31
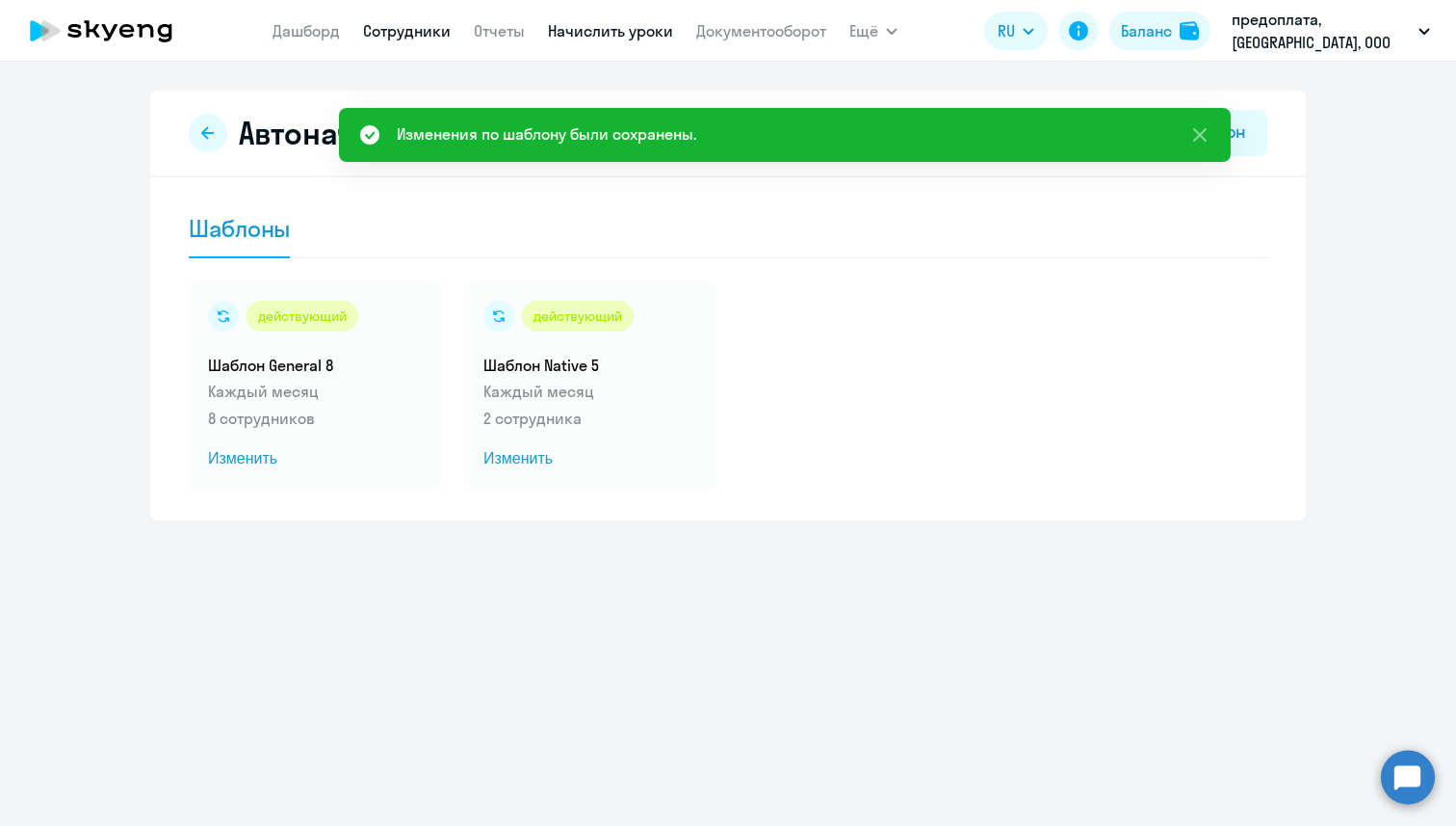
click at [417, 30] on link "Сотрудники" at bounding box center [407, 31] width 88 height 20
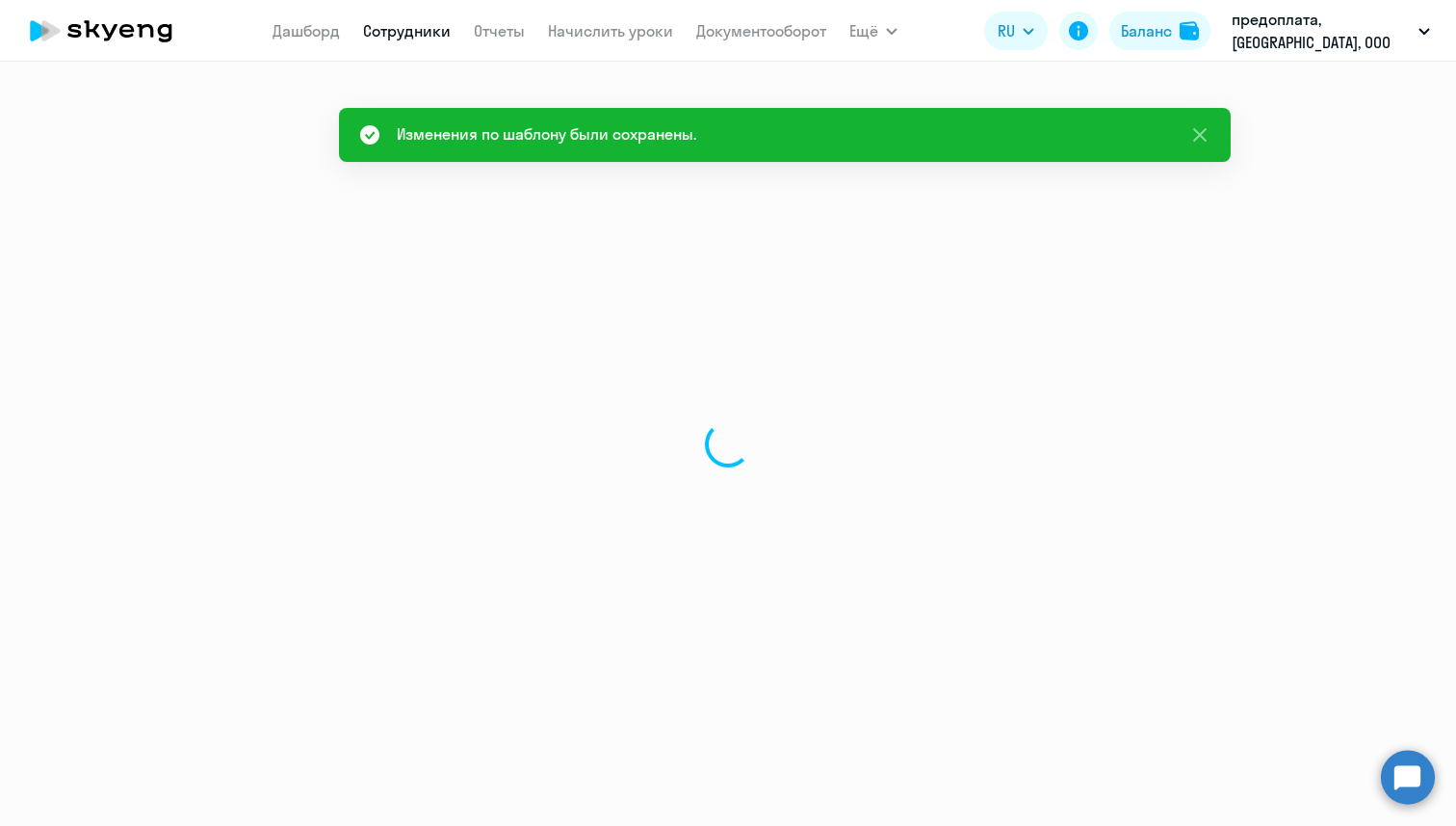
select select "30"
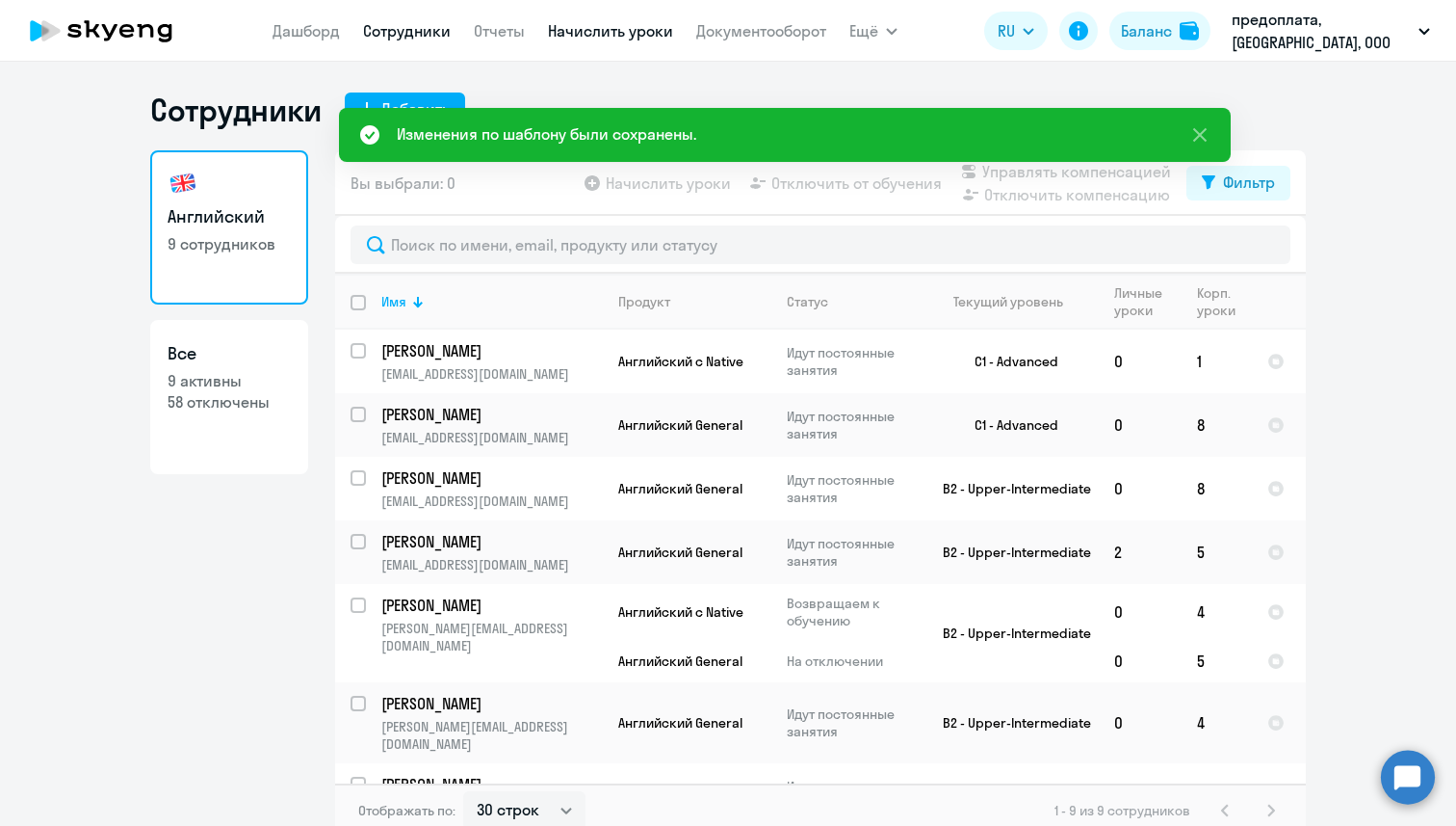
click at [598, 32] on link "Начислить уроки" at bounding box center [610, 31] width 125 height 20
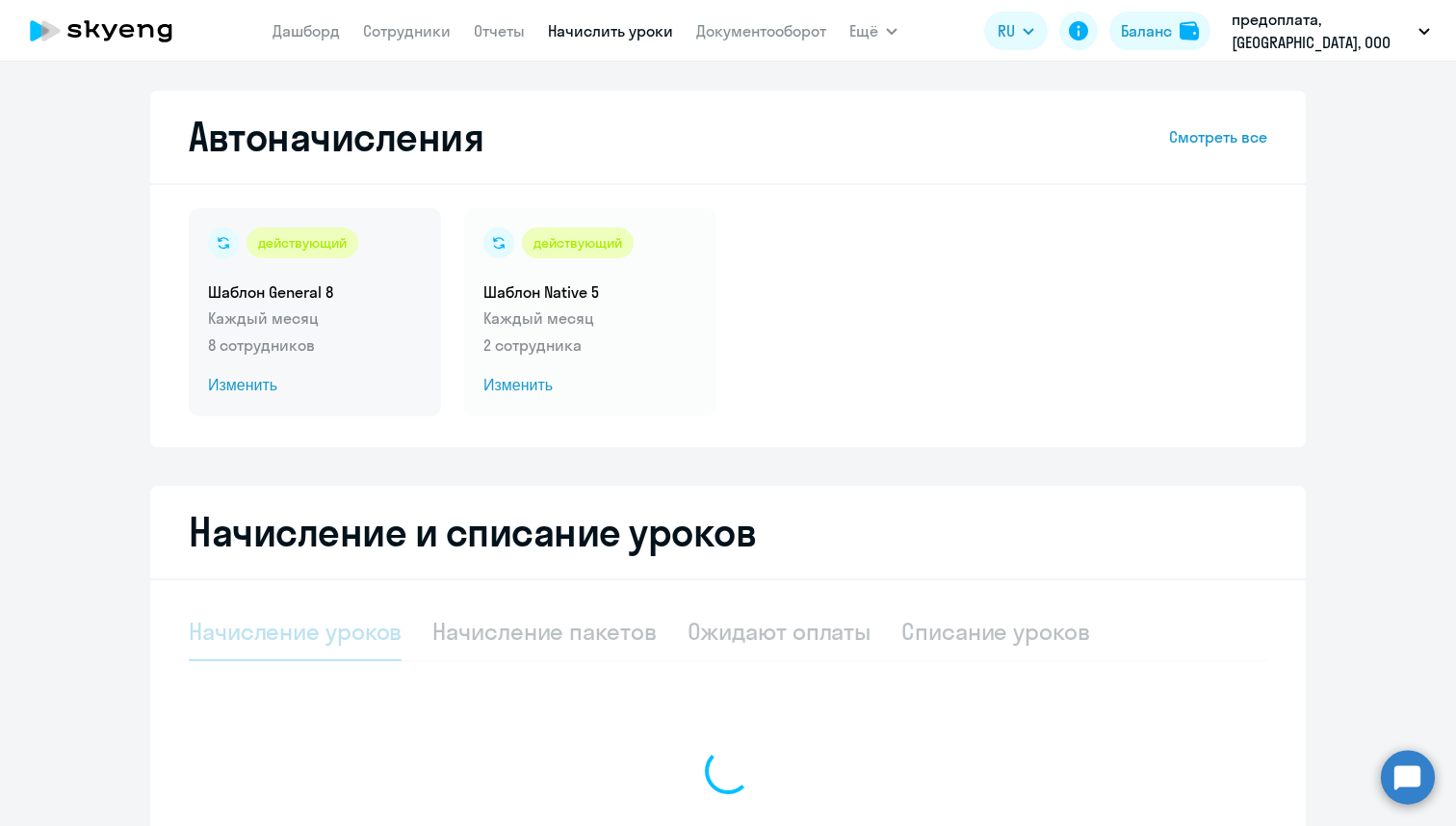
select select "10"
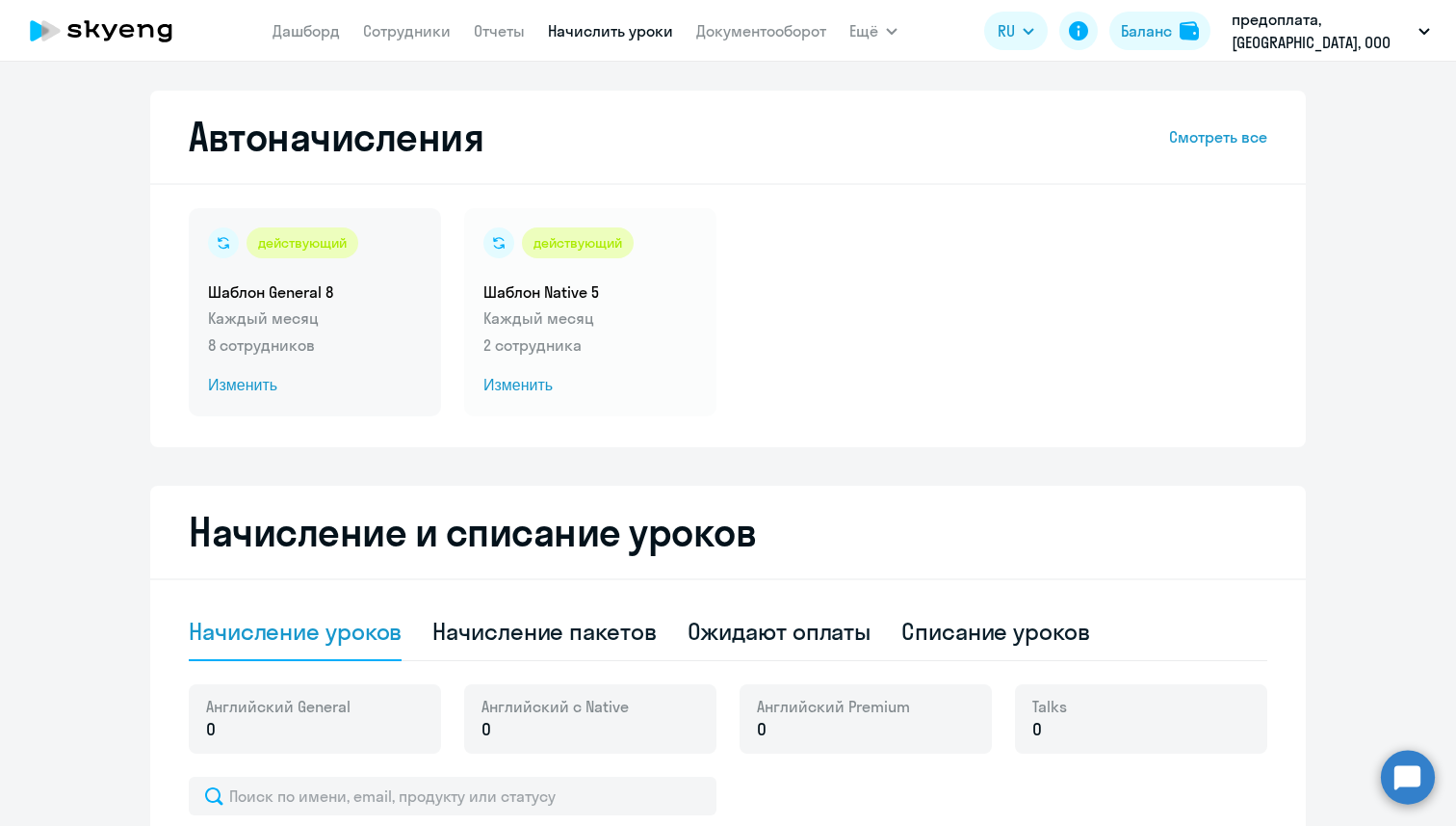
click at [327, 329] on p "Каждый месяц" at bounding box center [315, 317] width 213 height 23
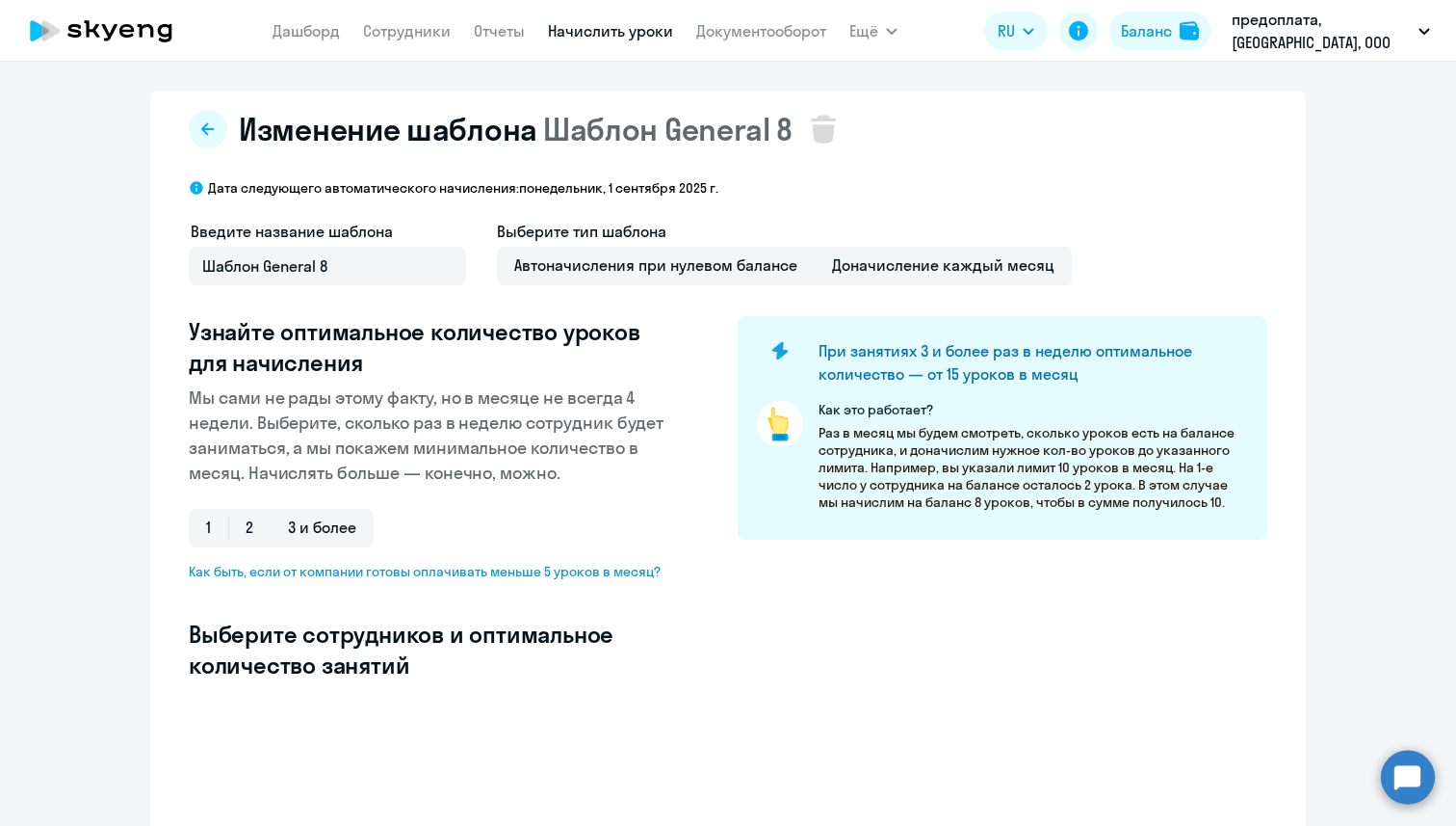
select select "10"
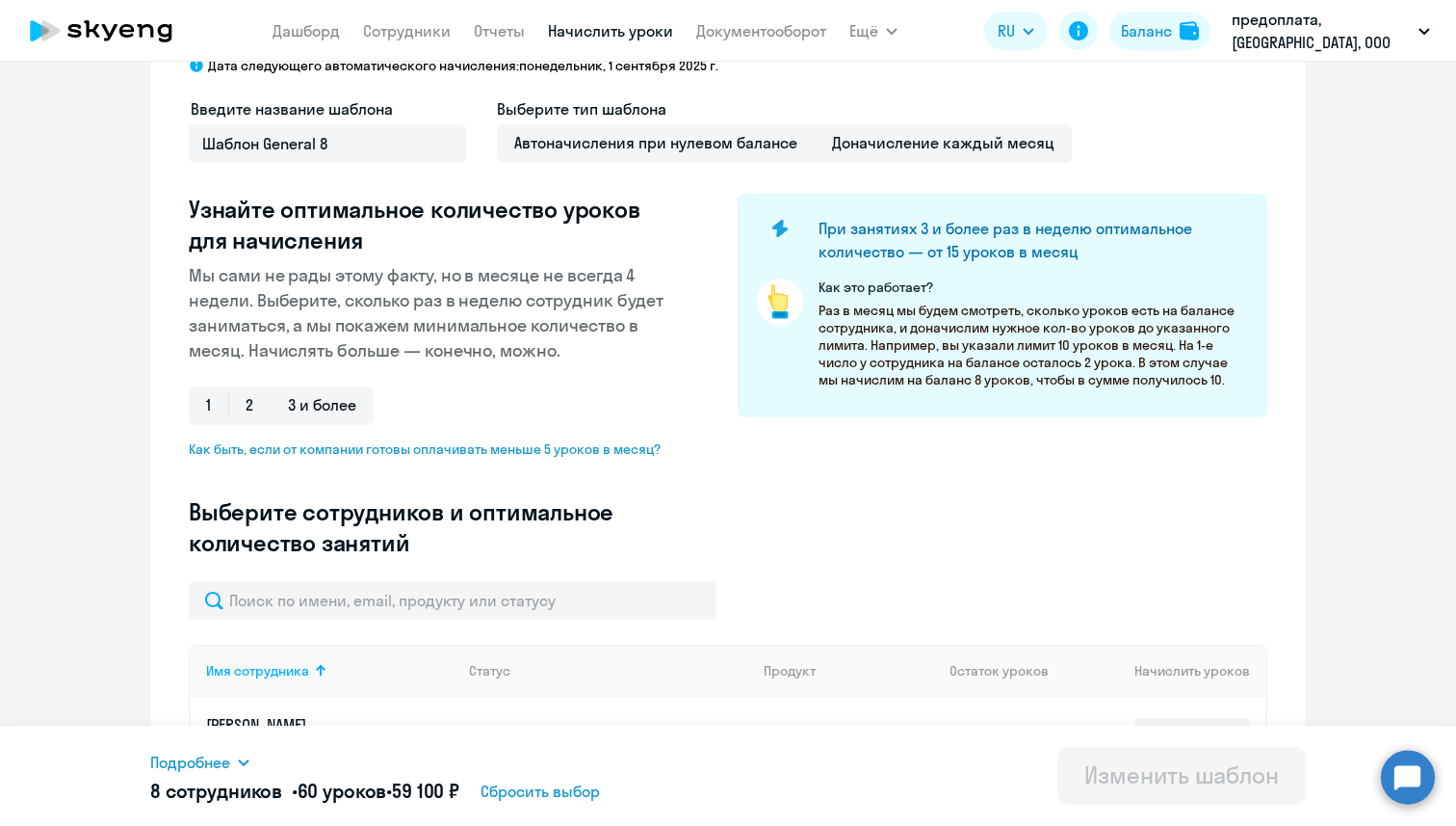
scroll to position [133, 0]
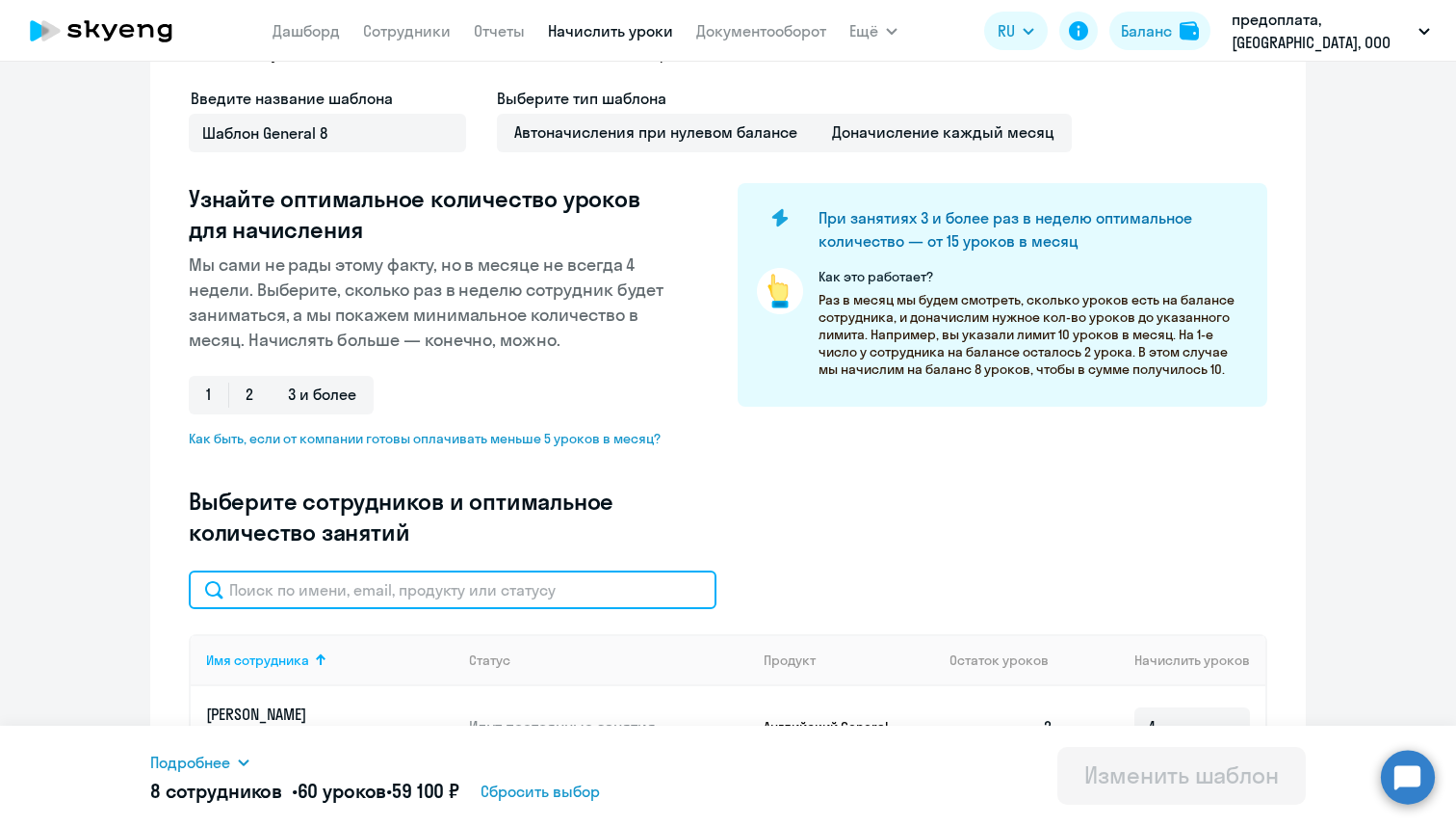
click at [361, 592] on input "text" at bounding box center [452, 589] width 527 height 39
paste input "[PERSON_NAME]"
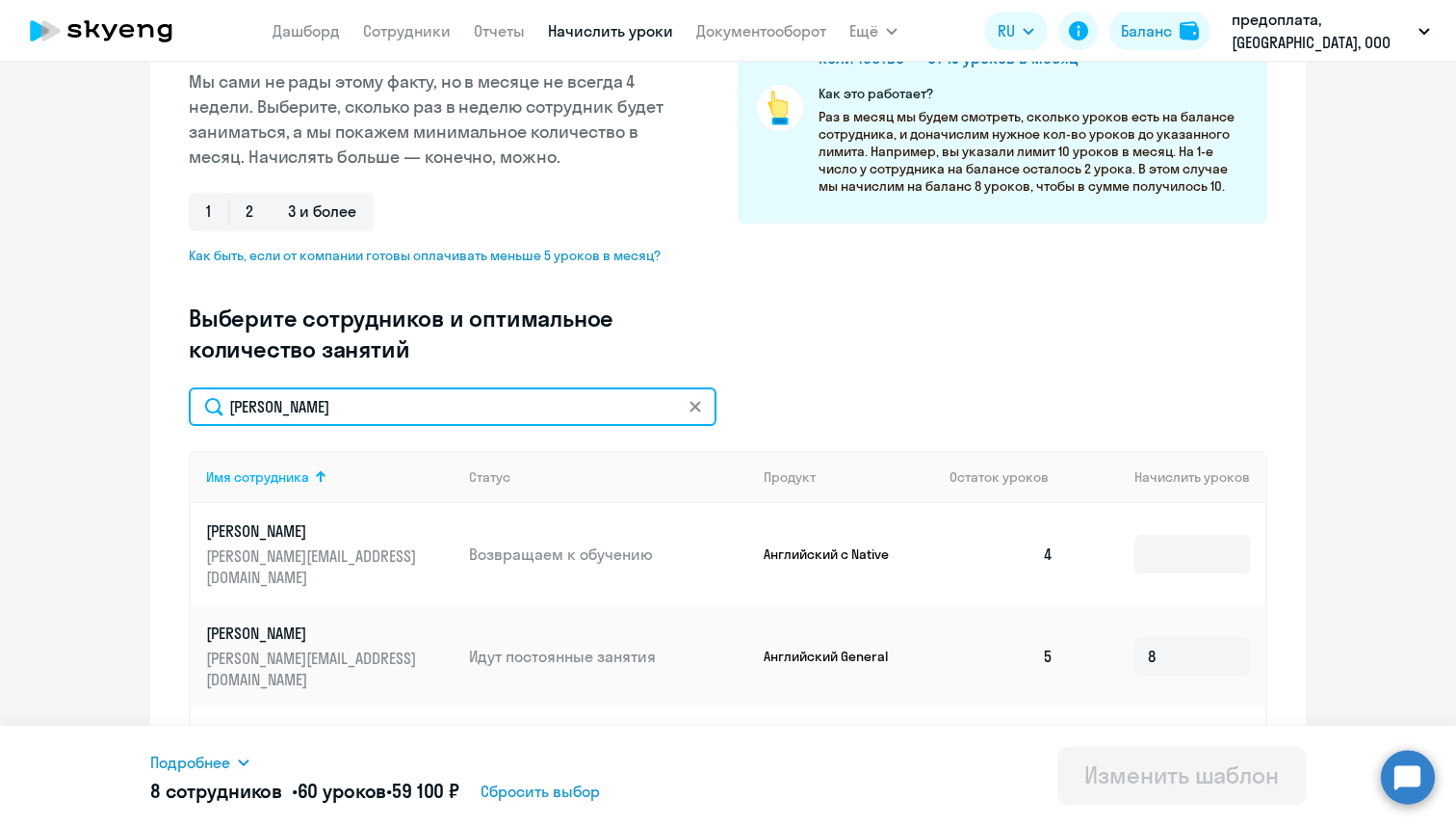
scroll to position [323, 0]
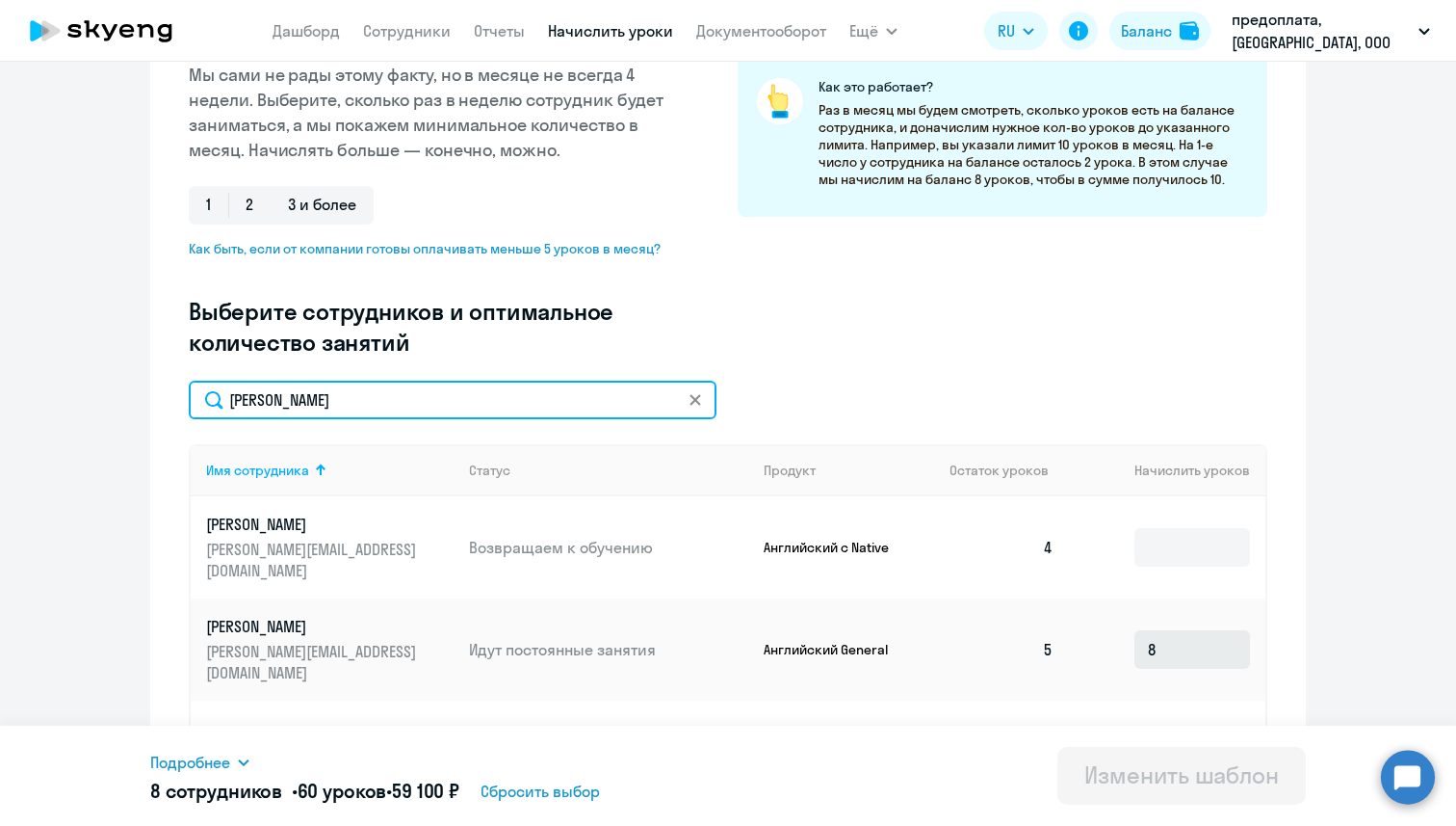
type input "[PERSON_NAME]"
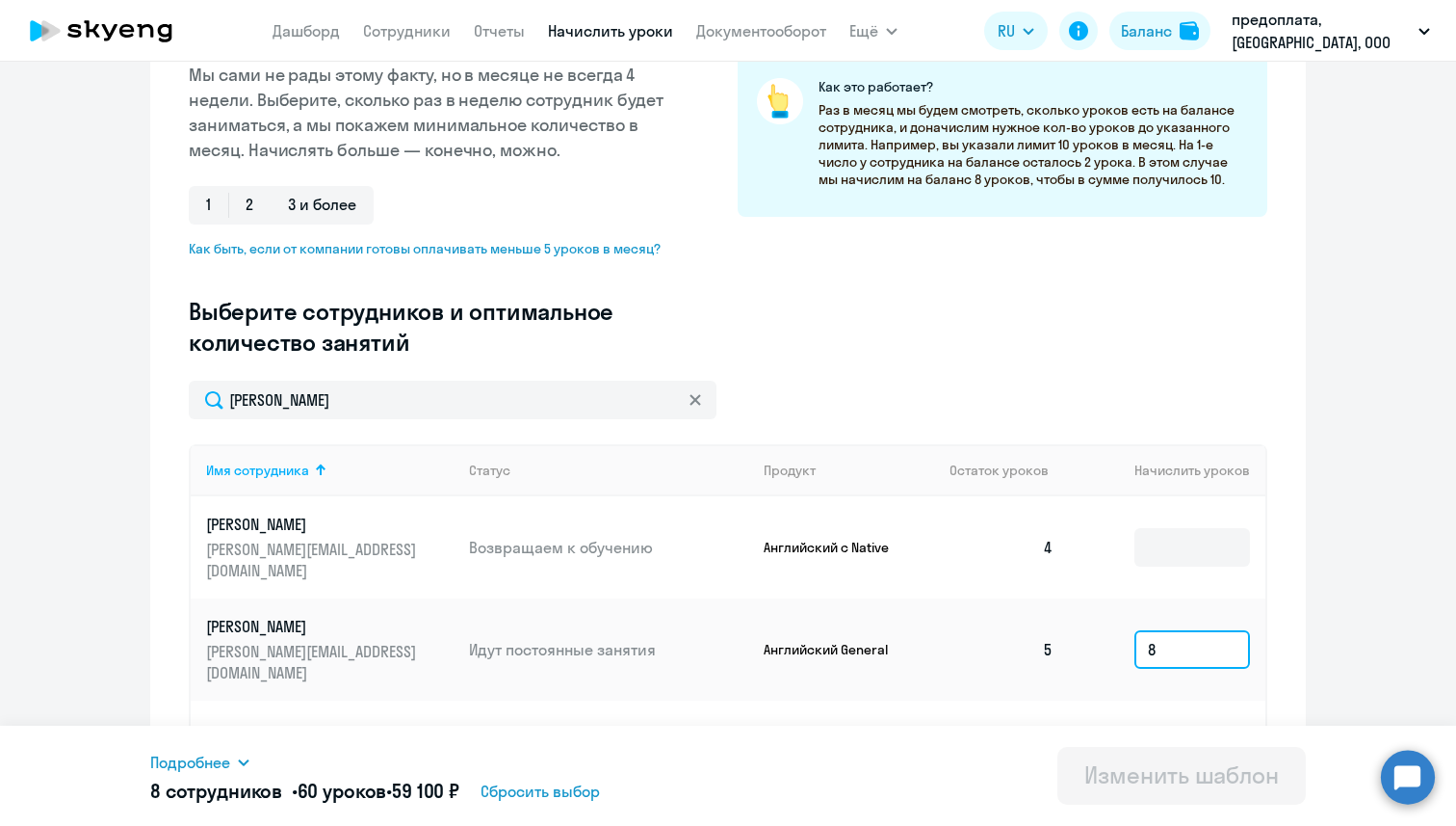
click at [1165, 630] on input "8" at bounding box center [1192, 649] width 116 height 39
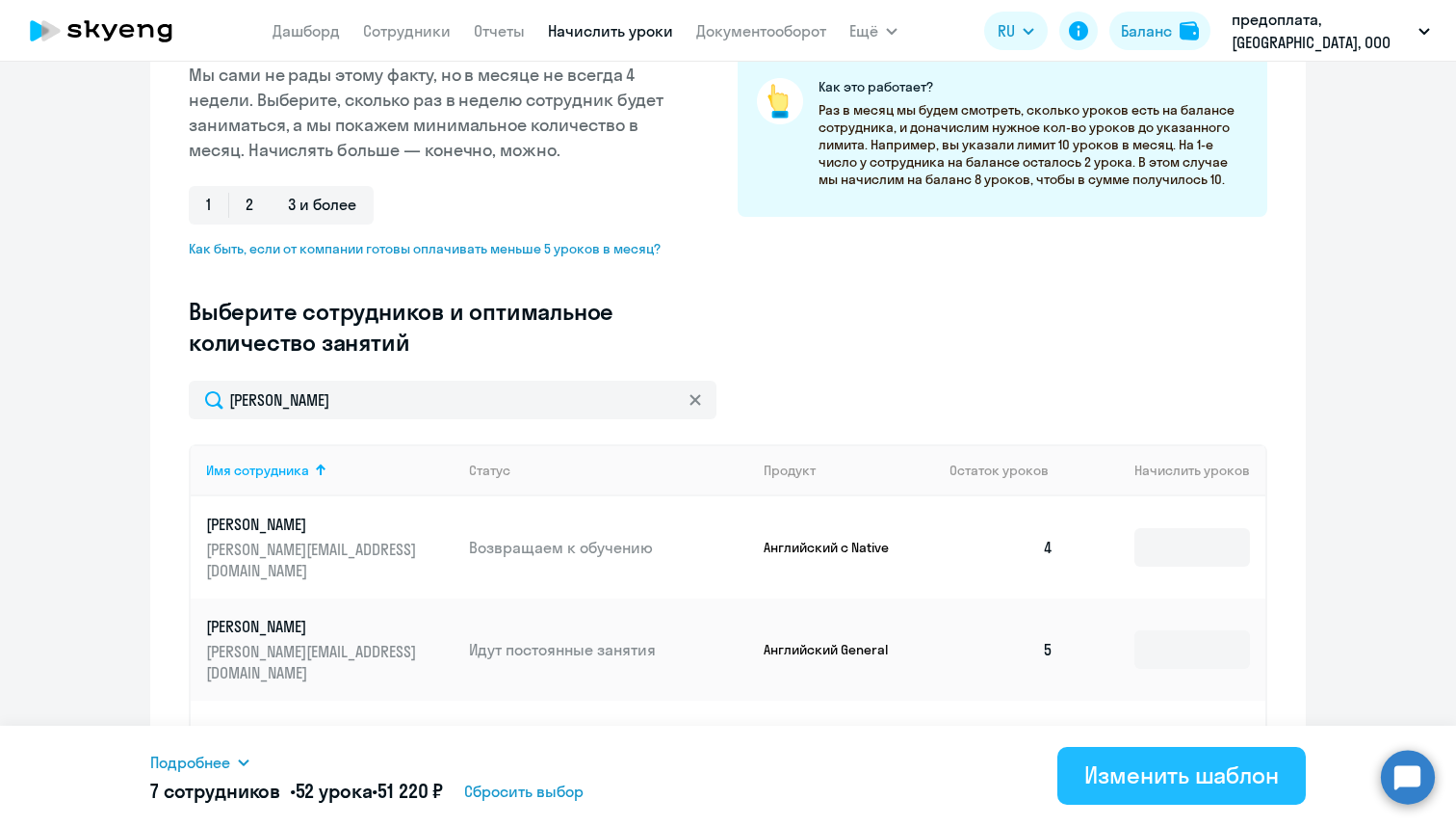
click at [1116, 762] on div "Изменить шаблон" at bounding box center [1181, 774] width 195 height 31
